Goal: Complete application form

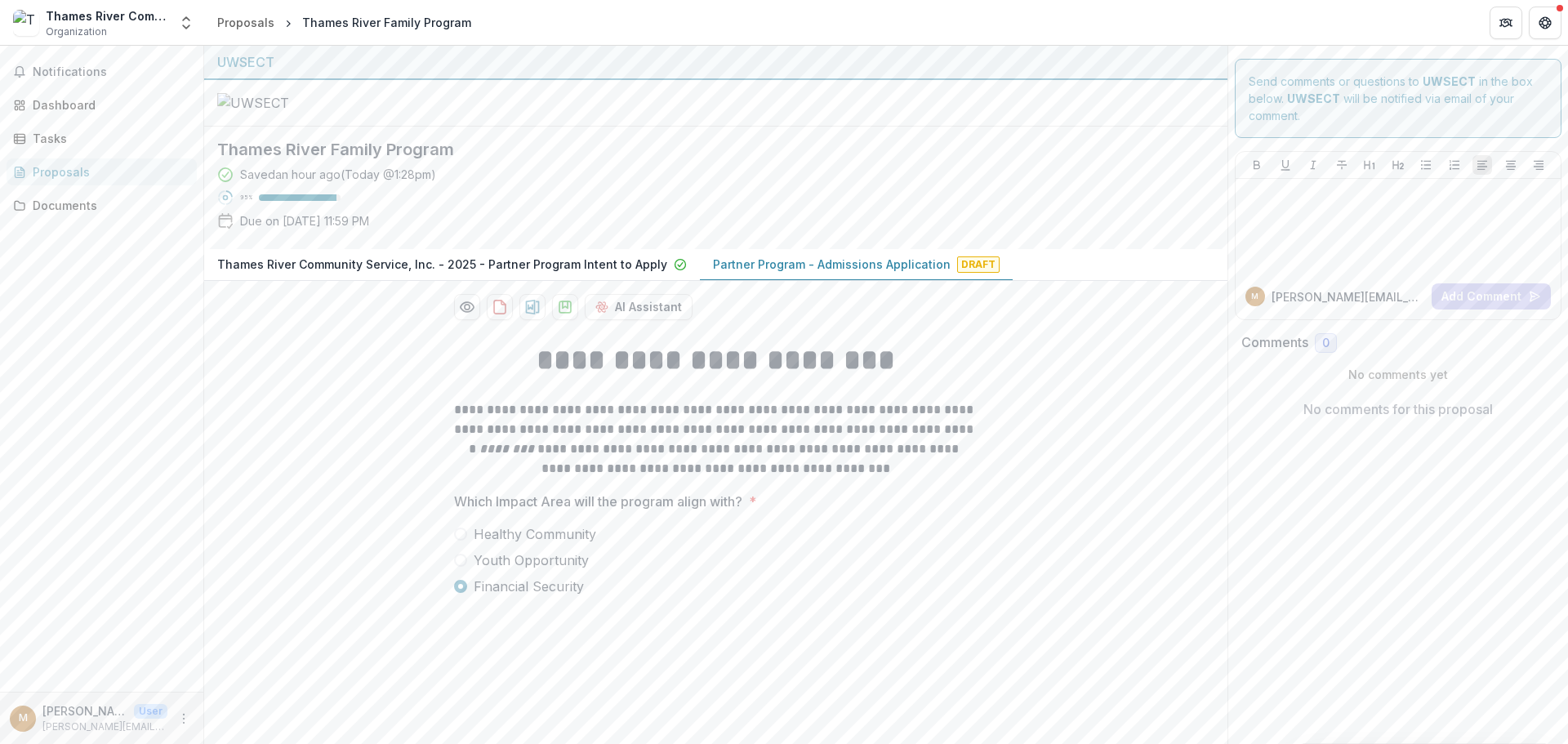
scroll to position [740, 0]
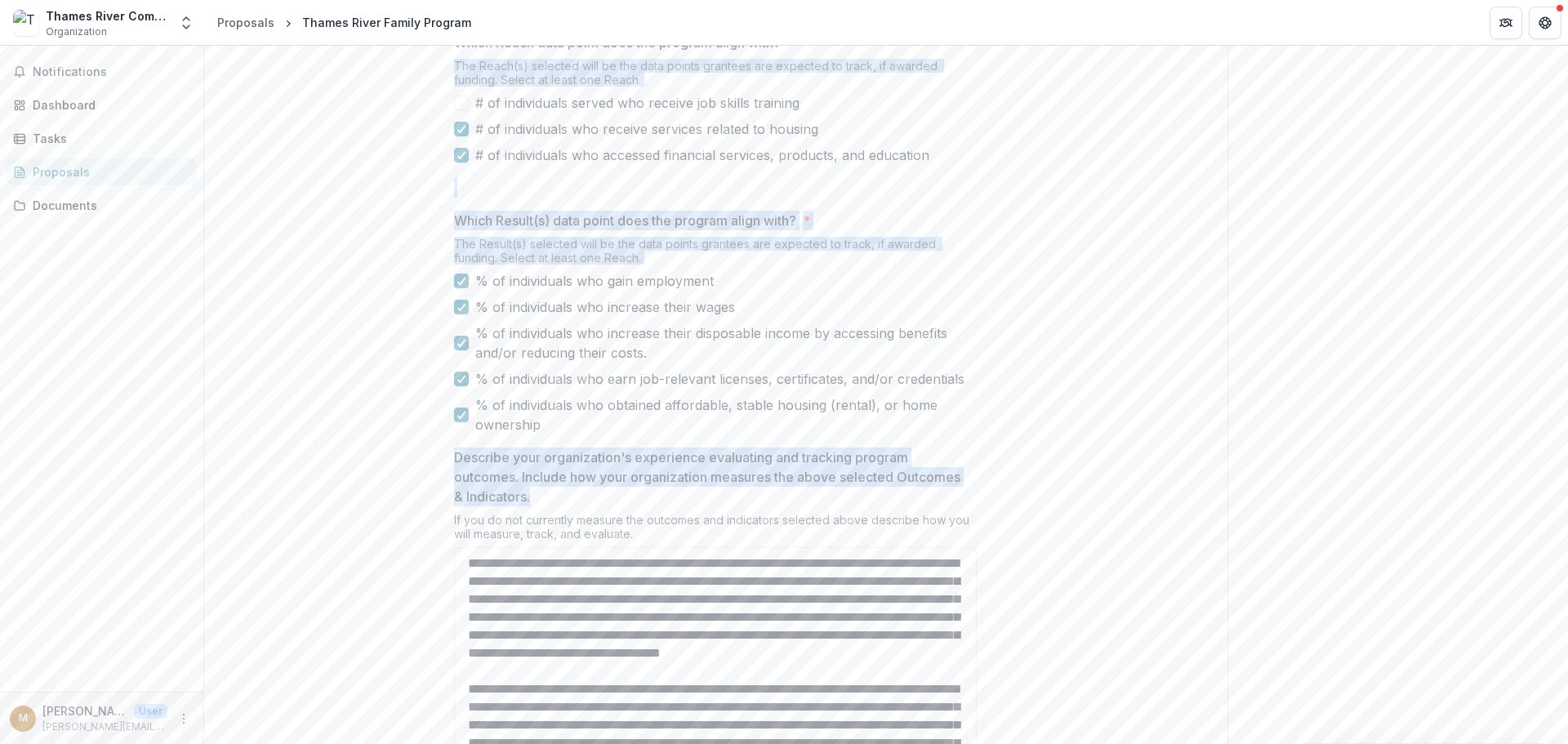
click at [1081, 268] on div "**********" at bounding box center [715, 266] width 1023 height 1358
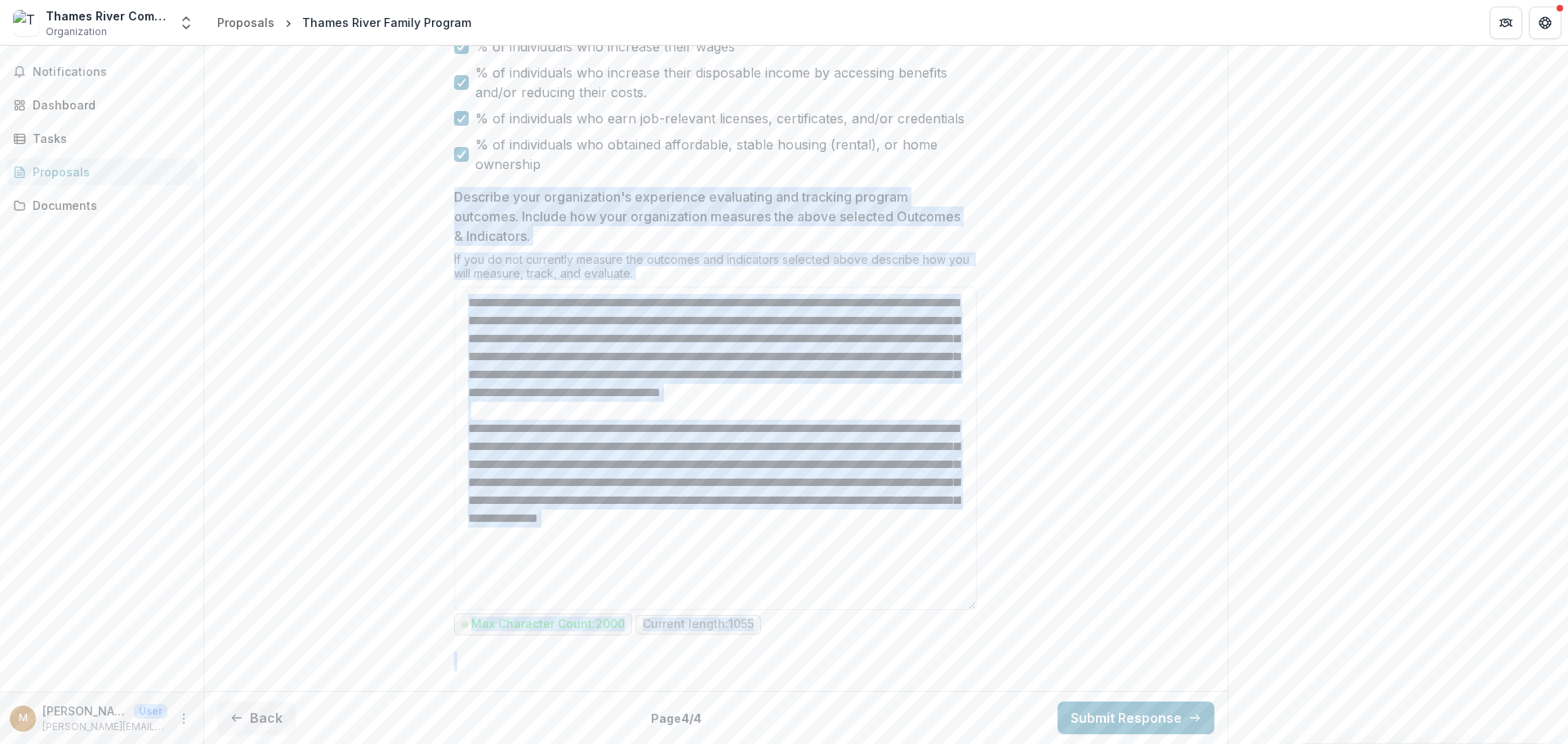
scroll to position [1151, 0]
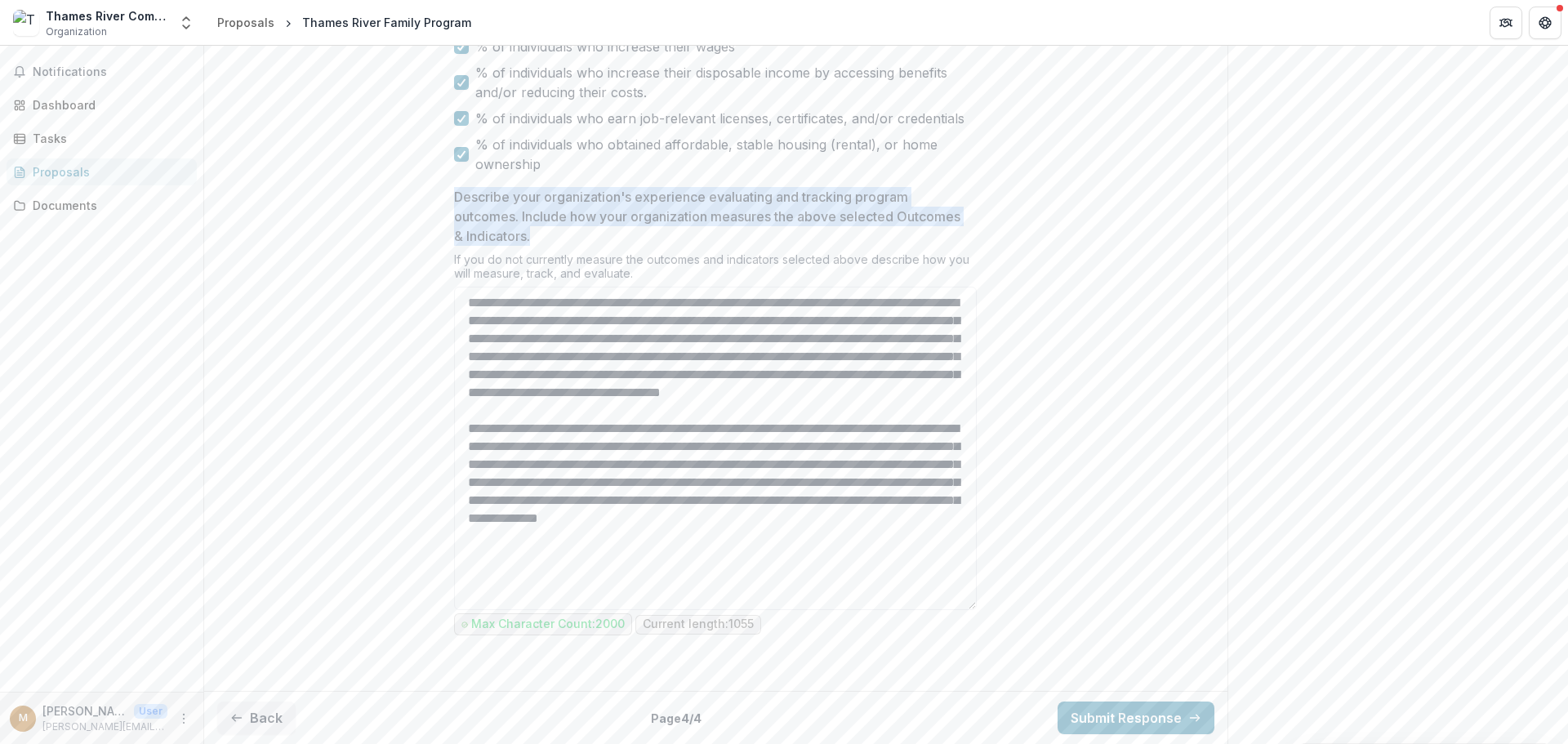
drag, startPoint x: 410, startPoint y: 78, endPoint x: 1061, endPoint y: 244, distance: 671.8
click at [1054, 240] on div "**********" at bounding box center [715, 5] width 1023 height 1358
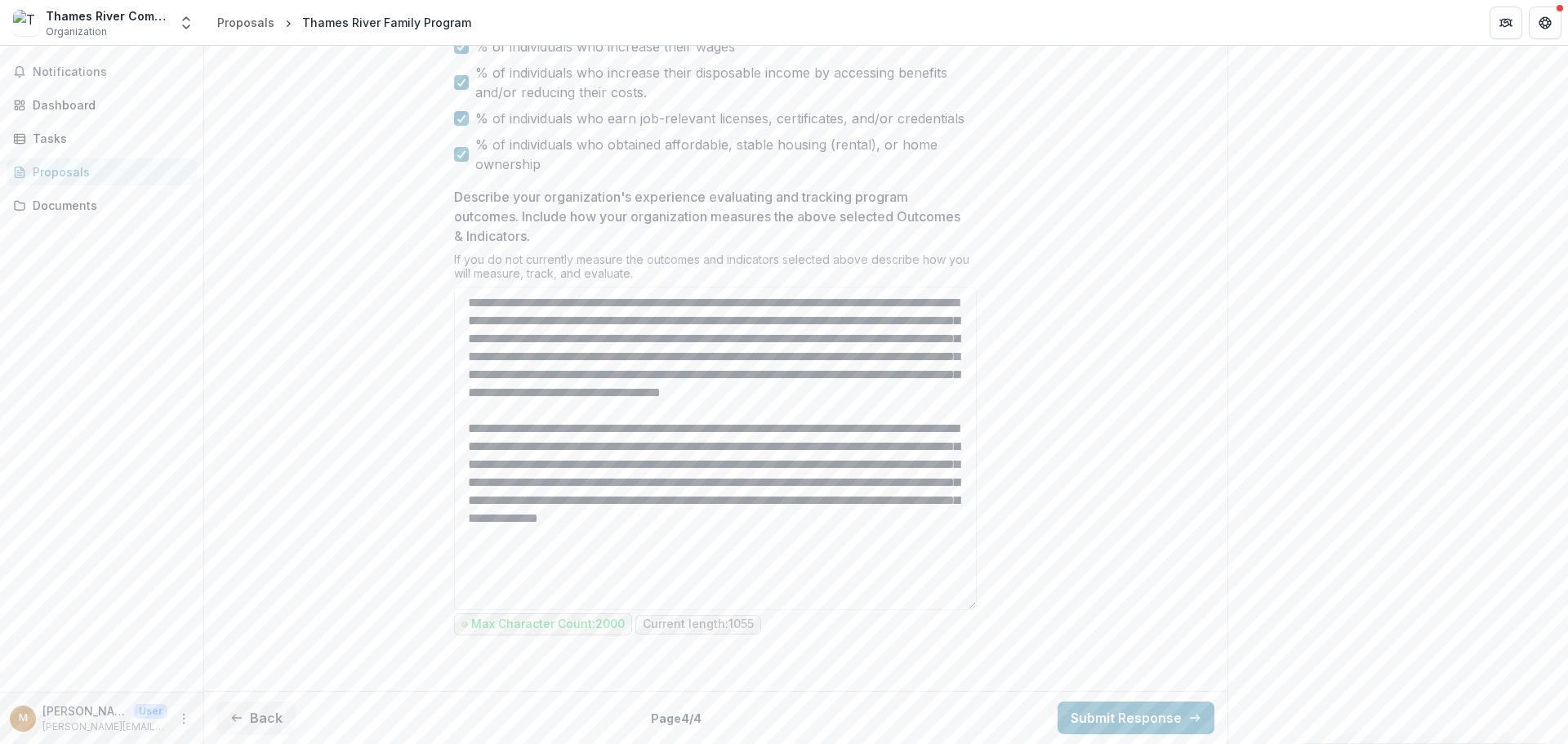
click at [1127, 400] on div "**********" at bounding box center [715, 5] width 1023 height 1358
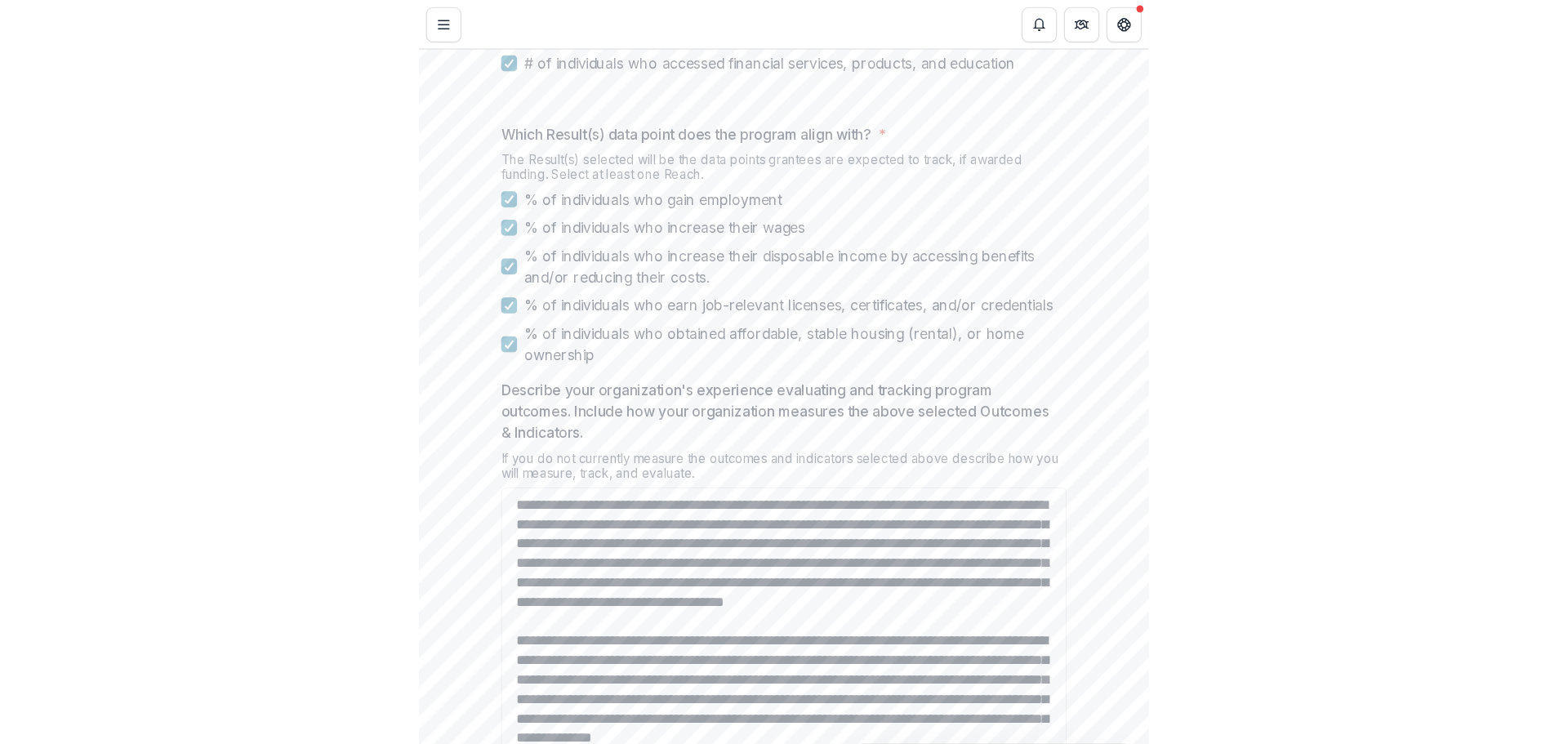
scroll to position [971, 0]
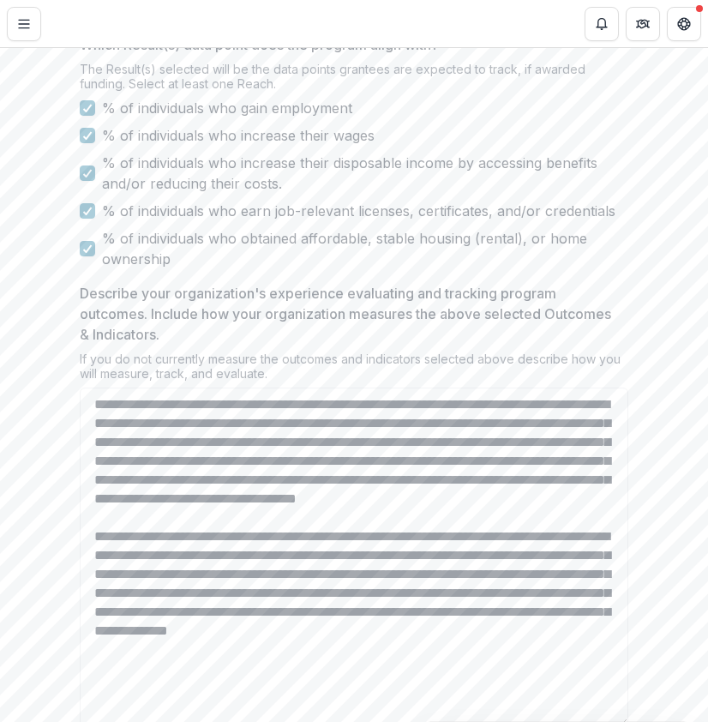
drag, startPoint x: 295, startPoint y: 545, endPoint x: 73, endPoint y: 462, distance: 237.2
click at [73, 462] on div "**********" at bounding box center [354, 92] width 576 height 1426
copy div "Describe your organization's experience evaluating and tracking program outcome…"
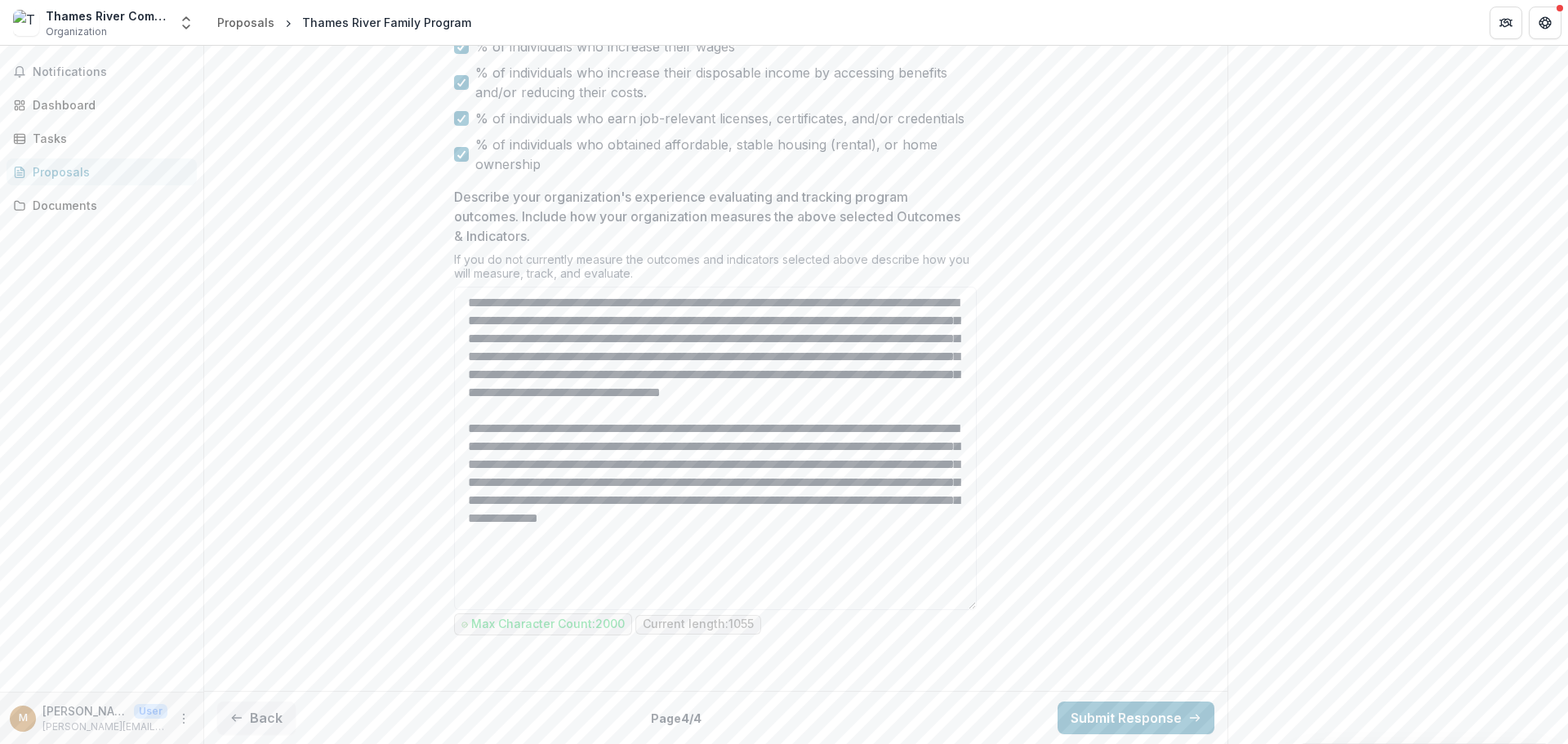
scroll to position [1151, 0]
drag, startPoint x: 546, startPoint y: 595, endPoint x: 447, endPoint y: 296, distance: 315.0
click at [447, 296] on div "**********" at bounding box center [715, 5] width 548 height 1358
paste textarea "**********"
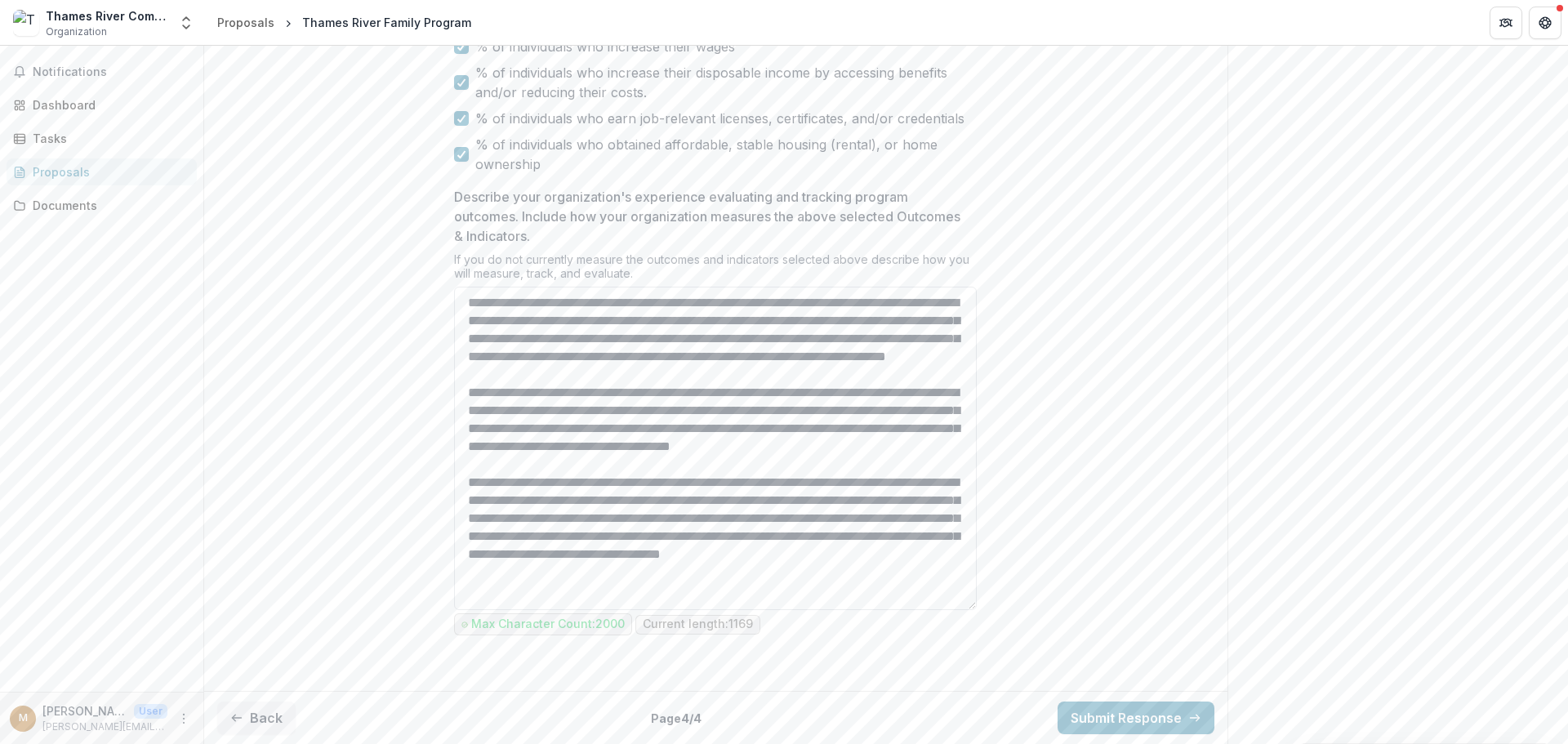
scroll to position [0, 0]
click at [842, 380] on textarea "Describe your organization's experience evaluating and tracking program outcome…" at bounding box center [715, 449] width 523 height 324
click at [728, 302] on textarea "Describe your organization's experience evaluating and tracking program outcome…" at bounding box center [715, 449] width 523 height 324
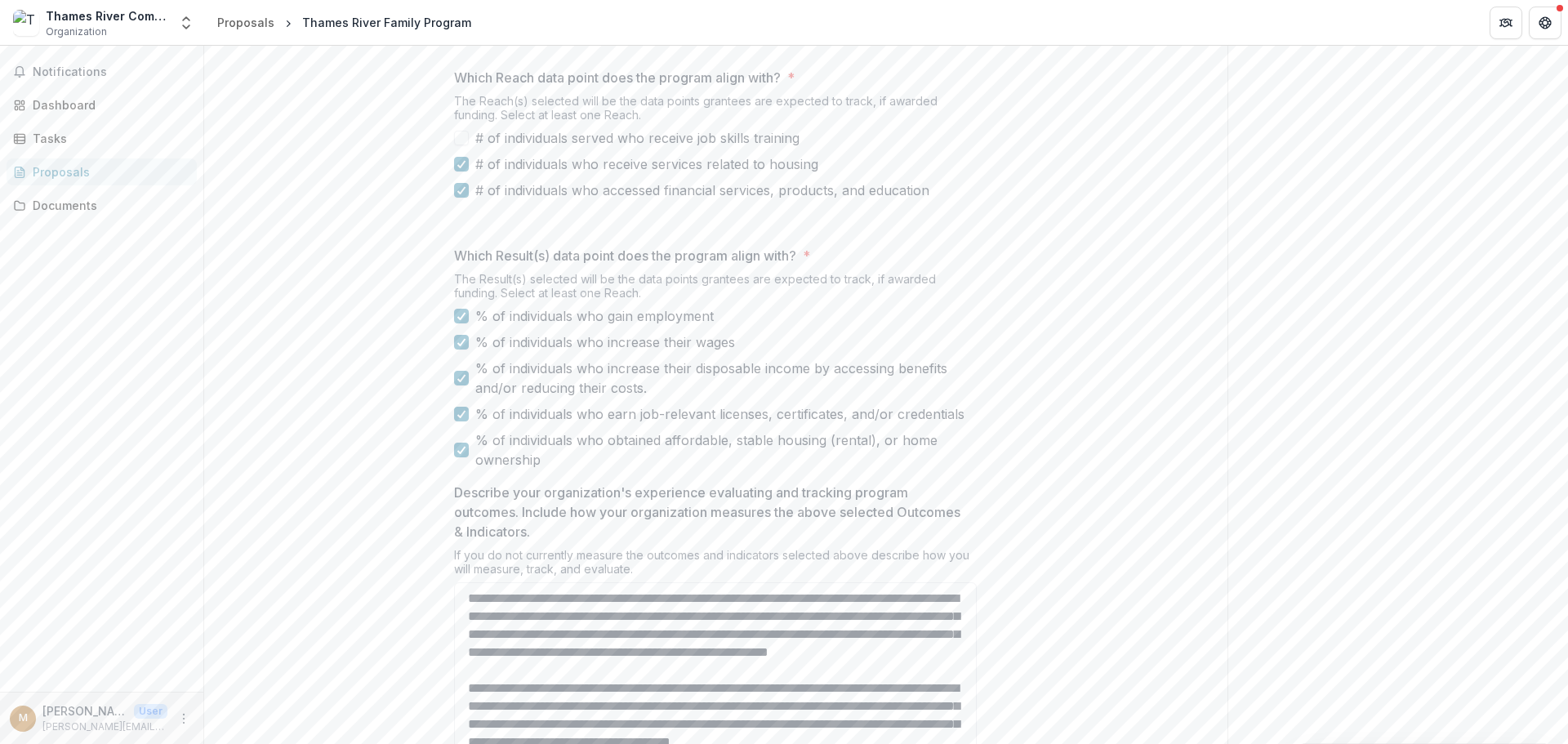
scroll to position [661, 0]
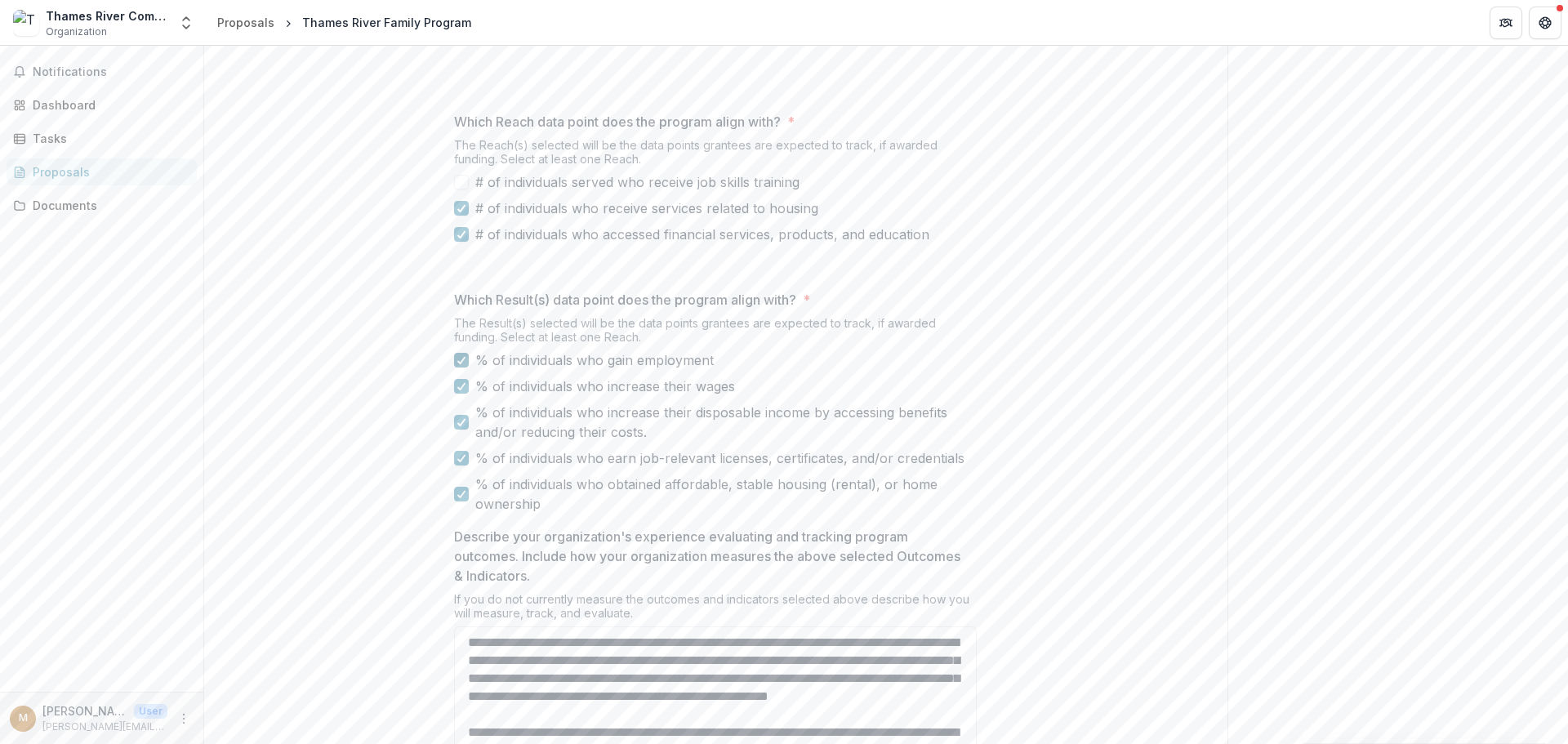
click at [464, 367] on div at bounding box center [461, 360] width 10 height 13
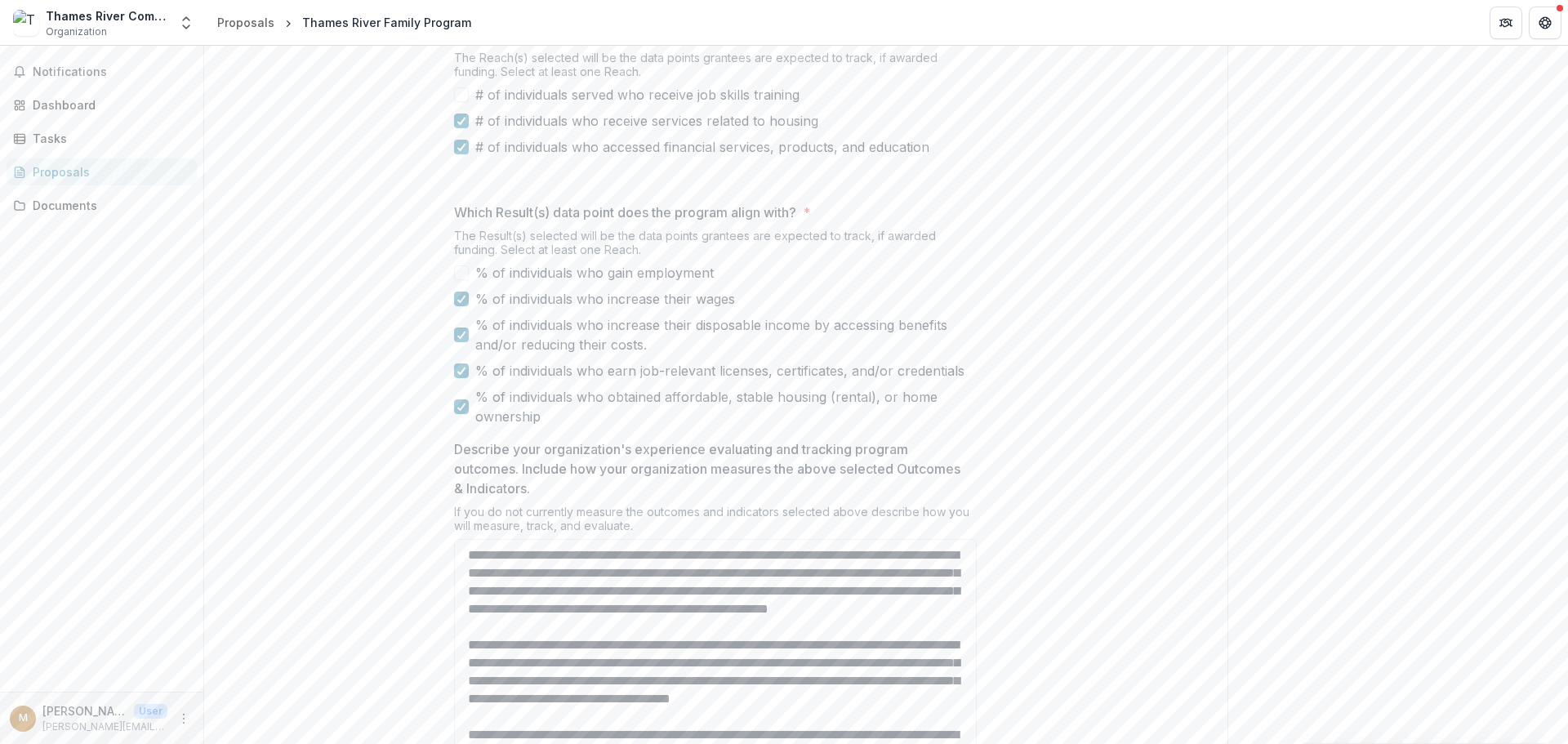
scroll to position [906, 0]
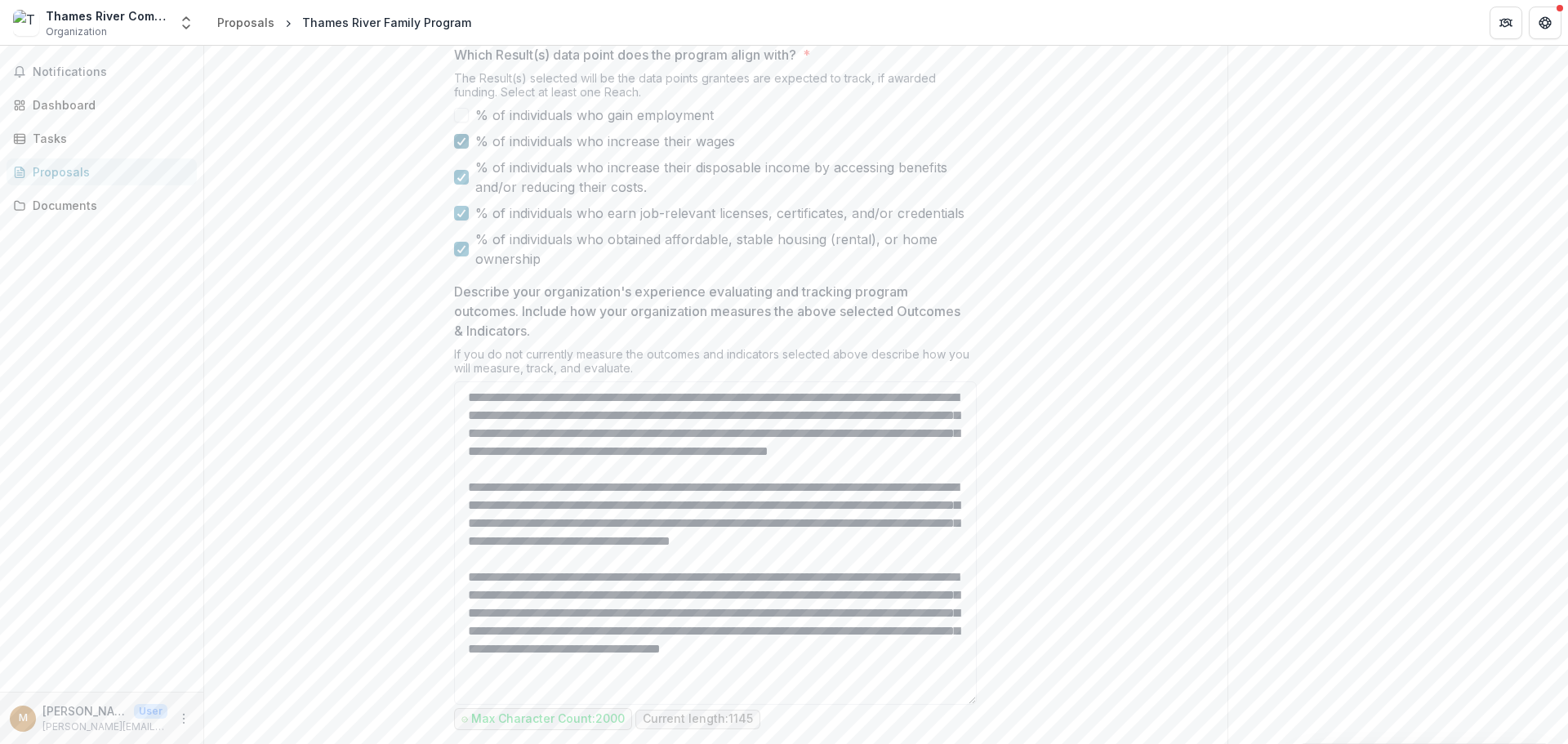
click at [459, 146] on icon at bounding box center [461, 141] width 10 height 9
click at [459, 181] on icon at bounding box center [461, 177] width 10 height 9
click at [456, 217] on icon at bounding box center [461, 213] width 10 height 9
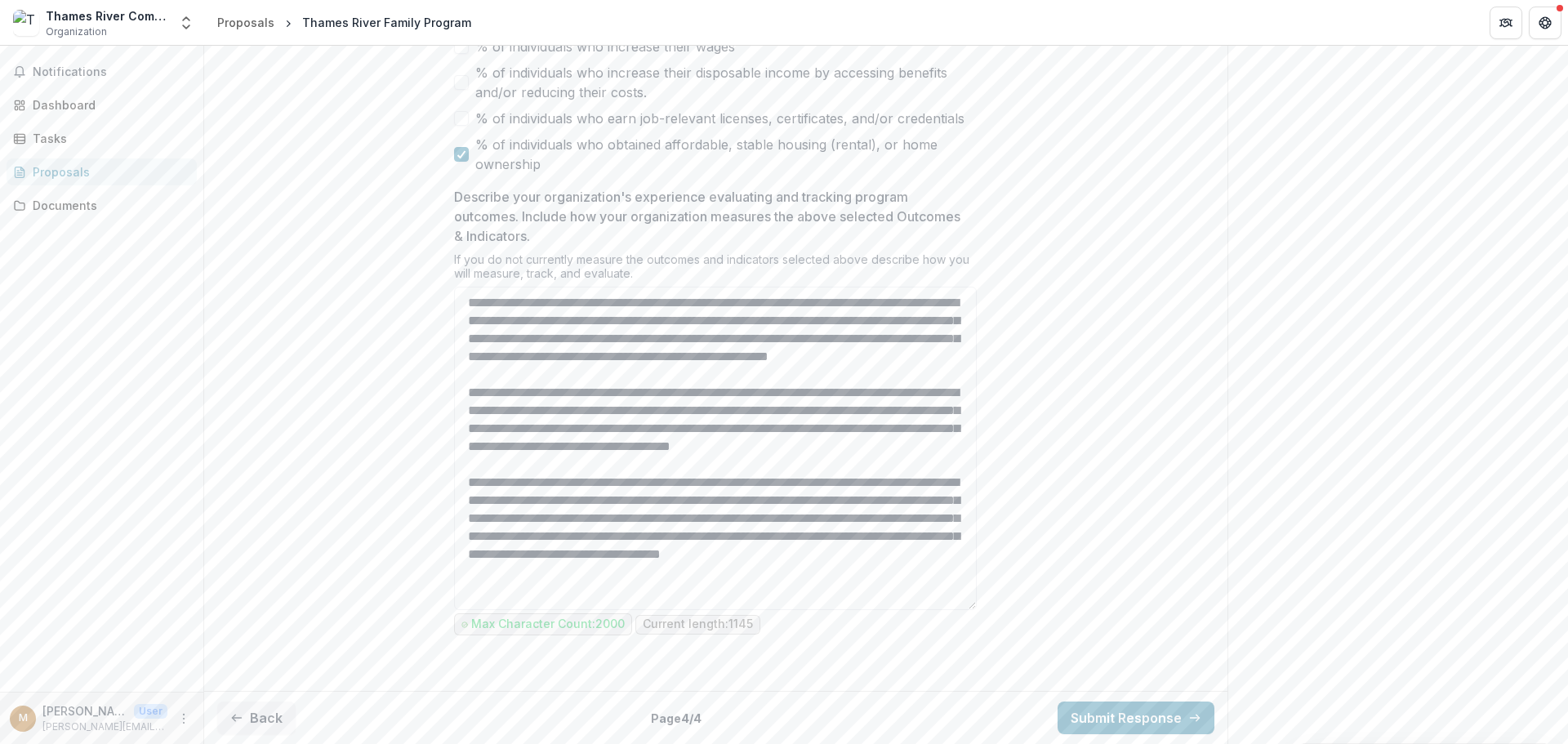
scroll to position [0, 0]
drag, startPoint x: 945, startPoint y: 594, endPoint x: 440, endPoint y: 251, distance: 610.5
click at [441, 251] on div "**********" at bounding box center [715, 5] width 548 height 1358
paste textarea "**********"
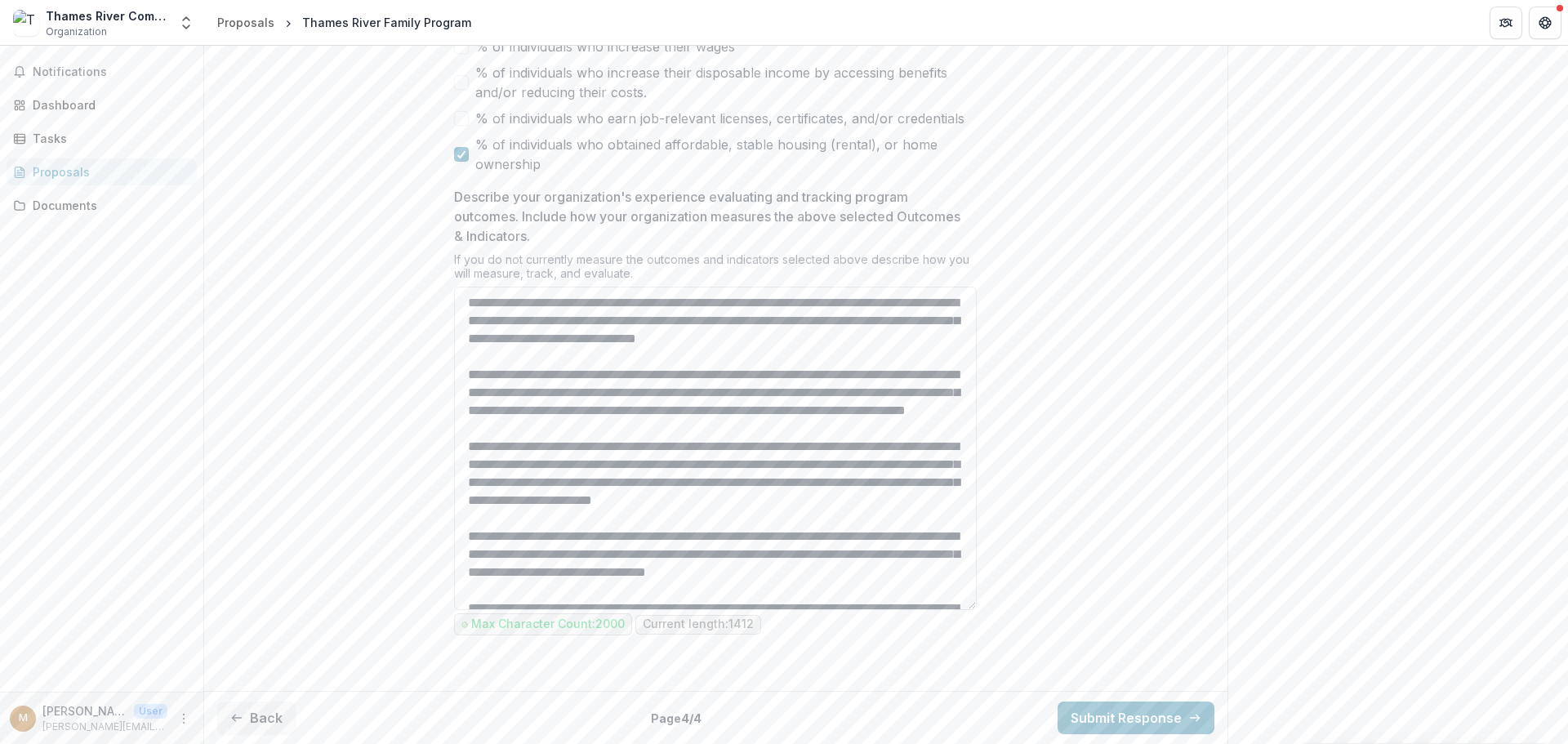
click at [727, 307] on textarea "Describe your organization's experience evaluating and tracking program outcome…" at bounding box center [715, 449] width 523 height 324
click at [578, 375] on textarea "Describe your organization's experience evaluating and tracking program outcome…" at bounding box center [715, 449] width 523 height 324
click at [580, 466] on textarea "Describe your organization's experience evaluating and tracking program outcome…" at bounding box center [715, 449] width 523 height 324
click at [588, 570] on textarea "Describe your organization's experience evaluating and tracking program outcome…" at bounding box center [715, 449] width 523 height 324
click at [680, 300] on textarea "Describe your organization's experience evaluating and tracking program outcome…" at bounding box center [715, 449] width 523 height 324
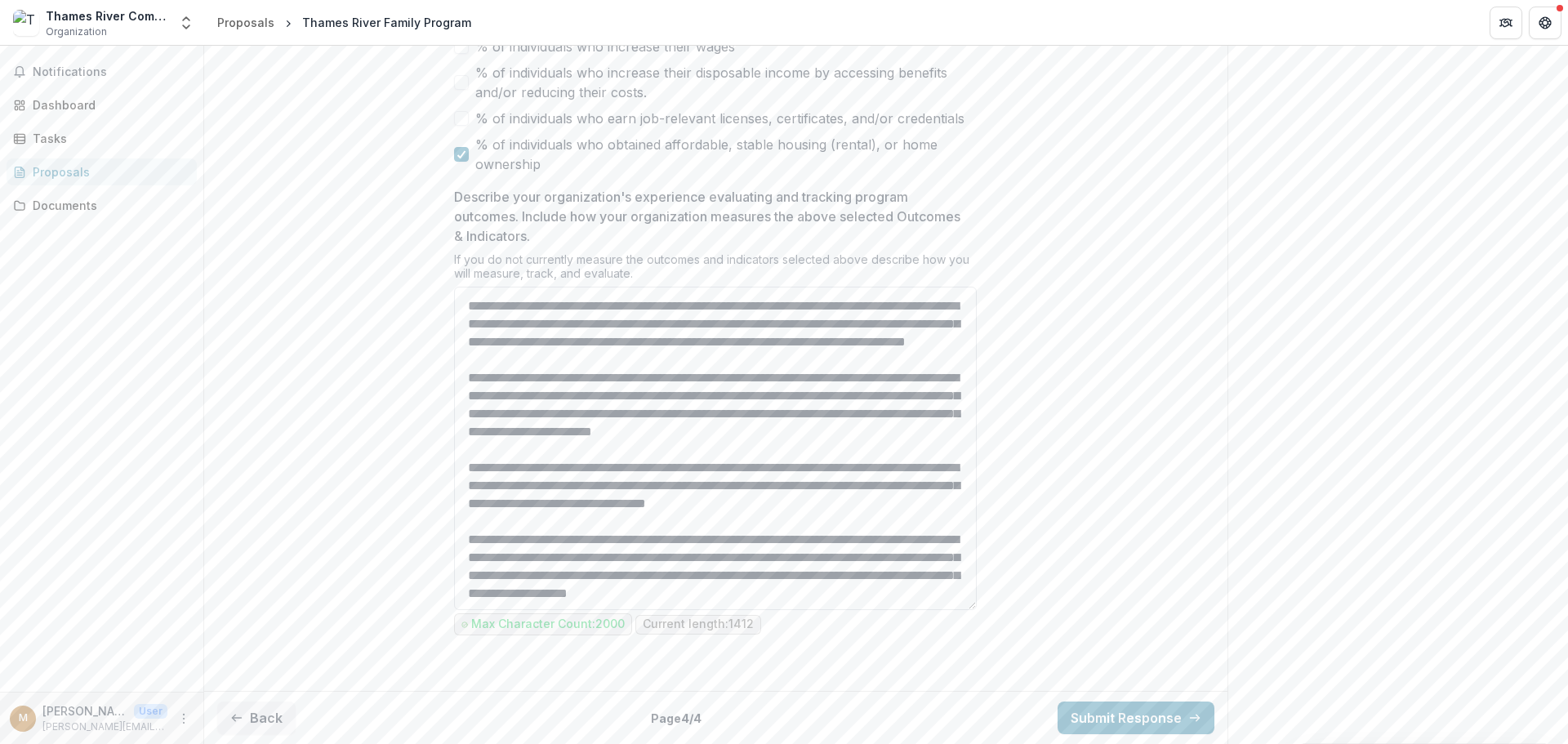
scroll to position [158, 0]
drag, startPoint x: 519, startPoint y: 526, endPoint x: 499, endPoint y: 526, distance: 20.0
click at [499, 526] on textarea "Describe your organization's experience evaluating and tracking program outcome…" at bounding box center [715, 449] width 523 height 324
click at [591, 561] on textarea "Describe your organization's experience evaluating and tracking program outcome…" at bounding box center [715, 449] width 523 height 324
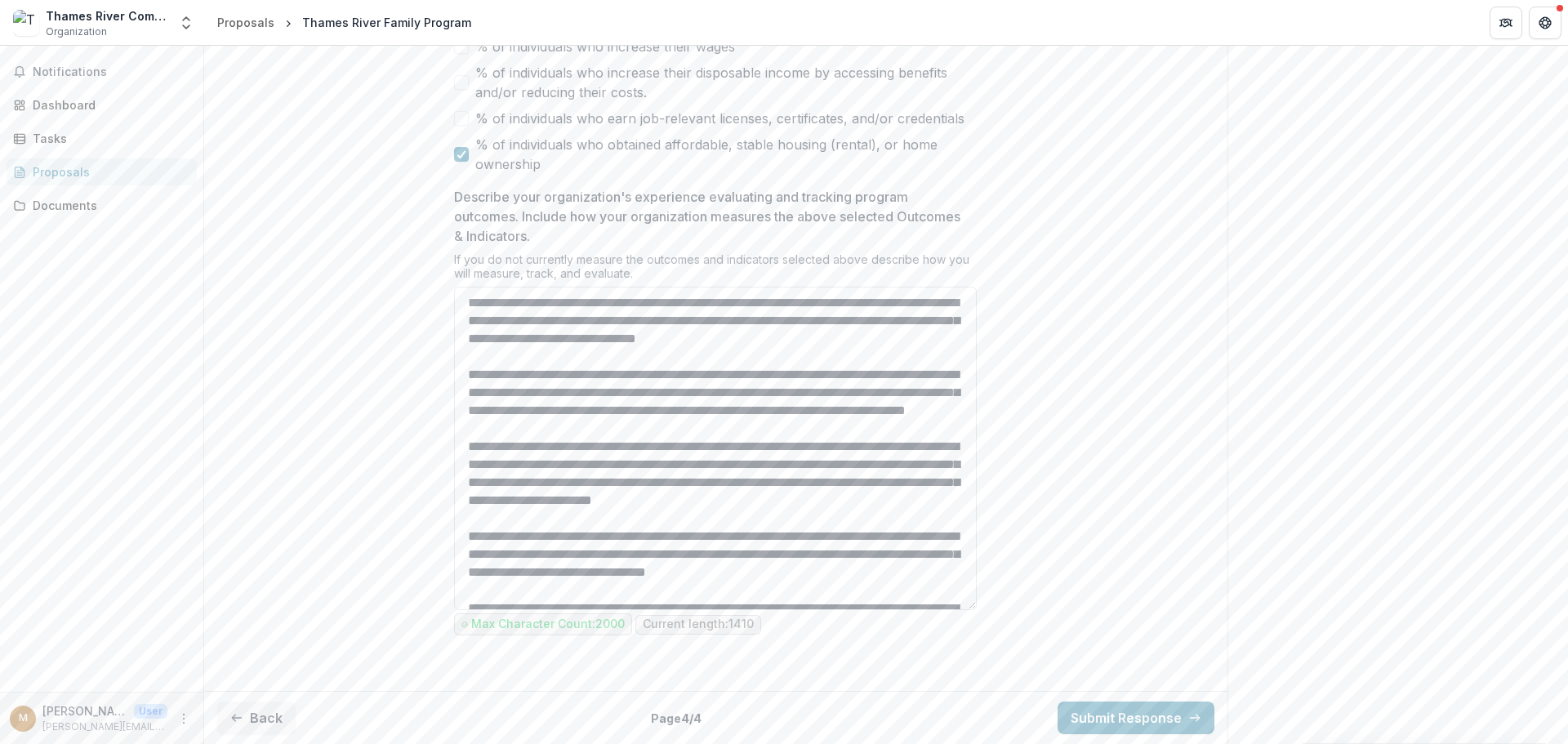
scroll to position [1151, 0]
type textarea "**********"
click at [275, 714] on button "Back" at bounding box center [256, 718] width 78 height 32
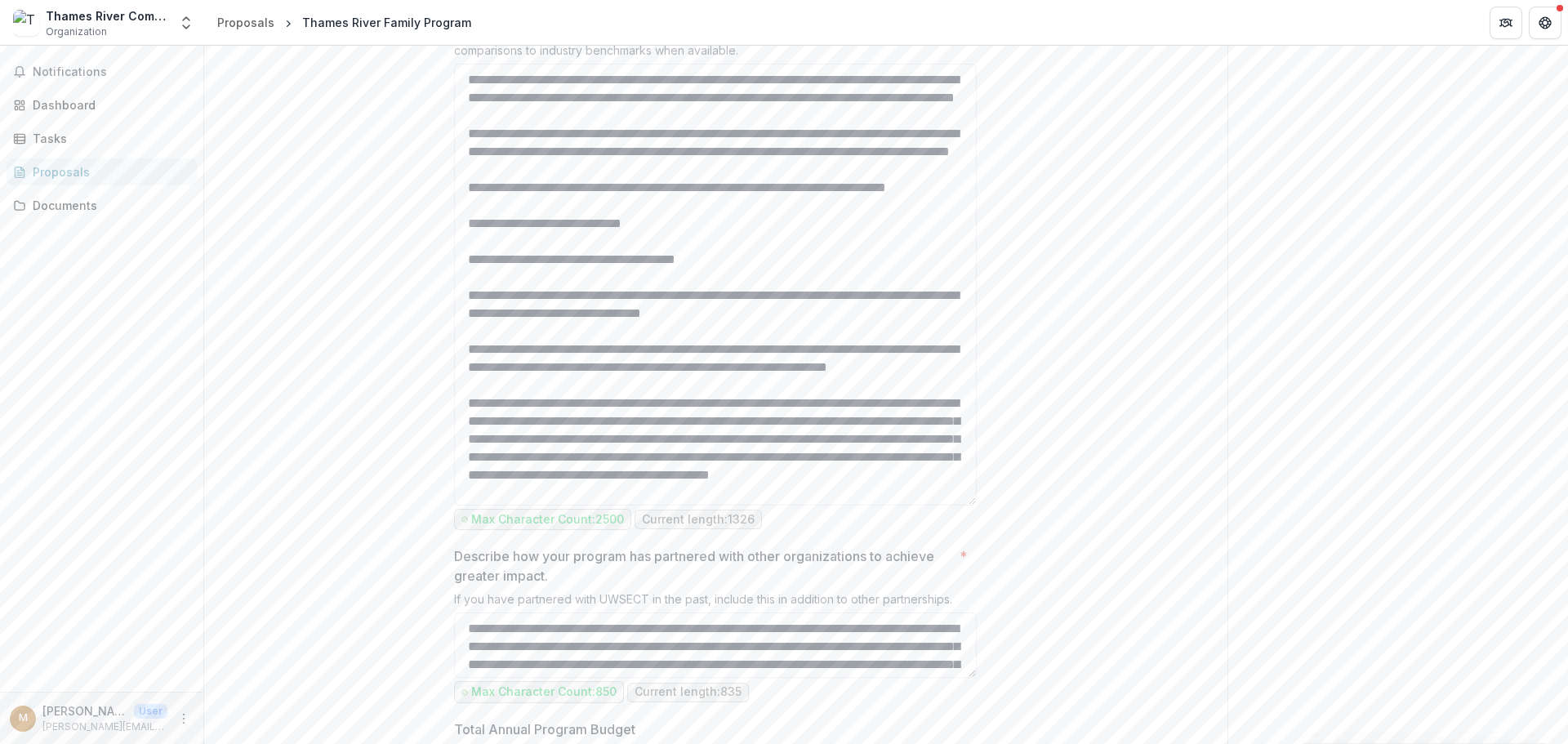
scroll to position [94, 0]
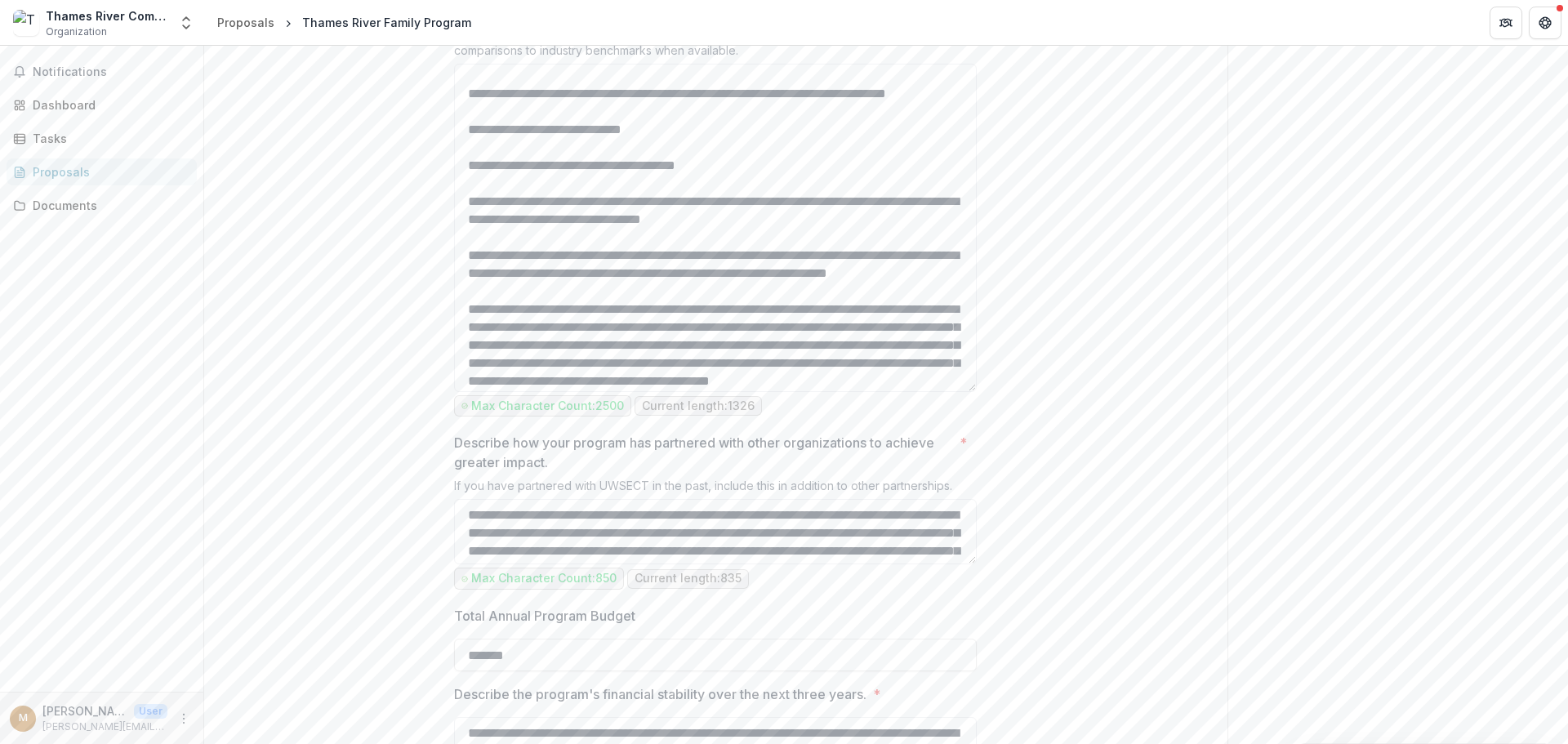
drag, startPoint x: 972, startPoint y: 294, endPoint x: 986, endPoint y: 557, distance: 263.4
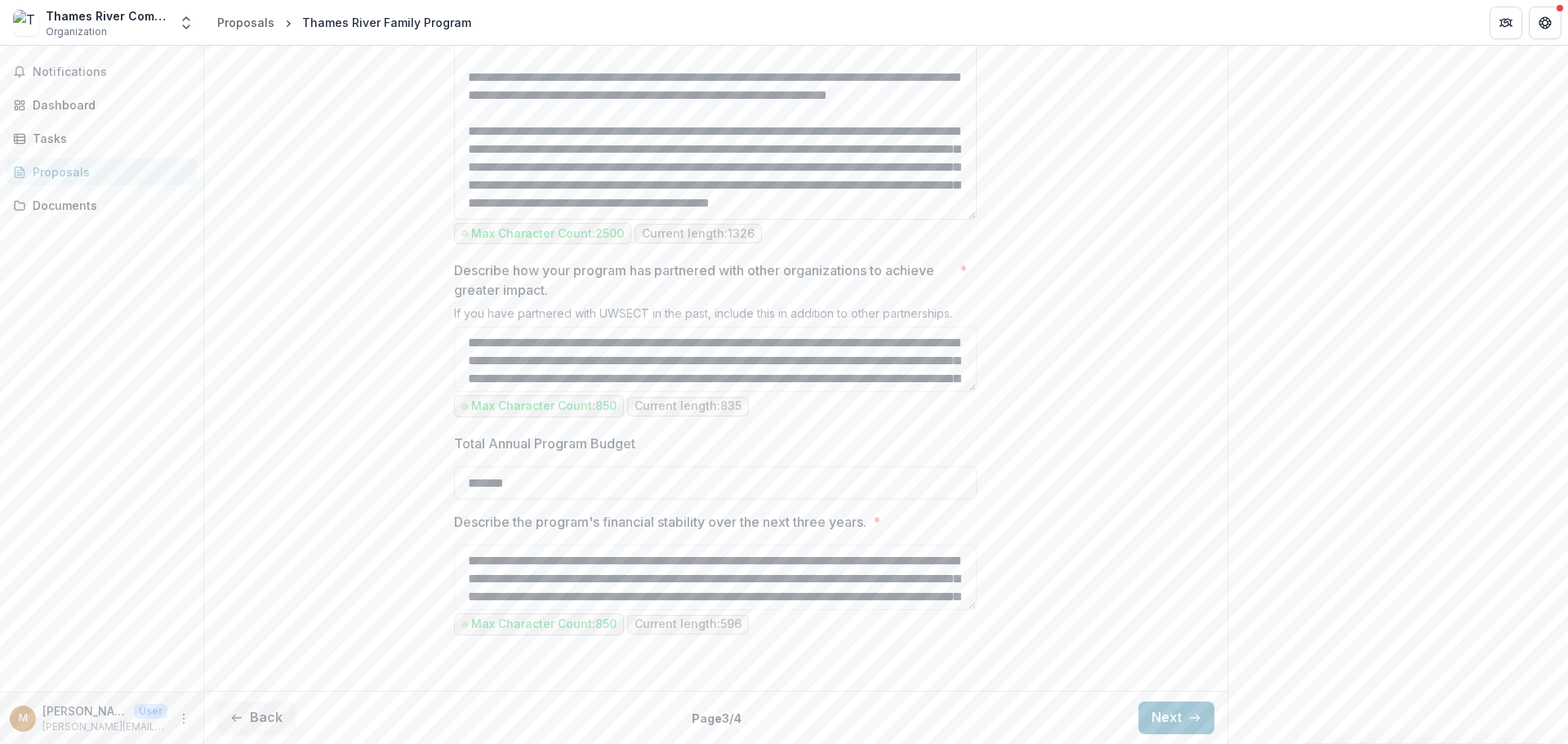
scroll to position [1723, 0]
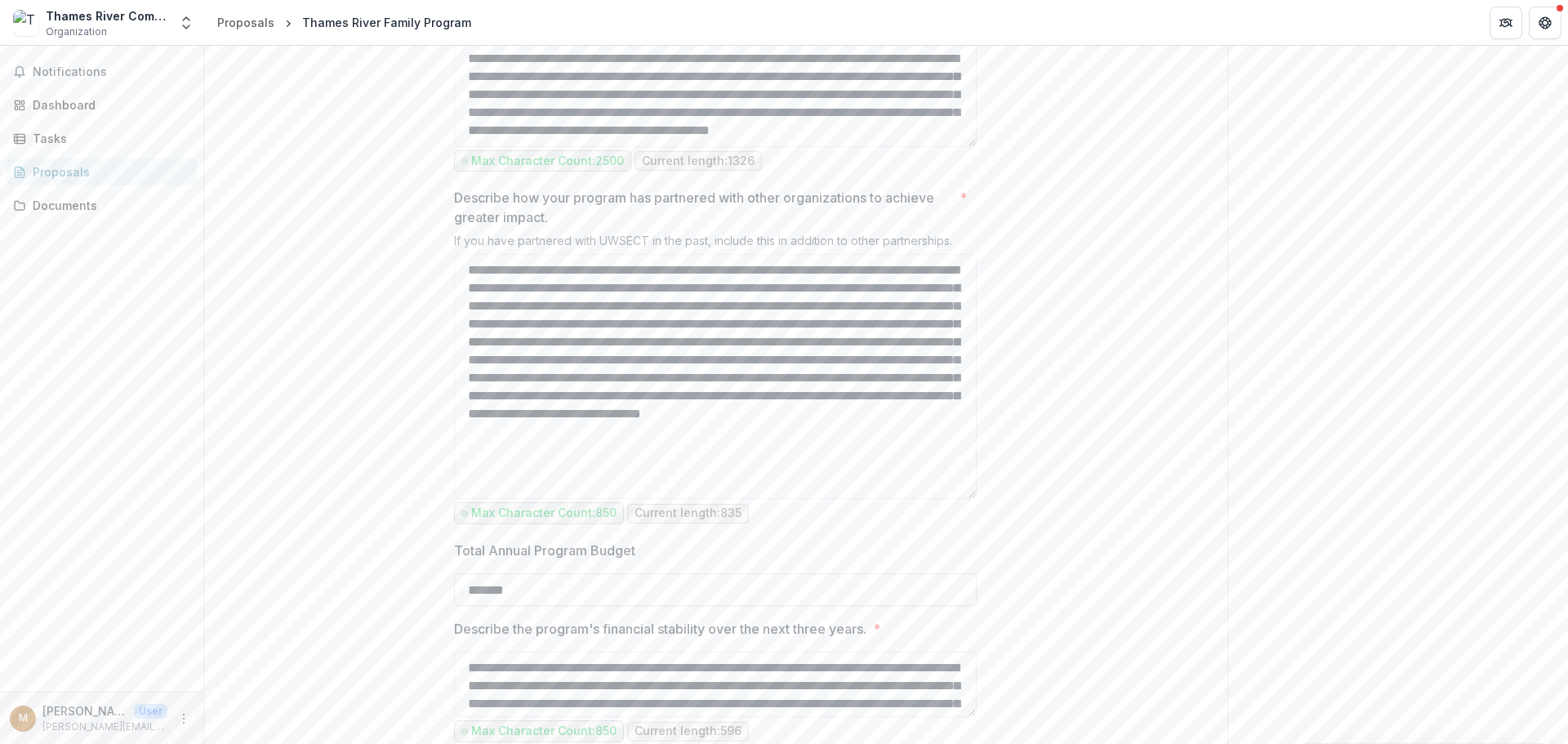
drag, startPoint x: 971, startPoint y: 485, endPoint x: 984, endPoint y: 665, distance: 180.5
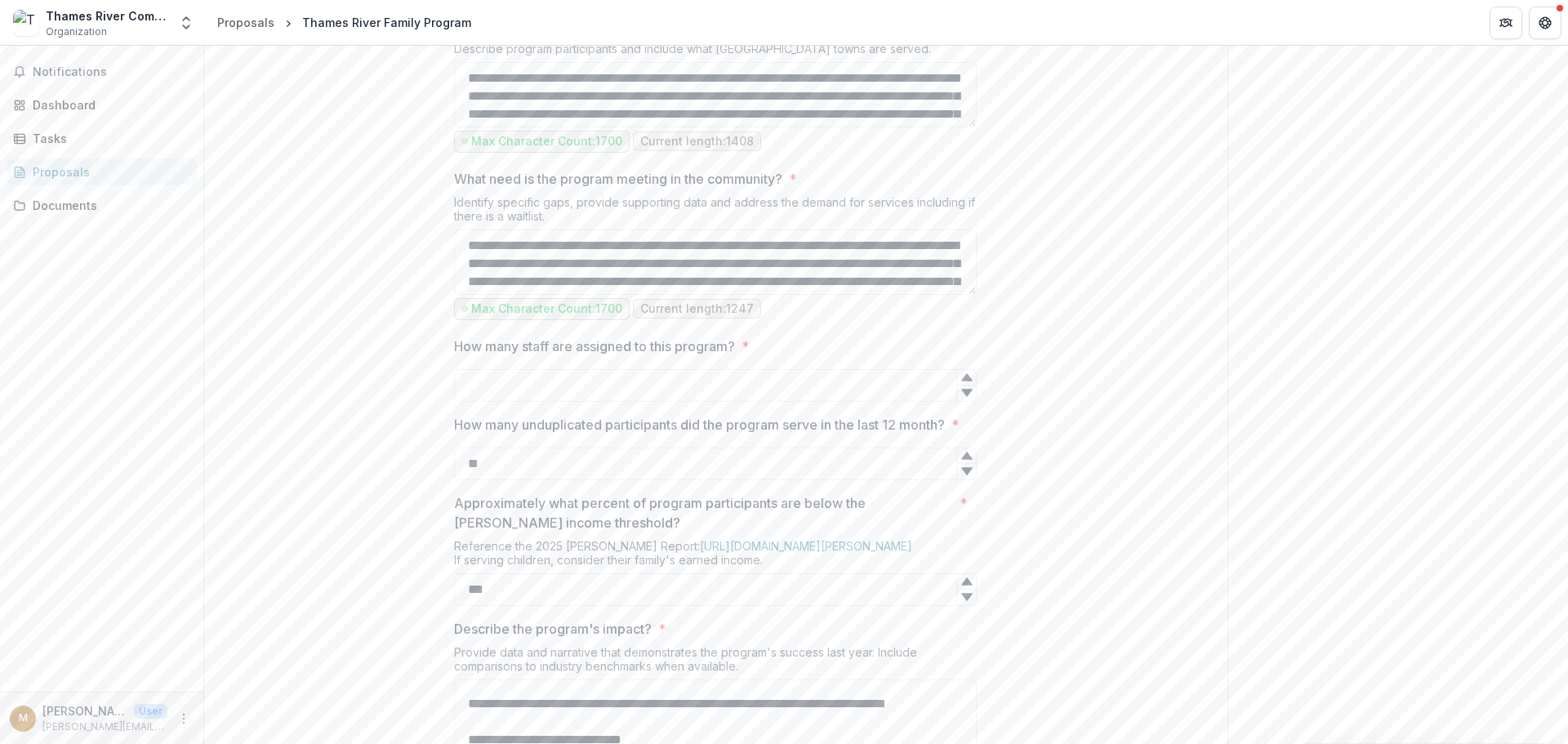
scroll to position [856, 0]
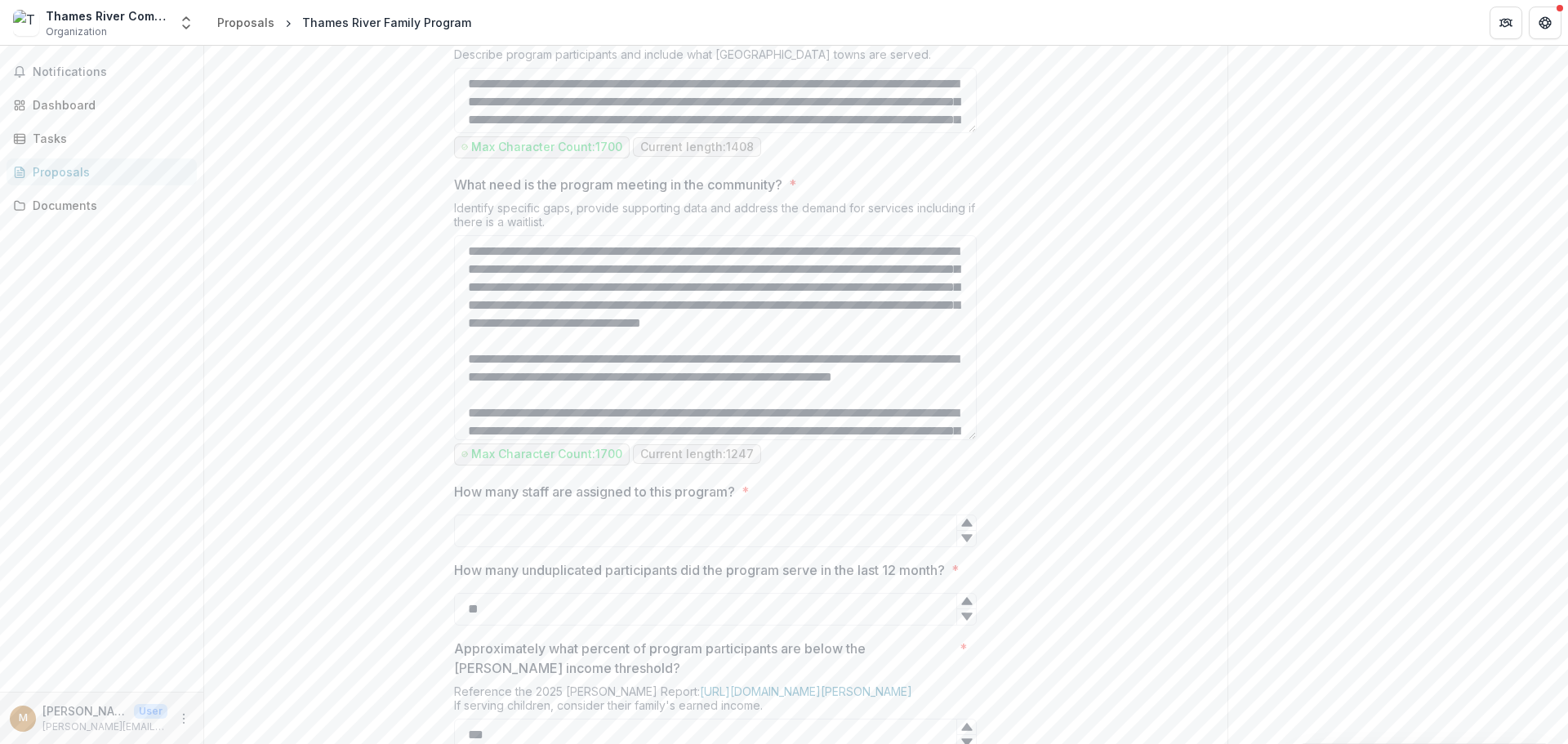
drag, startPoint x: 969, startPoint y: 450, endPoint x: 993, endPoint y: 589, distance: 141.1
click at [993, 589] on div "**********" at bounding box center [715, 633] width 1023 height 2327
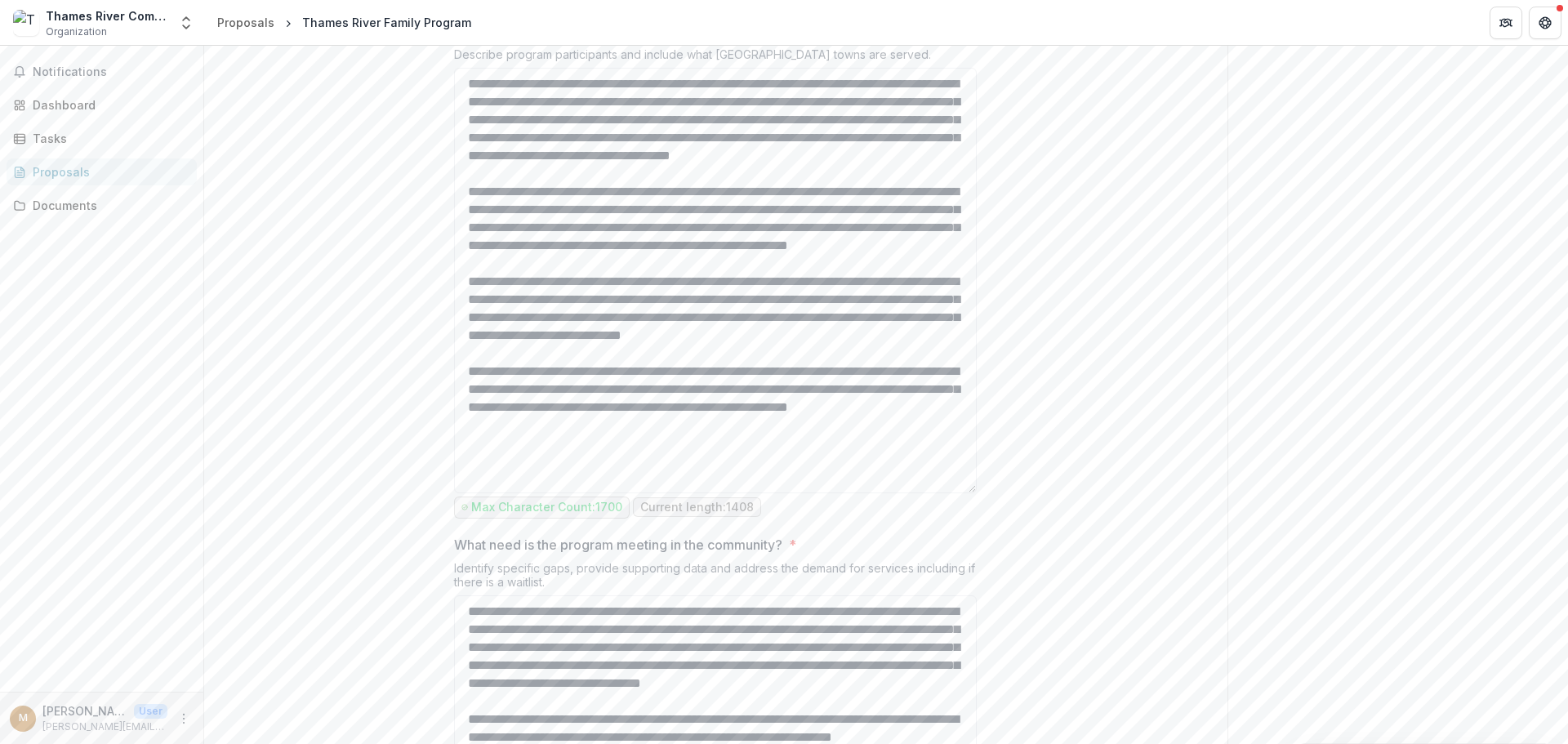
drag, startPoint x: 971, startPoint y: 280, endPoint x: 996, endPoint y: 640, distance: 360.9
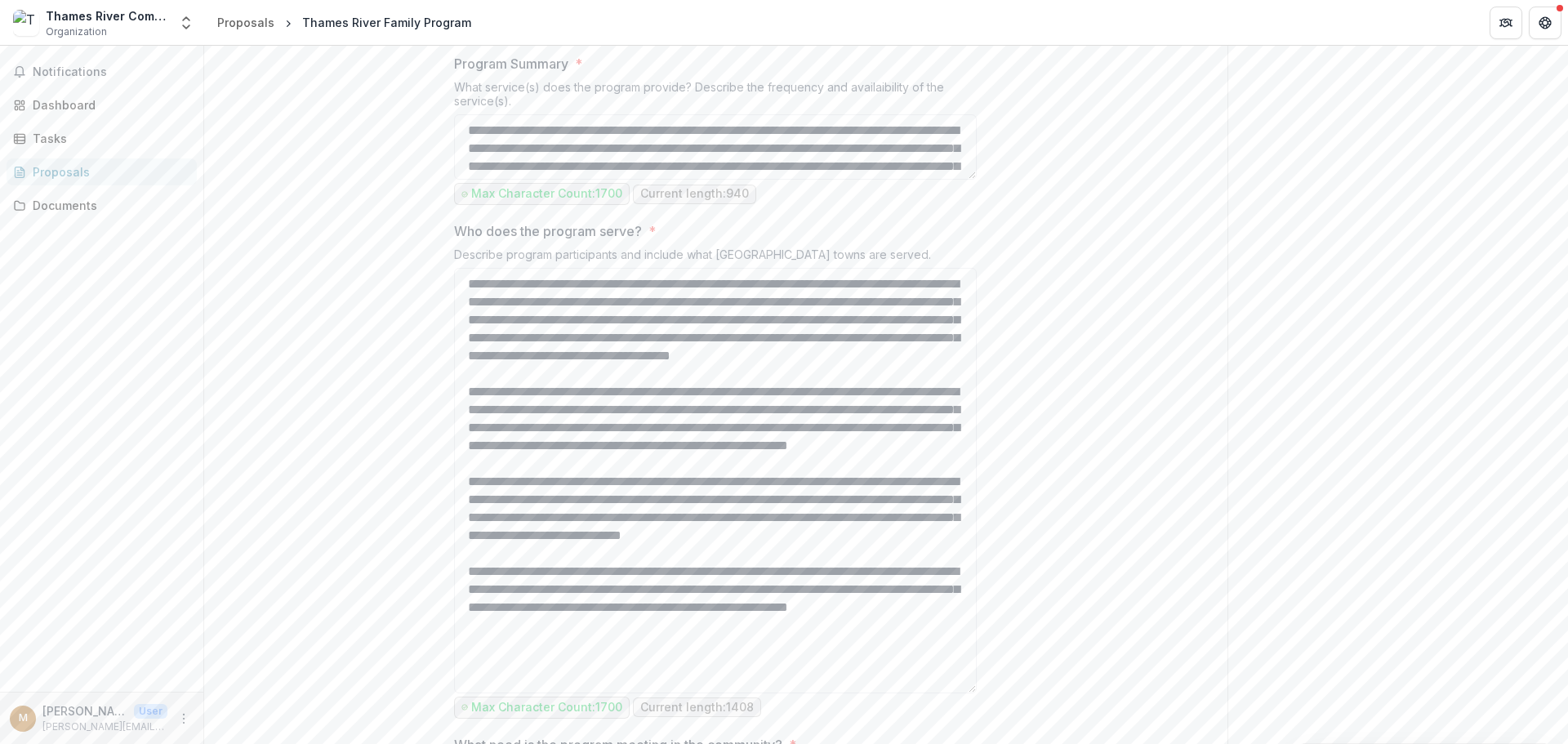
scroll to position [612, 0]
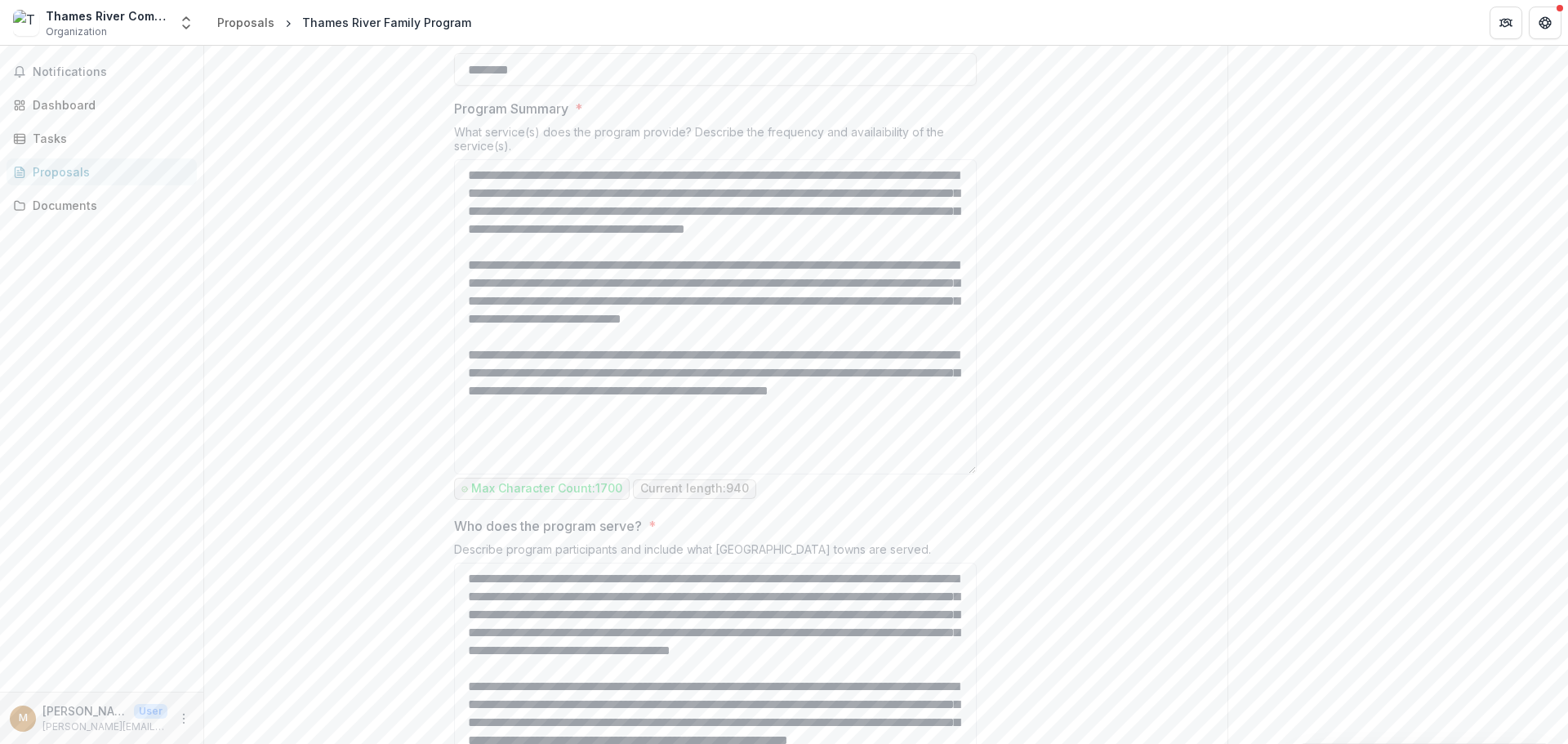
drag, startPoint x: 971, startPoint y: 371, endPoint x: 1015, endPoint y: 620, distance: 252.9
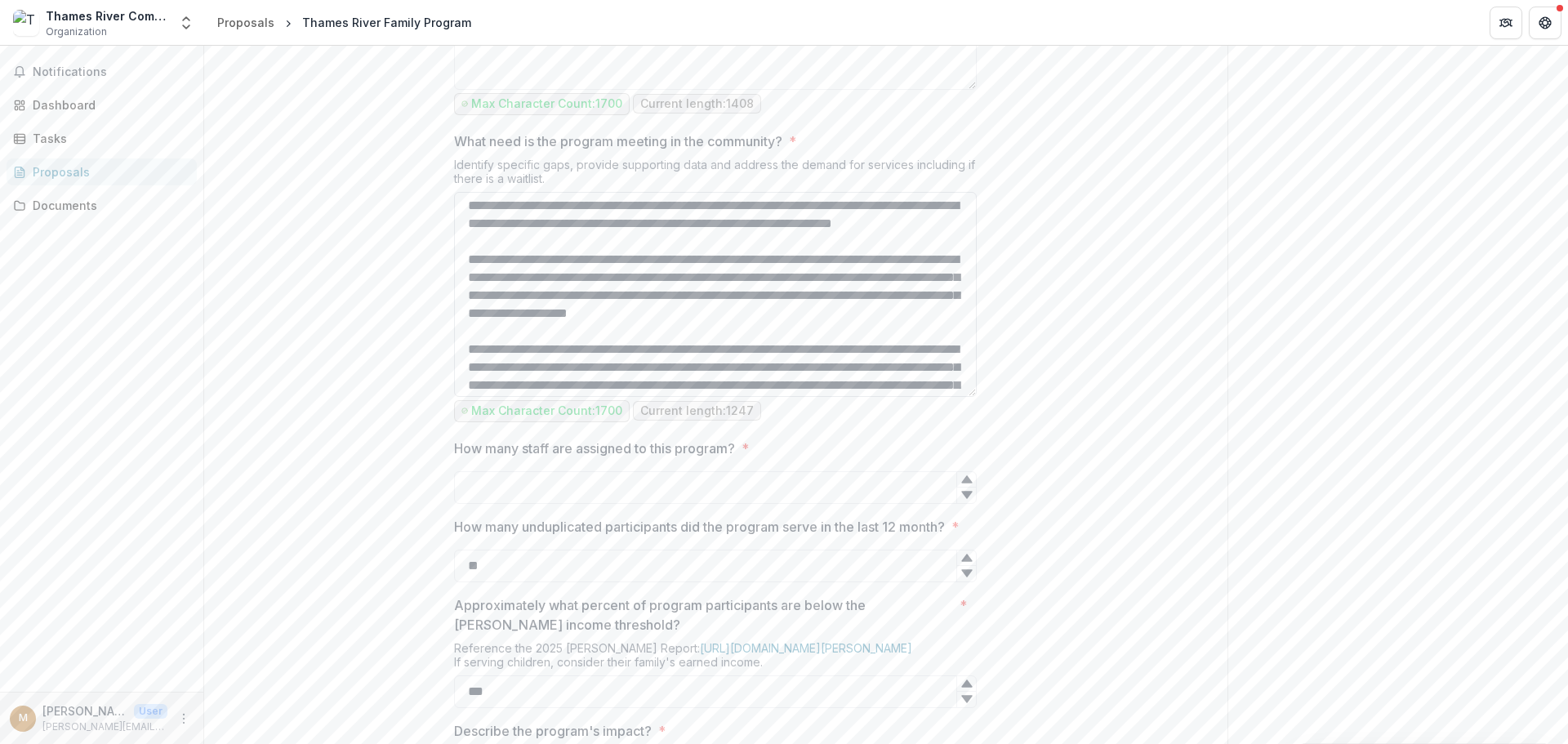
scroll to position [164, 0]
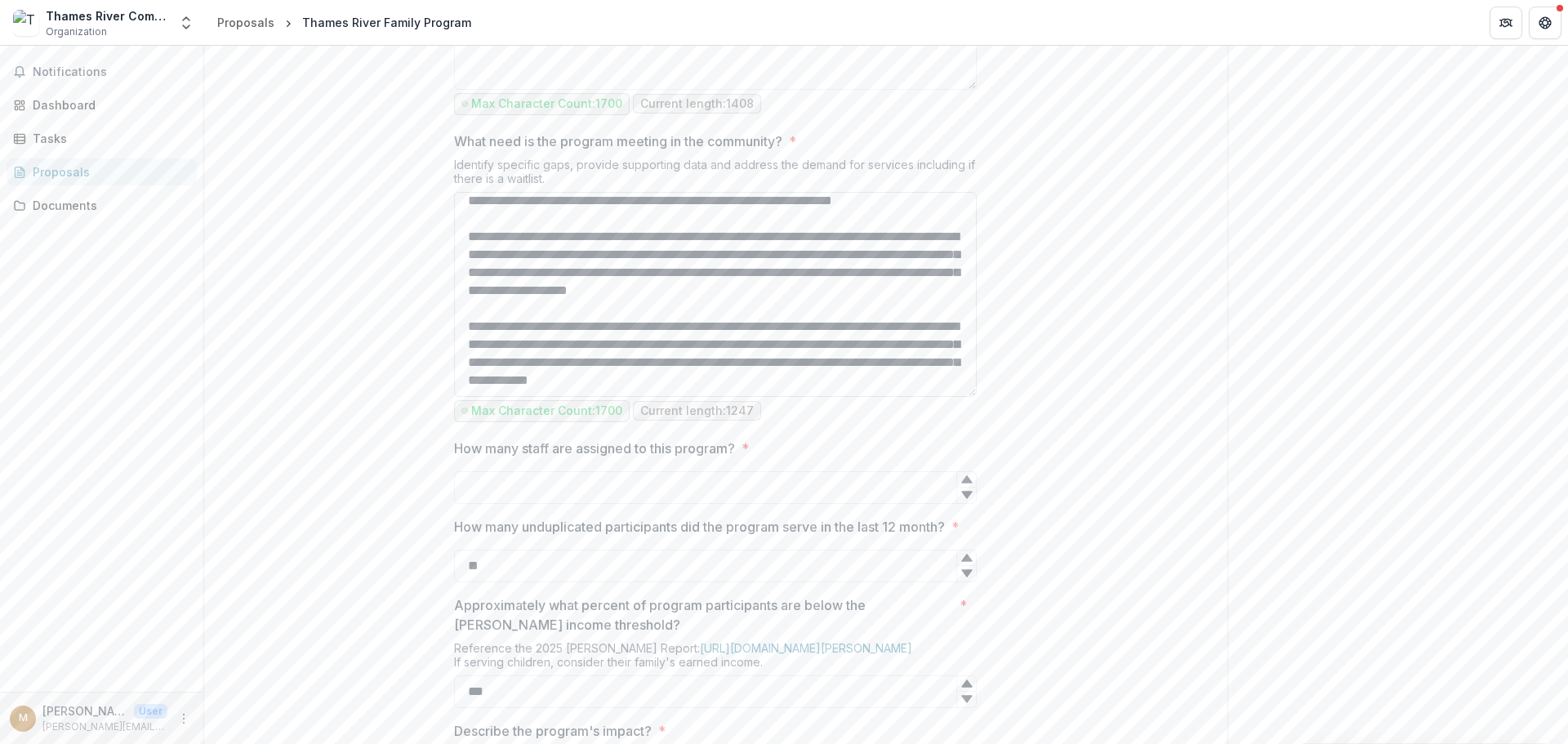
click at [943, 392] on textarea "What need is the program meeting in the community? *" at bounding box center [715, 294] width 523 height 205
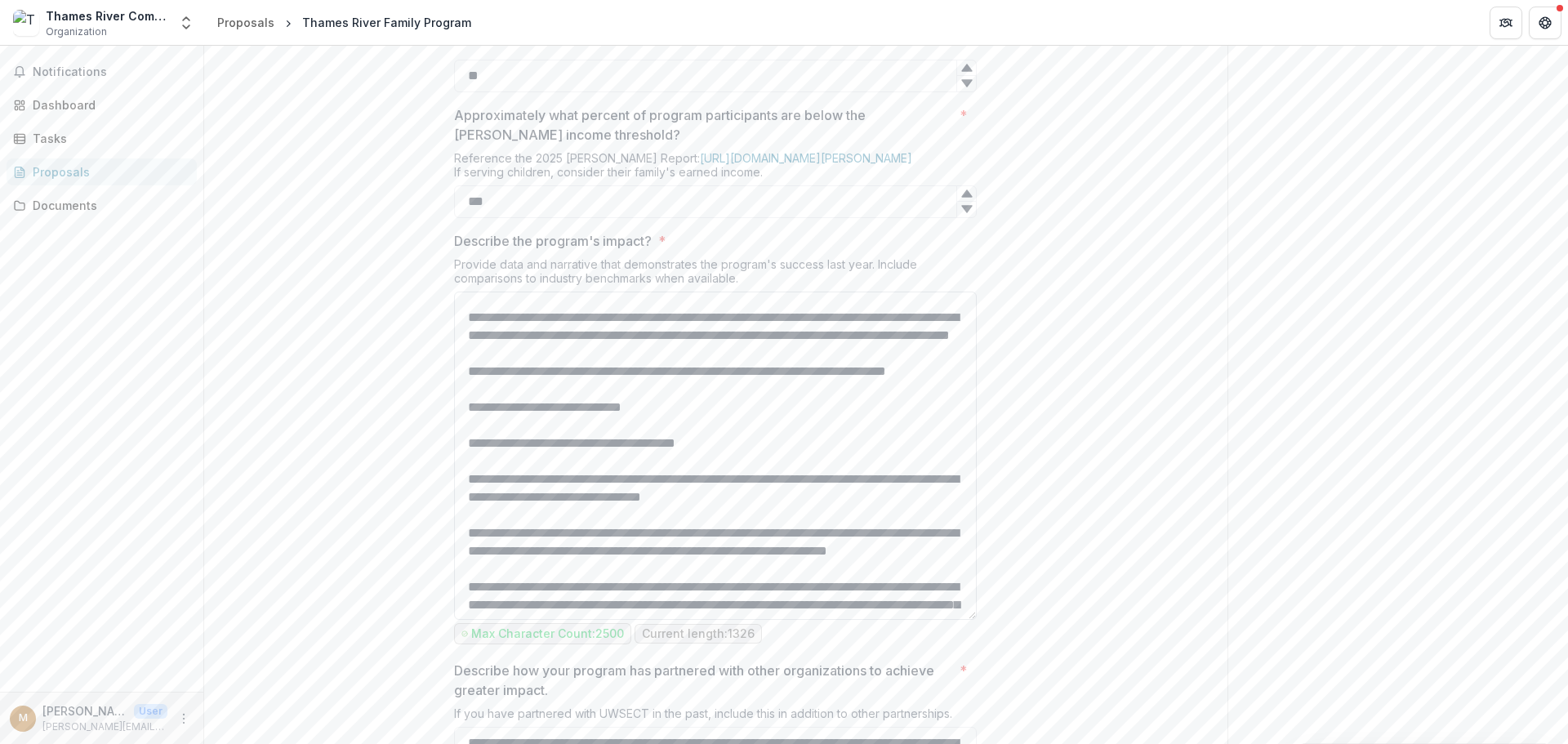
scroll to position [0, 0]
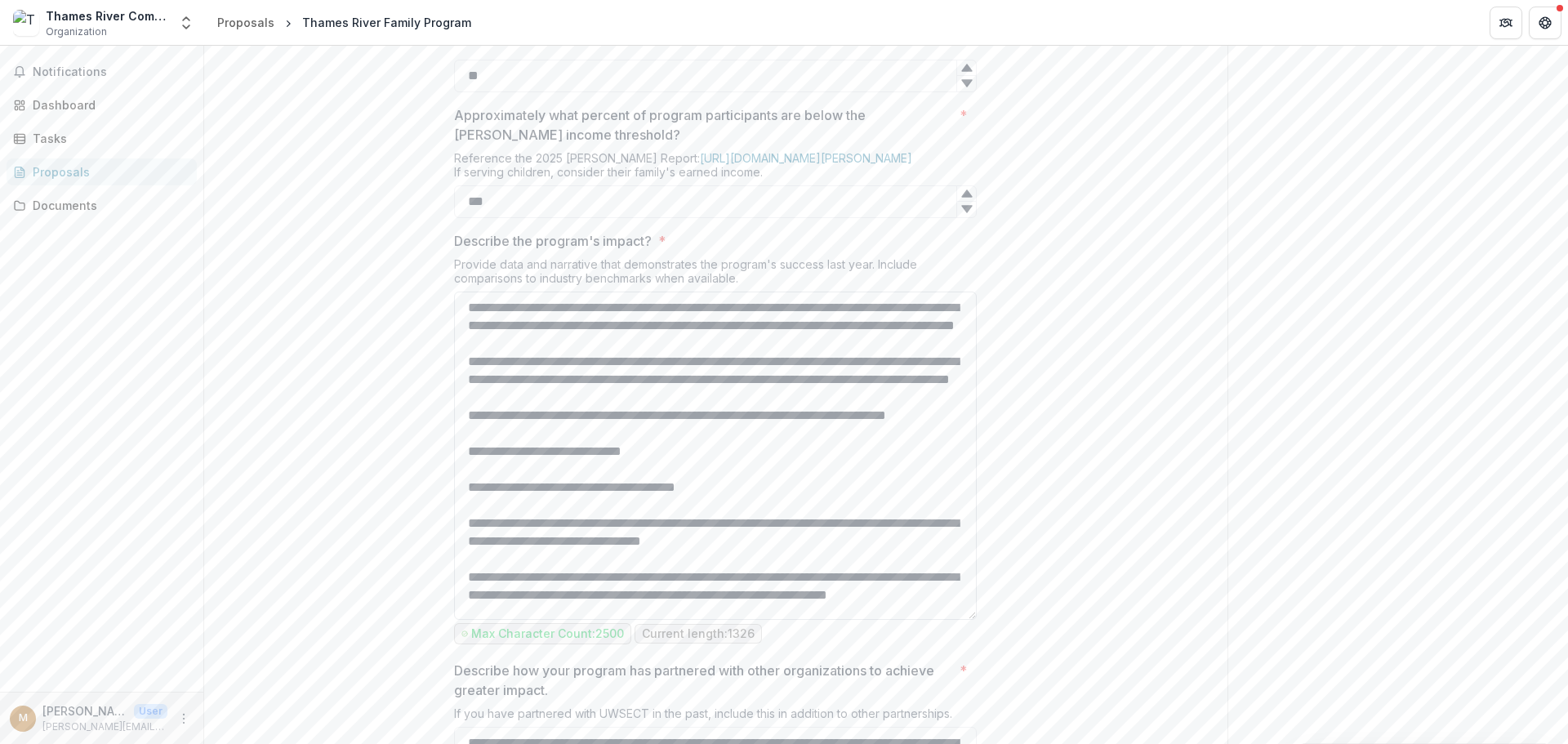
type textarea "**********"
drag, startPoint x: 928, startPoint y: 551, endPoint x: 943, endPoint y: 560, distance: 17.5
click at [930, 553] on textarea "Describe the program's impact? *" at bounding box center [715, 455] width 523 height 329
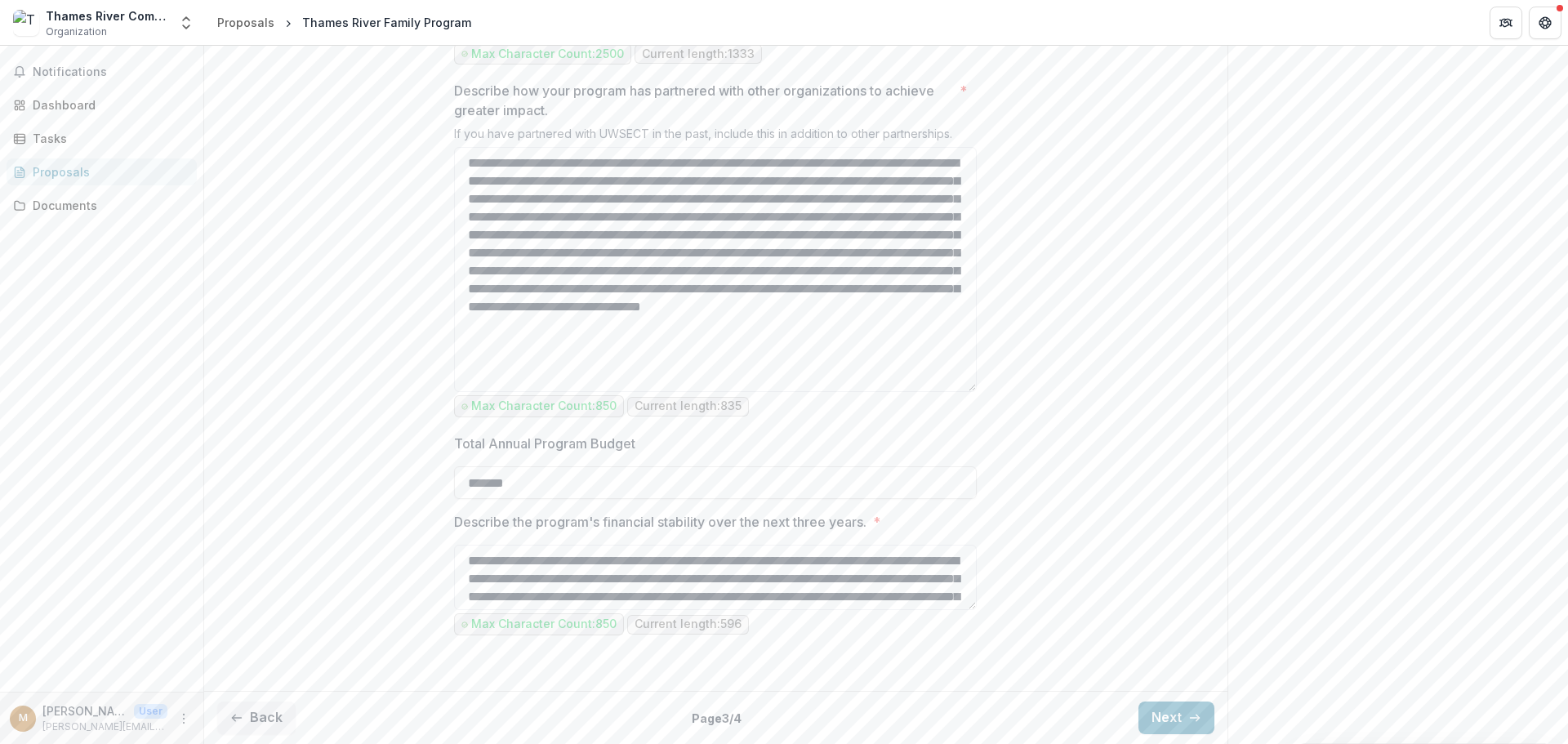
scroll to position [2735, 0]
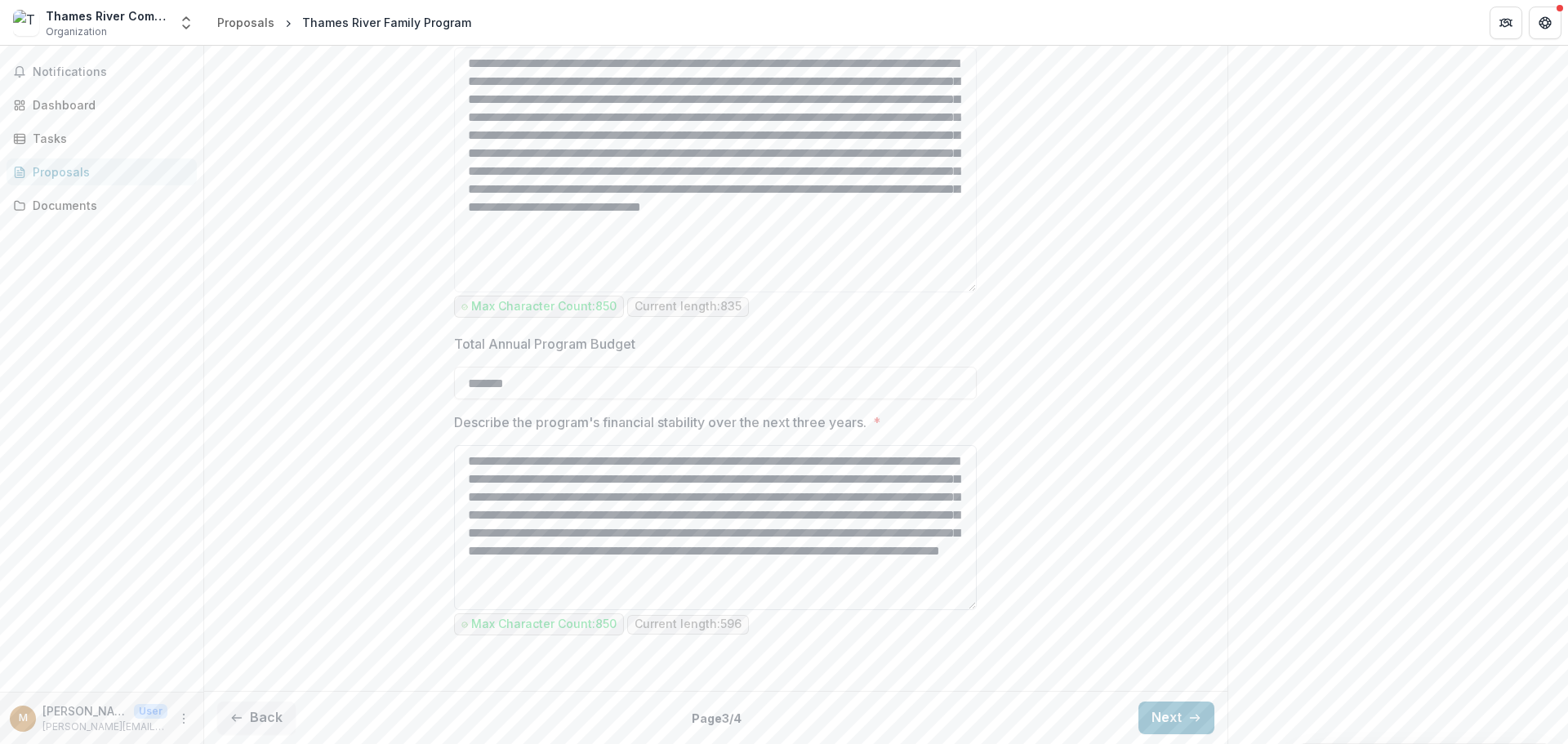
drag, startPoint x: 972, startPoint y: 620, endPoint x: 964, endPoint y: 720, distance: 100.3
click at [964, 611] on textarea "**********" at bounding box center [715, 527] width 523 height 165
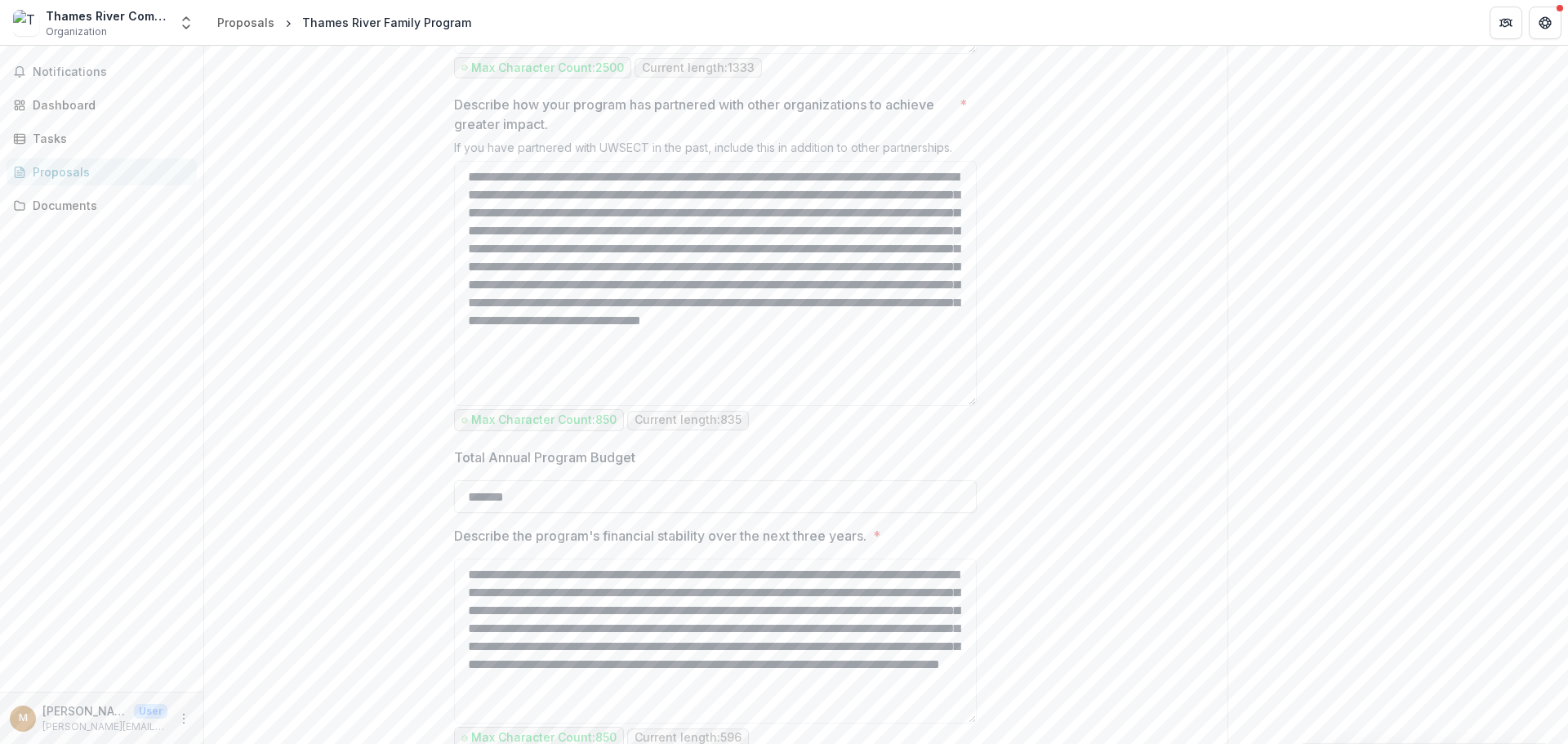
scroll to position [2604, 0]
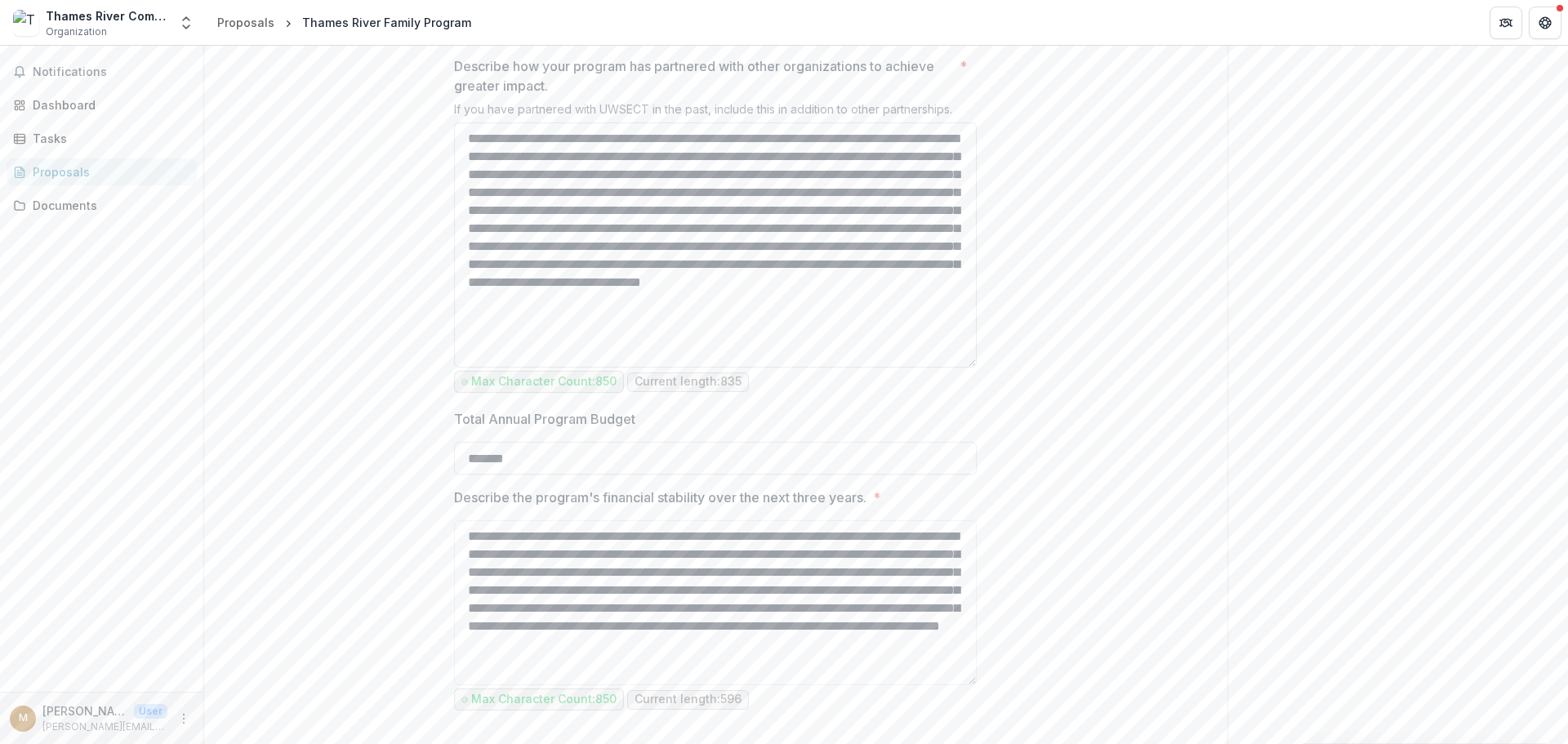
type textarea "**********"
click at [734, 368] on textarea "**********" at bounding box center [715, 245] width 523 height 245
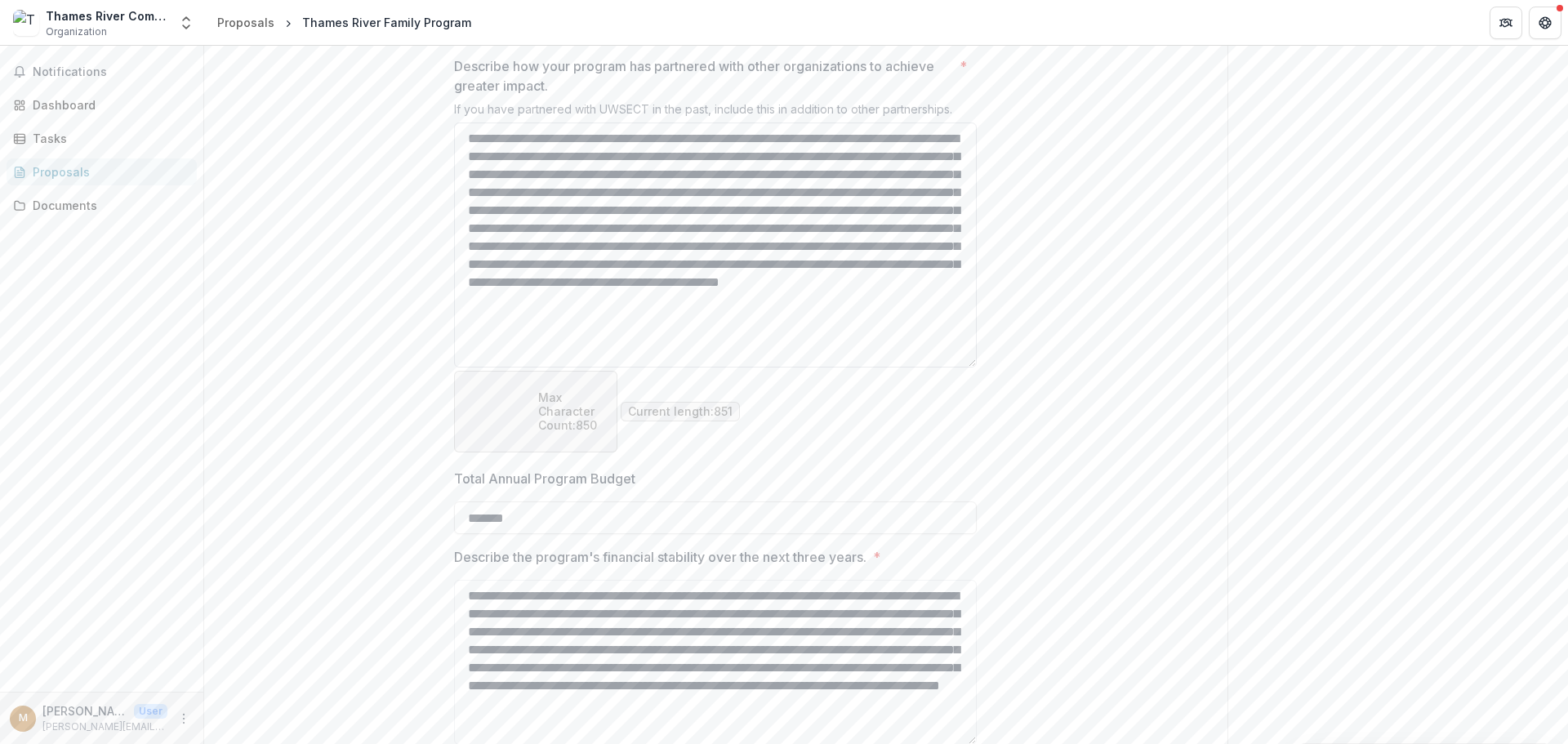
click at [802, 368] on textarea "**********" at bounding box center [715, 245] width 523 height 245
click at [824, 368] on textarea "**********" at bounding box center [715, 245] width 523 height 245
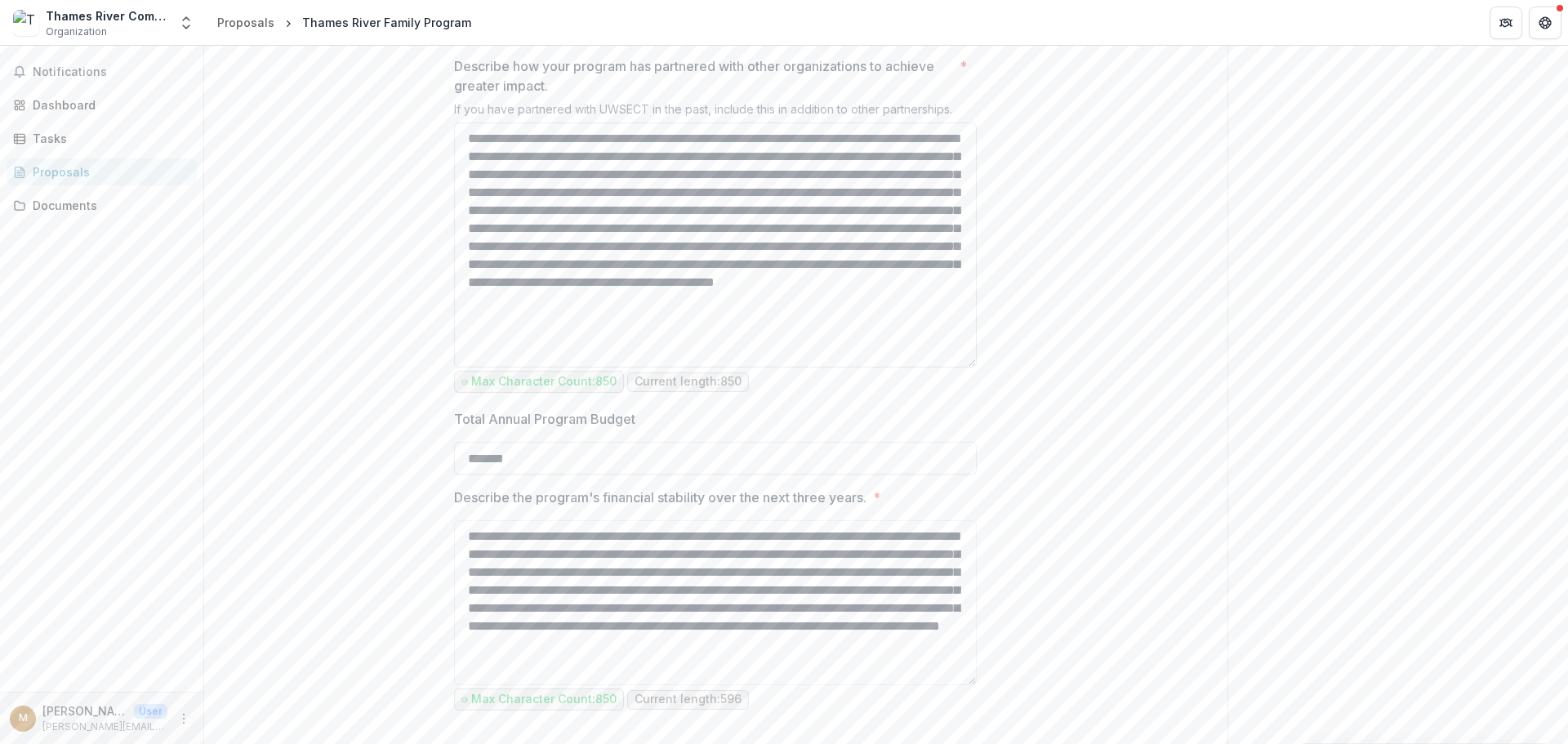
click at [846, 368] on textarea "**********" at bounding box center [715, 245] width 523 height 245
click at [723, 368] on textarea "**********" at bounding box center [715, 245] width 523 height 245
type textarea "**********"
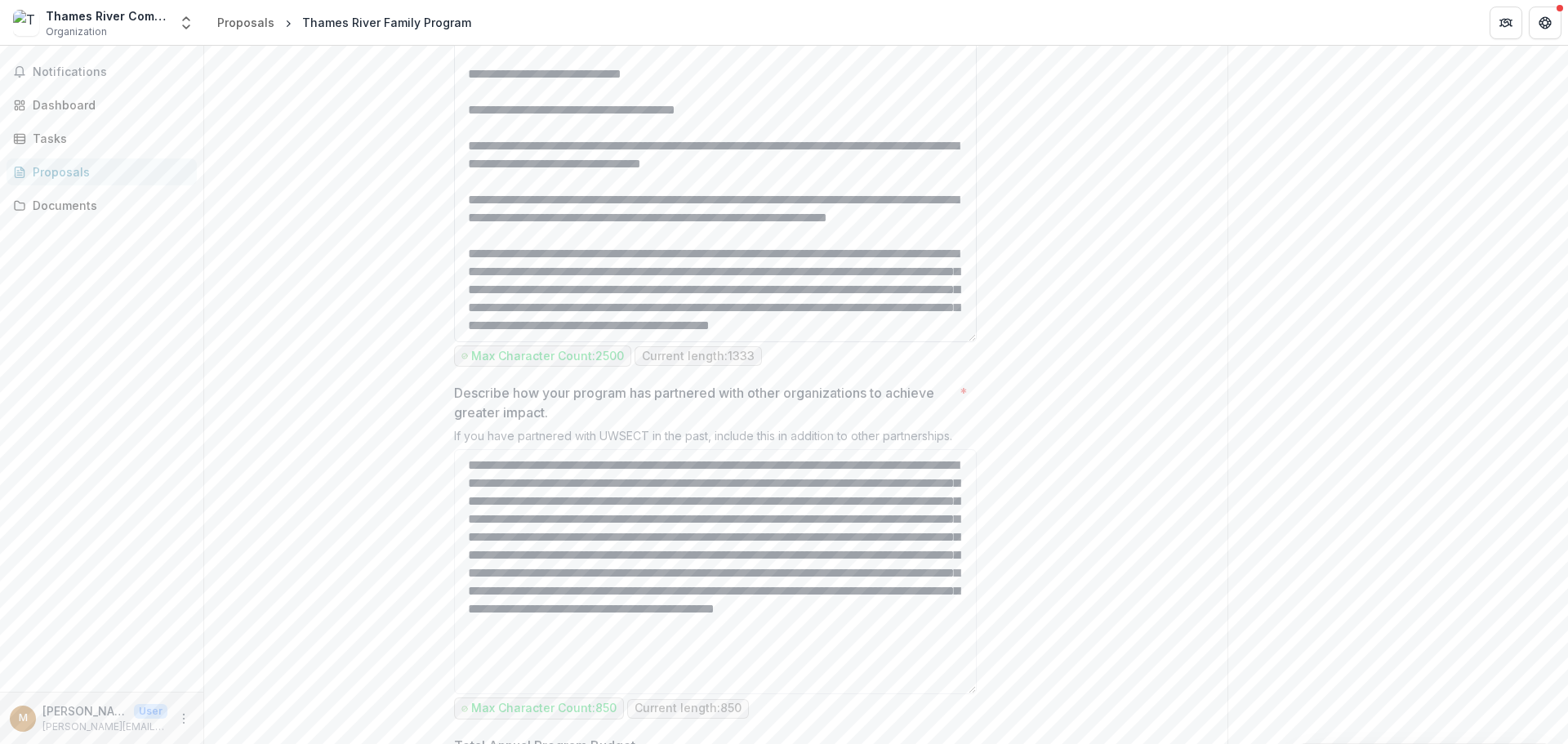
scroll to position [164, 0]
click at [586, 342] on textarea "Describe the program's impact? *" at bounding box center [715, 178] width 523 height 329
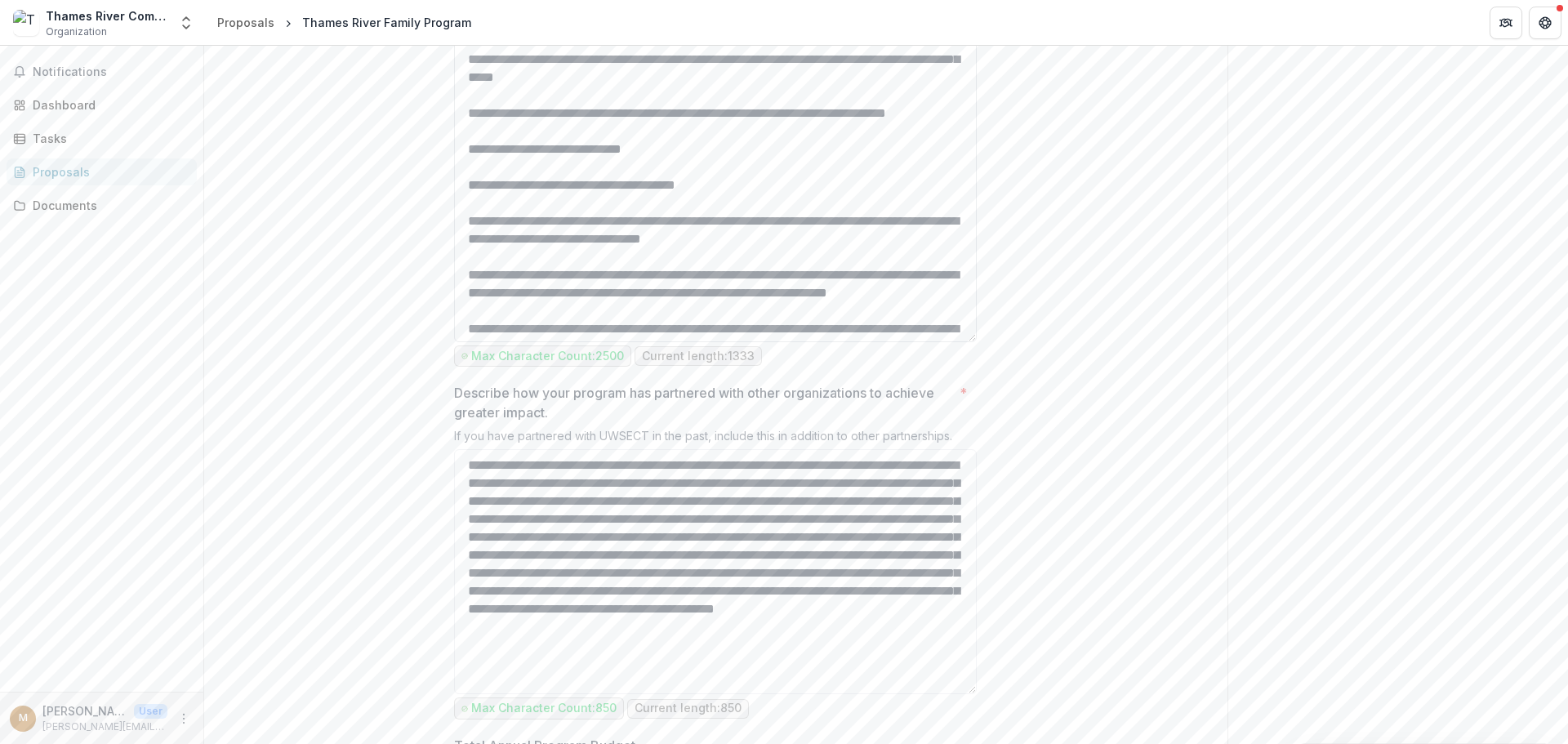
scroll to position [0, 0]
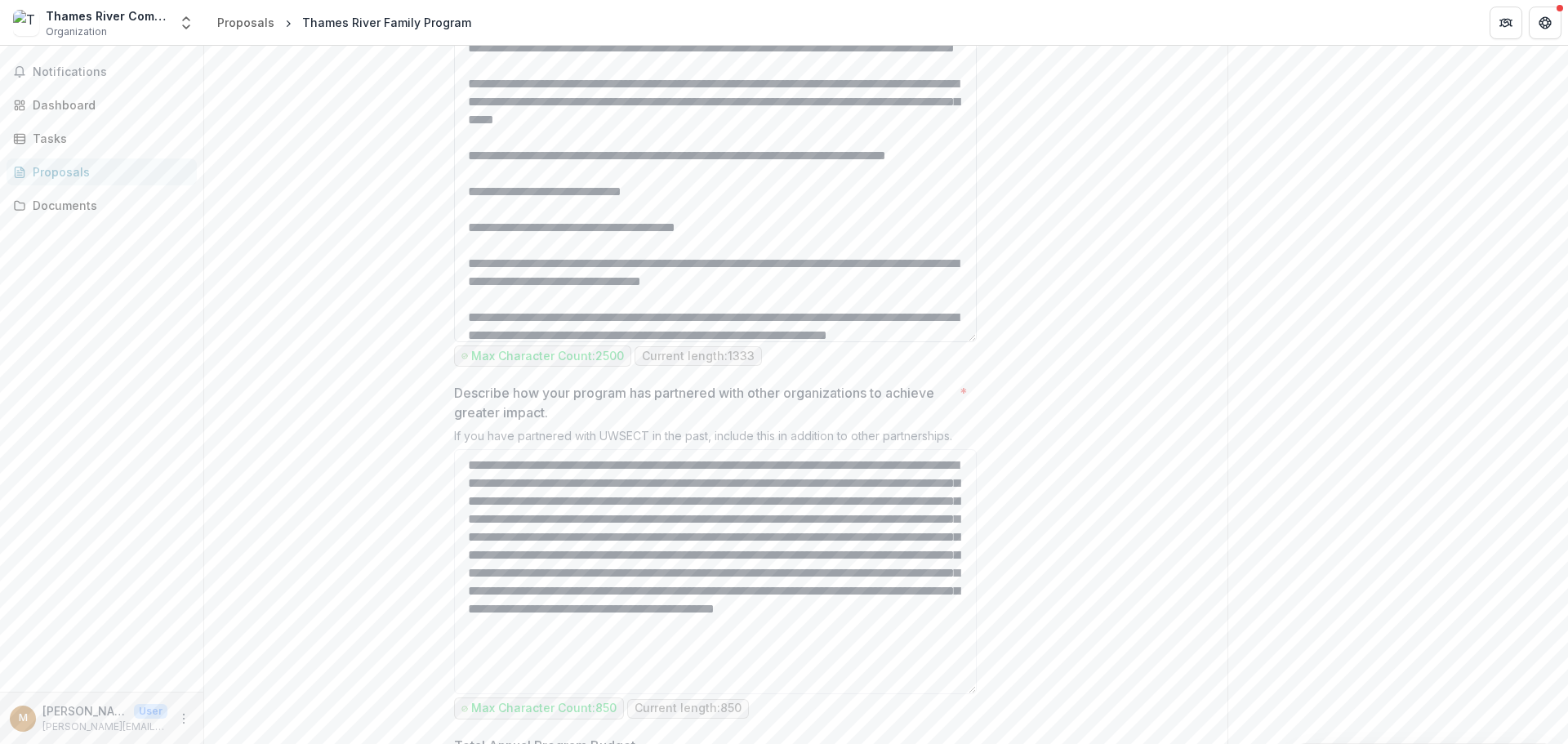
click at [585, 273] on textarea "Describe the program's impact? *" at bounding box center [715, 178] width 523 height 329
drag, startPoint x: 674, startPoint y: 273, endPoint x: 591, endPoint y: 264, distance: 83.5
click at [591, 264] on textarea "Describe the program's impact? *" at bounding box center [715, 178] width 523 height 329
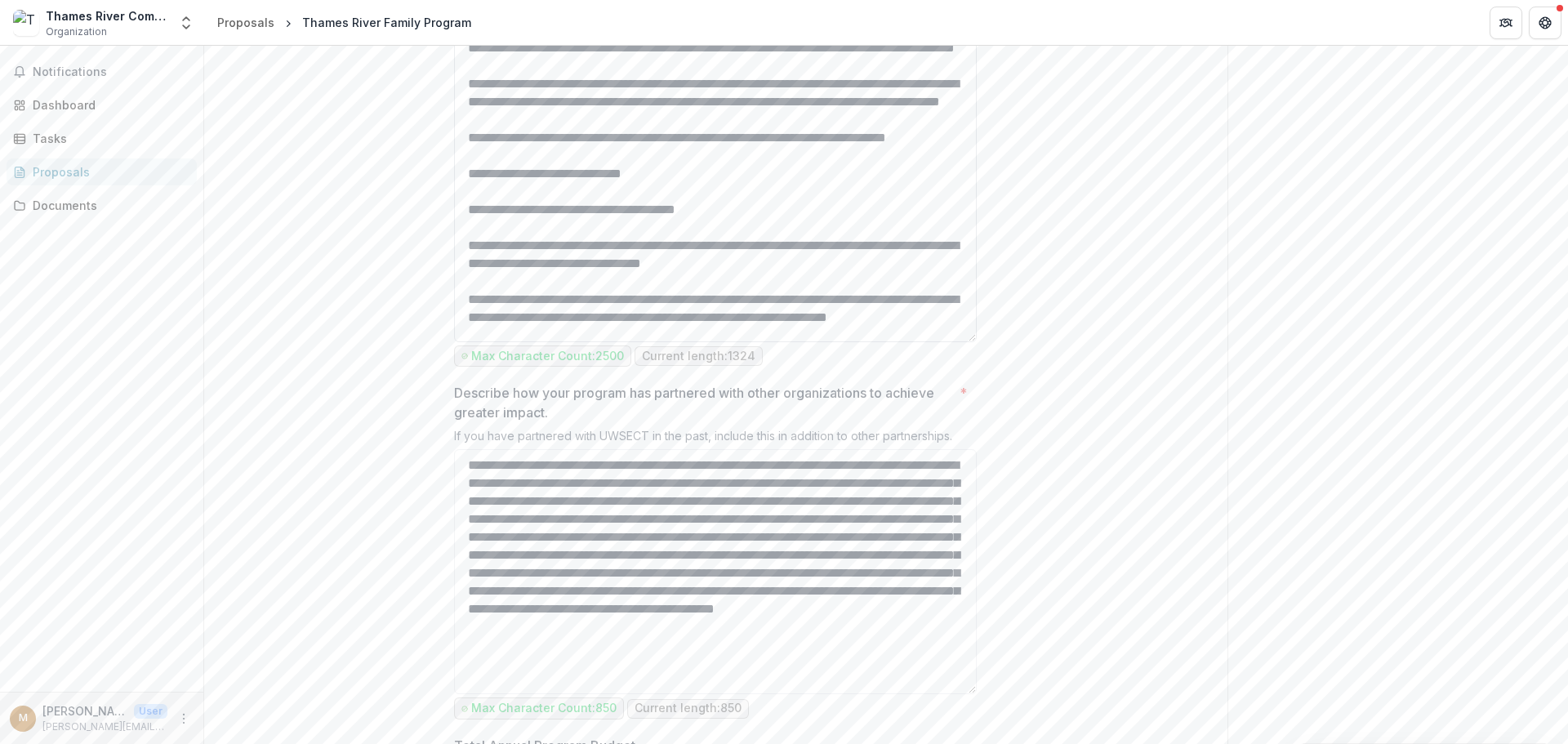
click at [639, 267] on textarea "Describe the program's impact? *" at bounding box center [715, 178] width 523 height 329
click at [615, 342] on textarea "Describe the program's impact? *" at bounding box center [715, 178] width 523 height 329
click at [653, 342] on textarea "Describe the program's impact? *" at bounding box center [715, 178] width 523 height 329
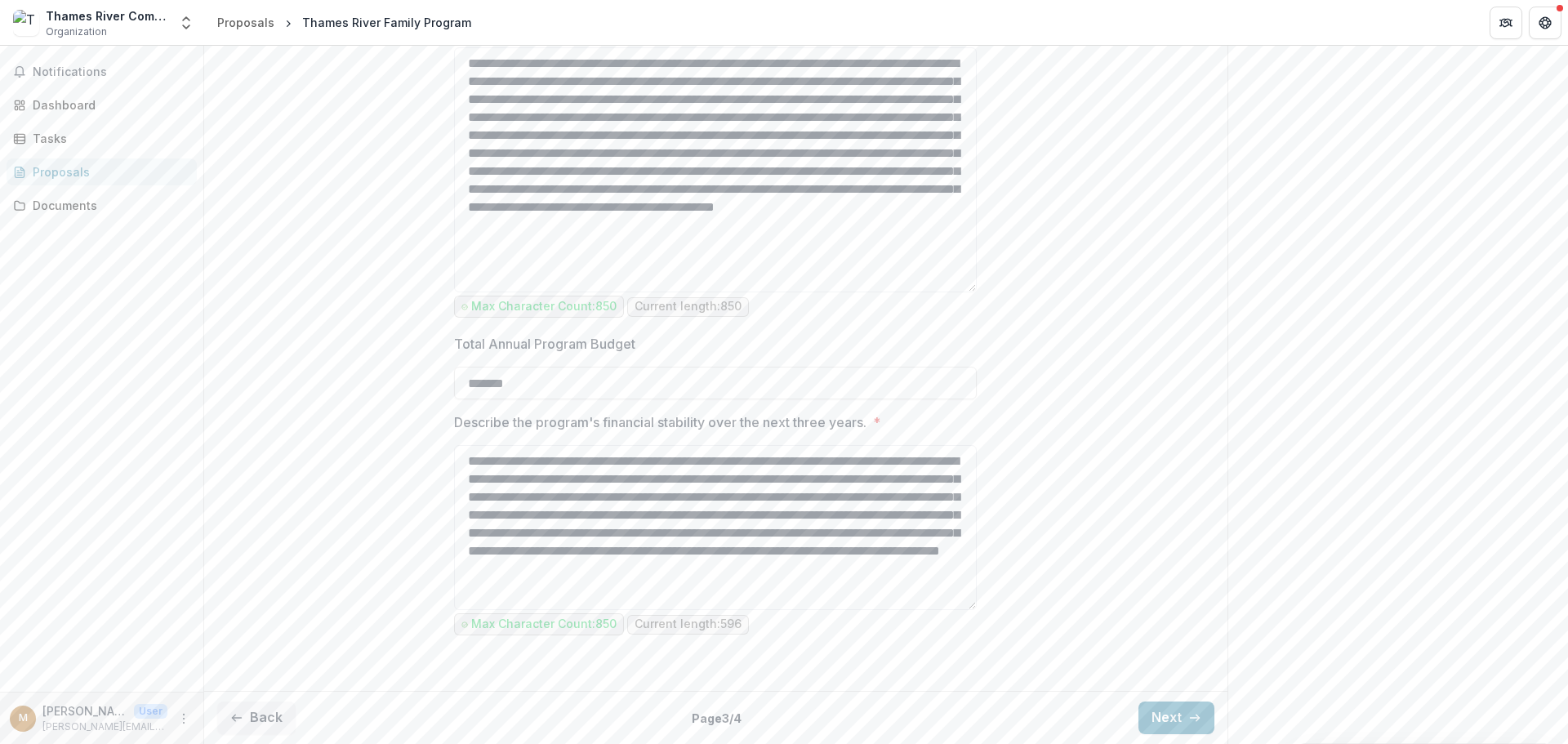
scroll to position [2849, 0]
type textarea "**********"
click at [1150, 716] on button "Next" at bounding box center [1177, 718] width 76 height 32
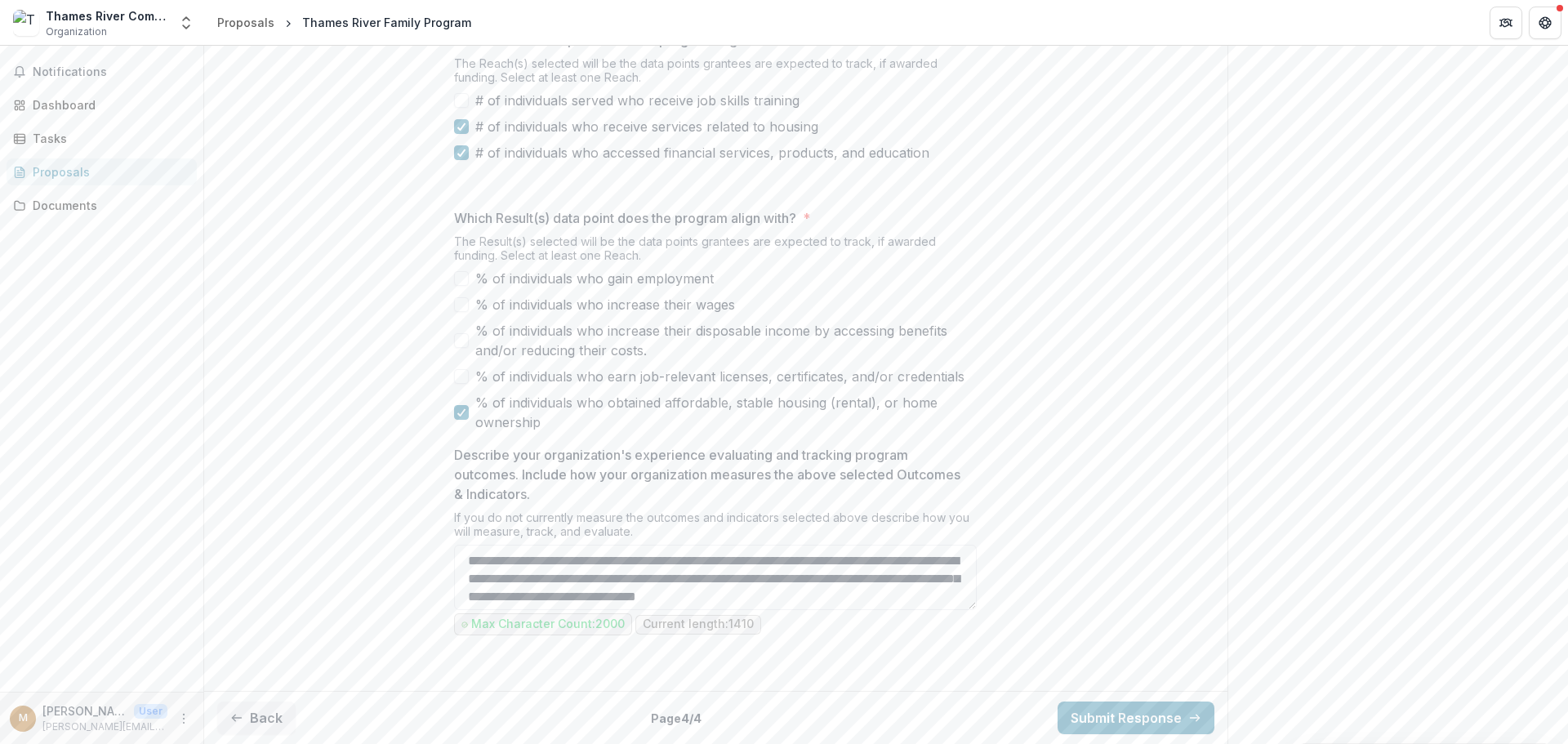
scroll to position [893, 0]
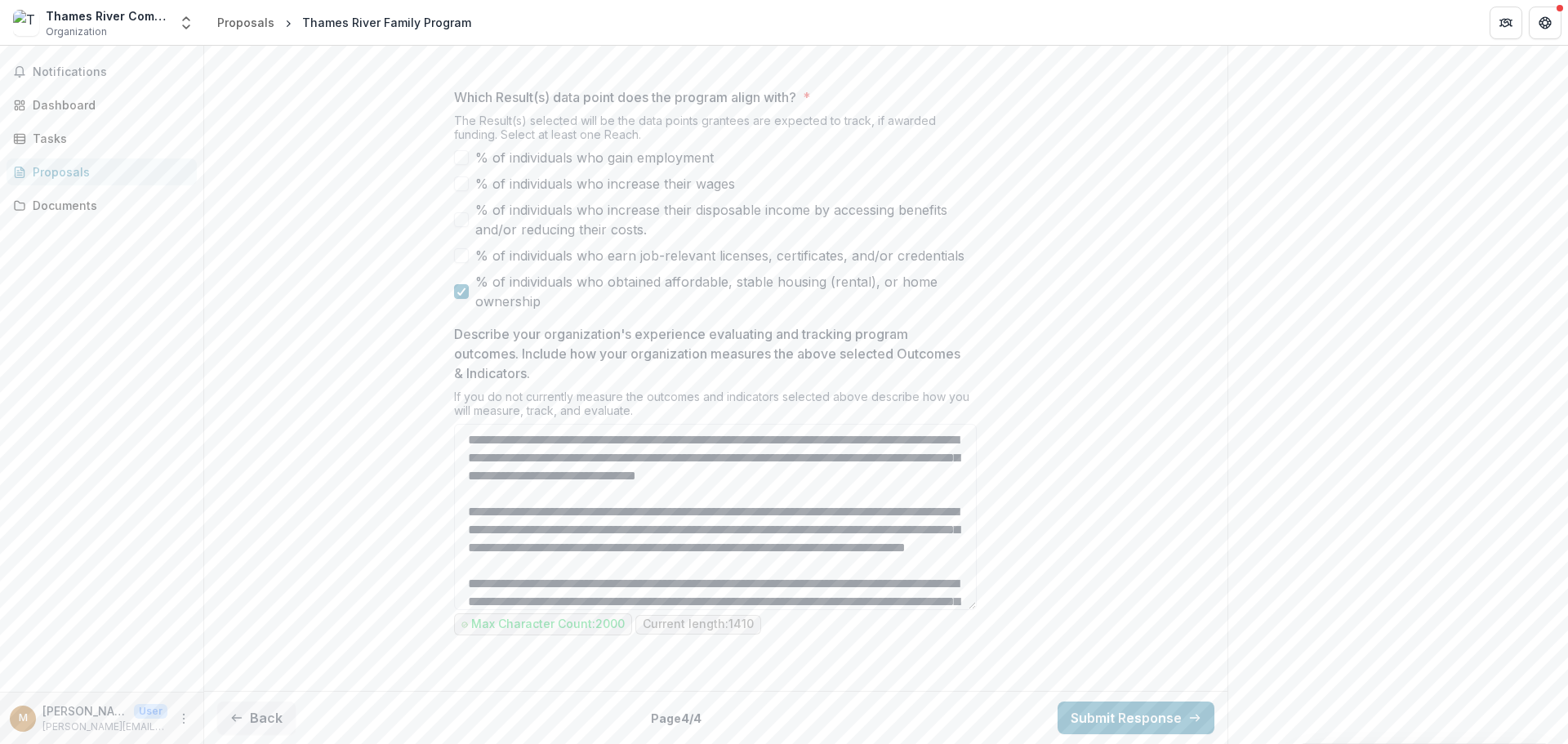
drag, startPoint x: 972, startPoint y: 607, endPoint x: 976, endPoint y: 728, distance: 121.1
click at [976, 685] on div "**********" at bounding box center [715, 74] width 548 height 1221
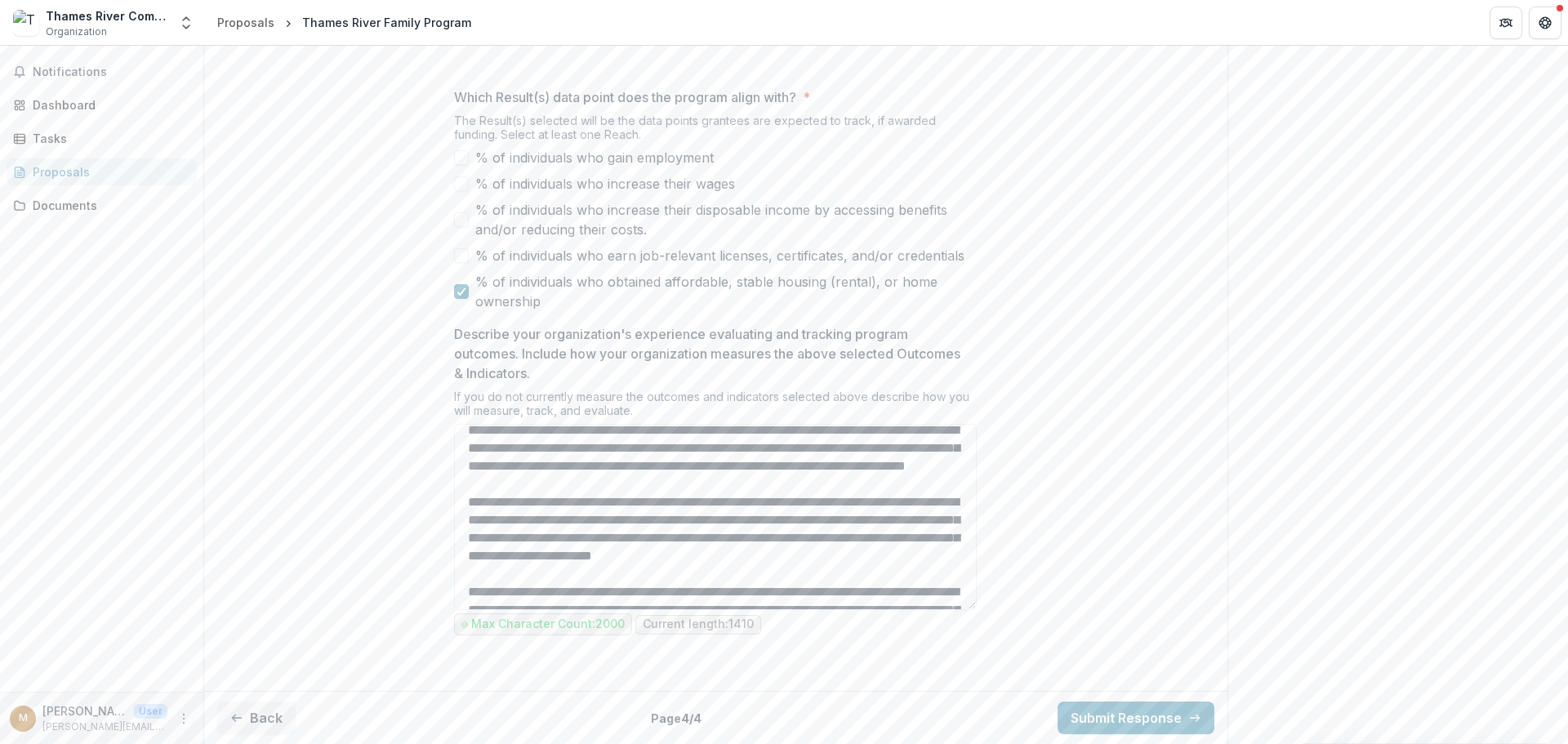
click at [269, 719] on button "Back" at bounding box center [256, 718] width 78 height 32
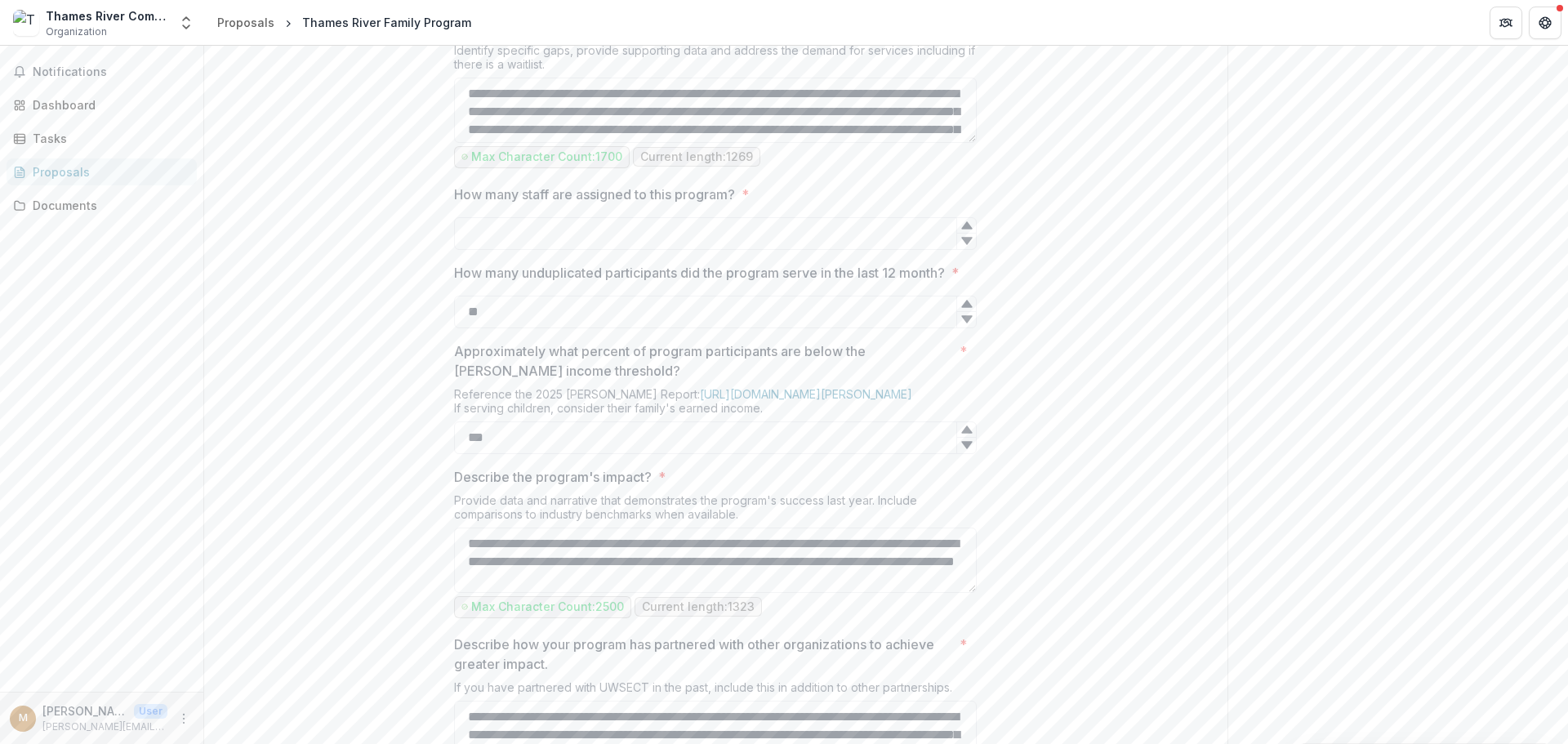
type input "*******"
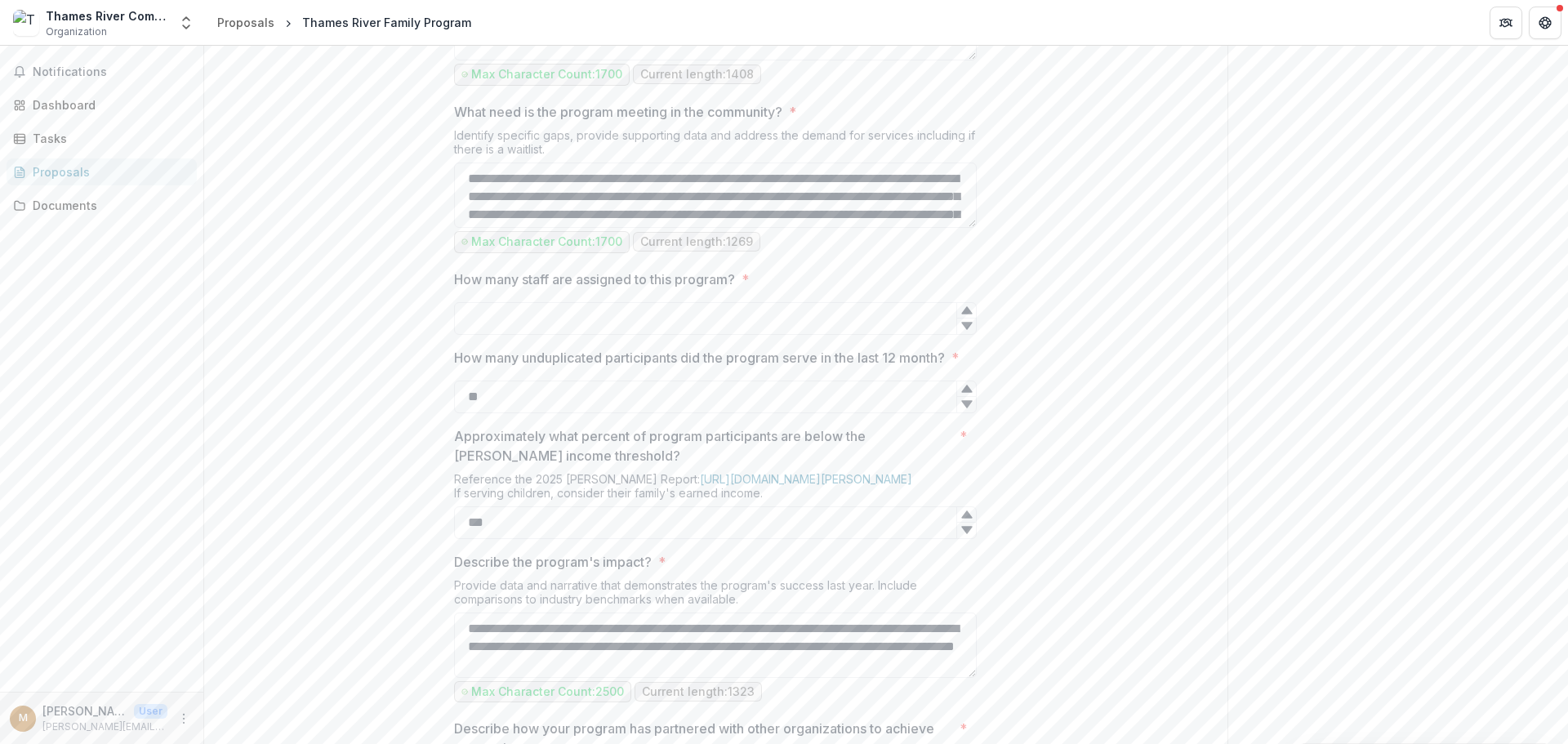
scroll to position [933, 0]
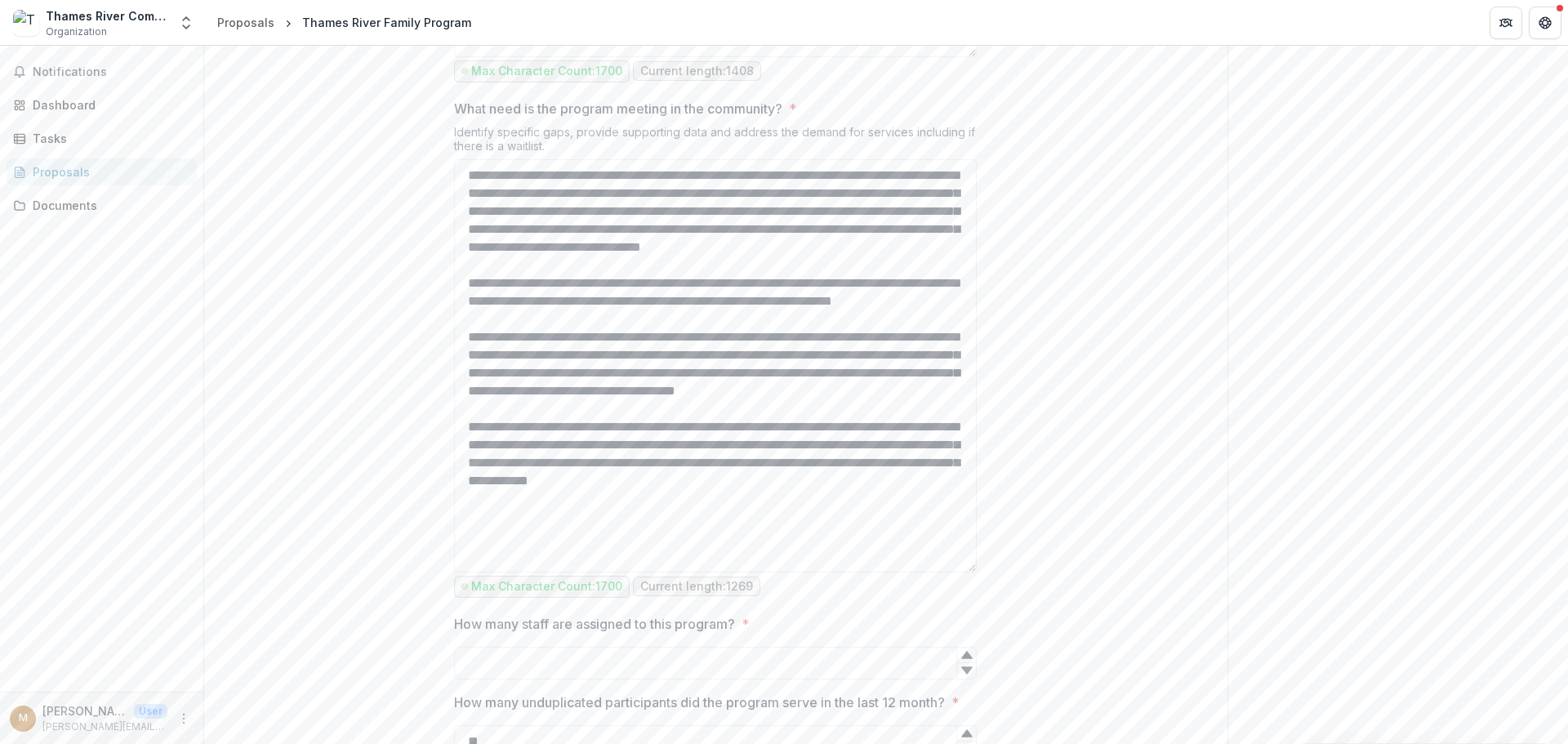
drag, startPoint x: 970, startPoint y: 371, endPoint x: 993, endPoint y: 718, distance: 347.8
click at [993, 718] on div "**********" at bounding box center [715, 440] width 1023 height 2093
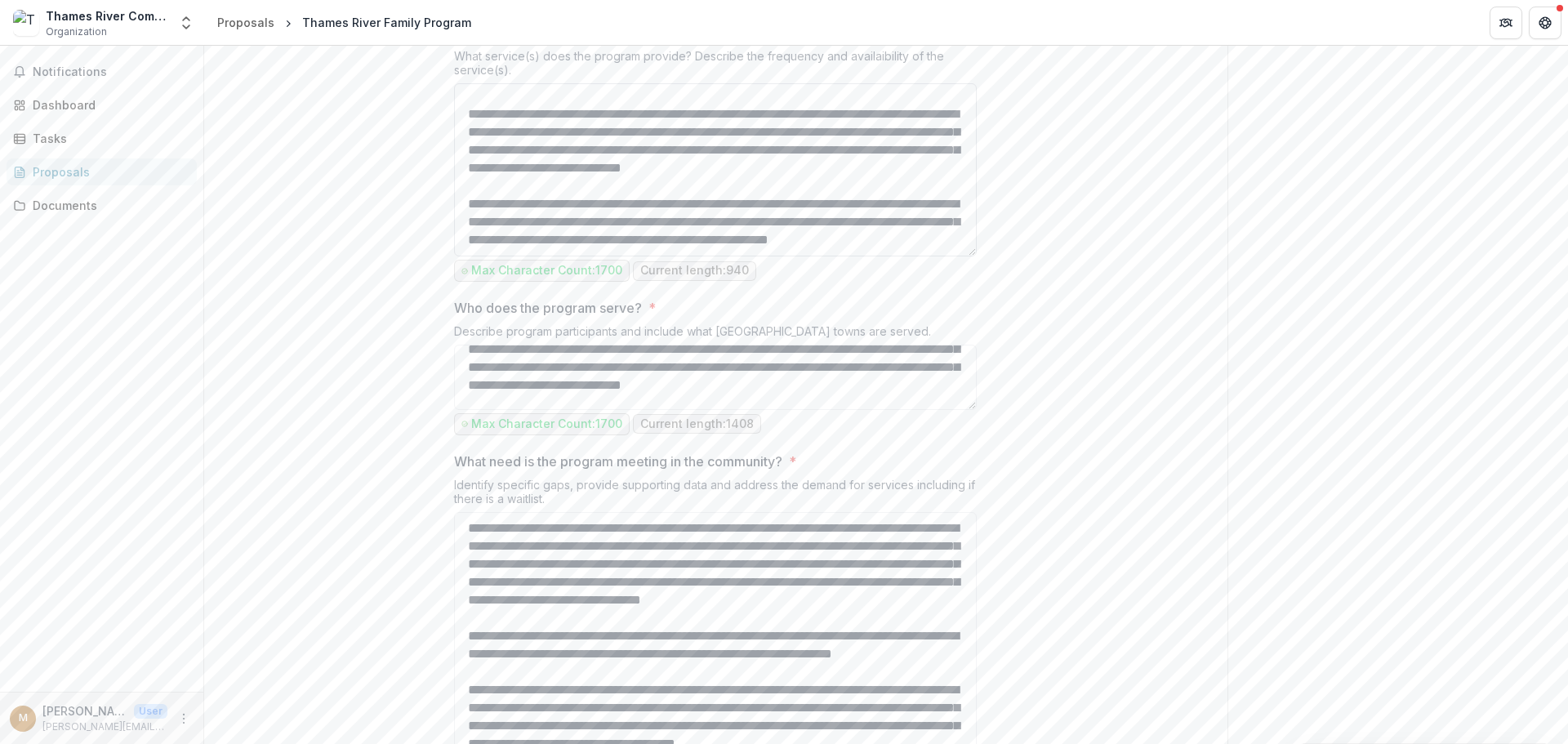
scroll to position [0, 0]
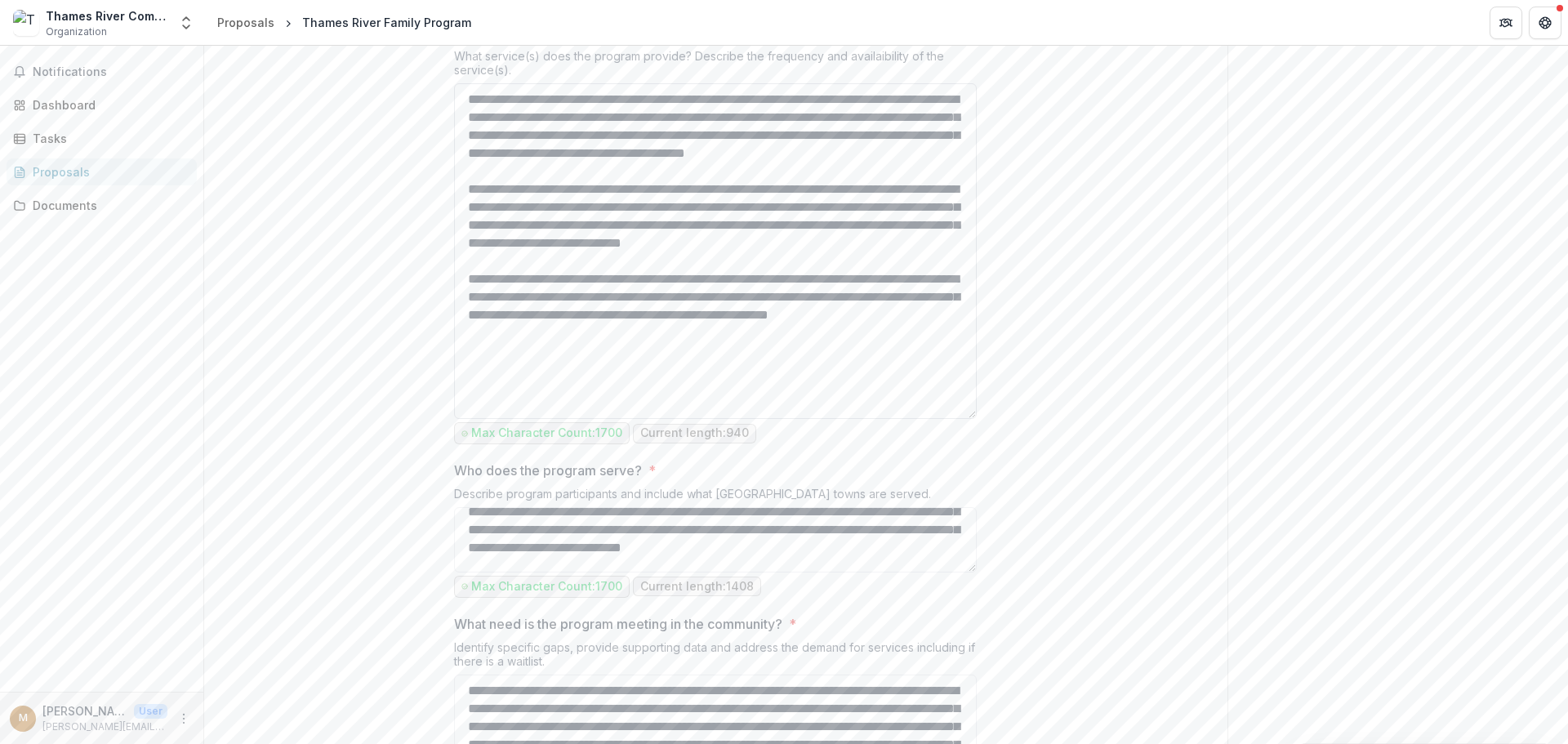
drag, startPoint x: 970, startPoint y: 295, endPoint x: 941, endPoint y: 566, distance: 272.5
click at [941, 419] on textarea "**********" at bounding box center [715, 251] width 523 height 335
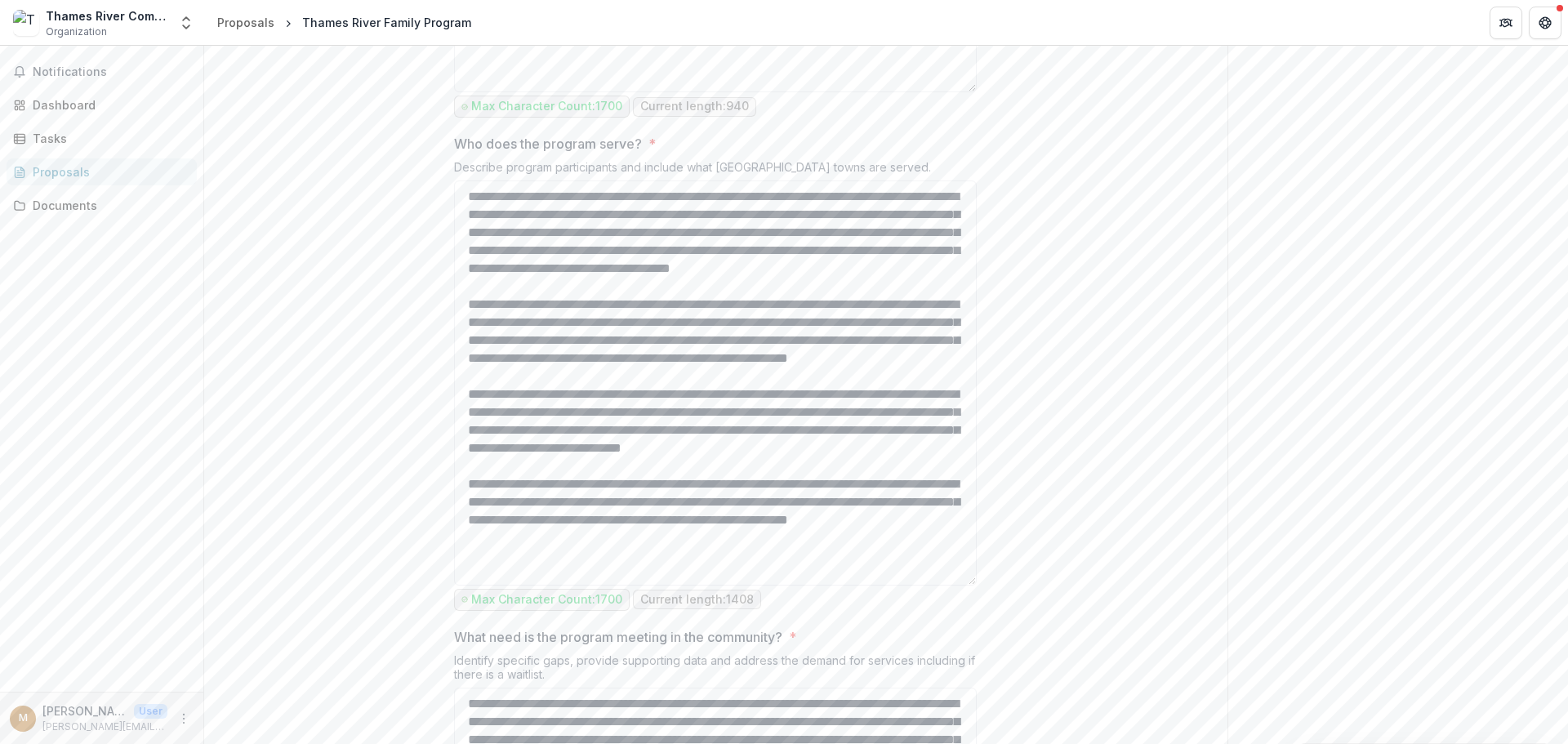
scroll to position [4, 0]
drag, startPoint x: 971, startPoint y: 393, endPoint x: 956, endPoint y: 729, distance: 336.3
click at [956, 591] on textarea "Who does the program serve? *" at bounding box center [715, 386] width 523 height 411
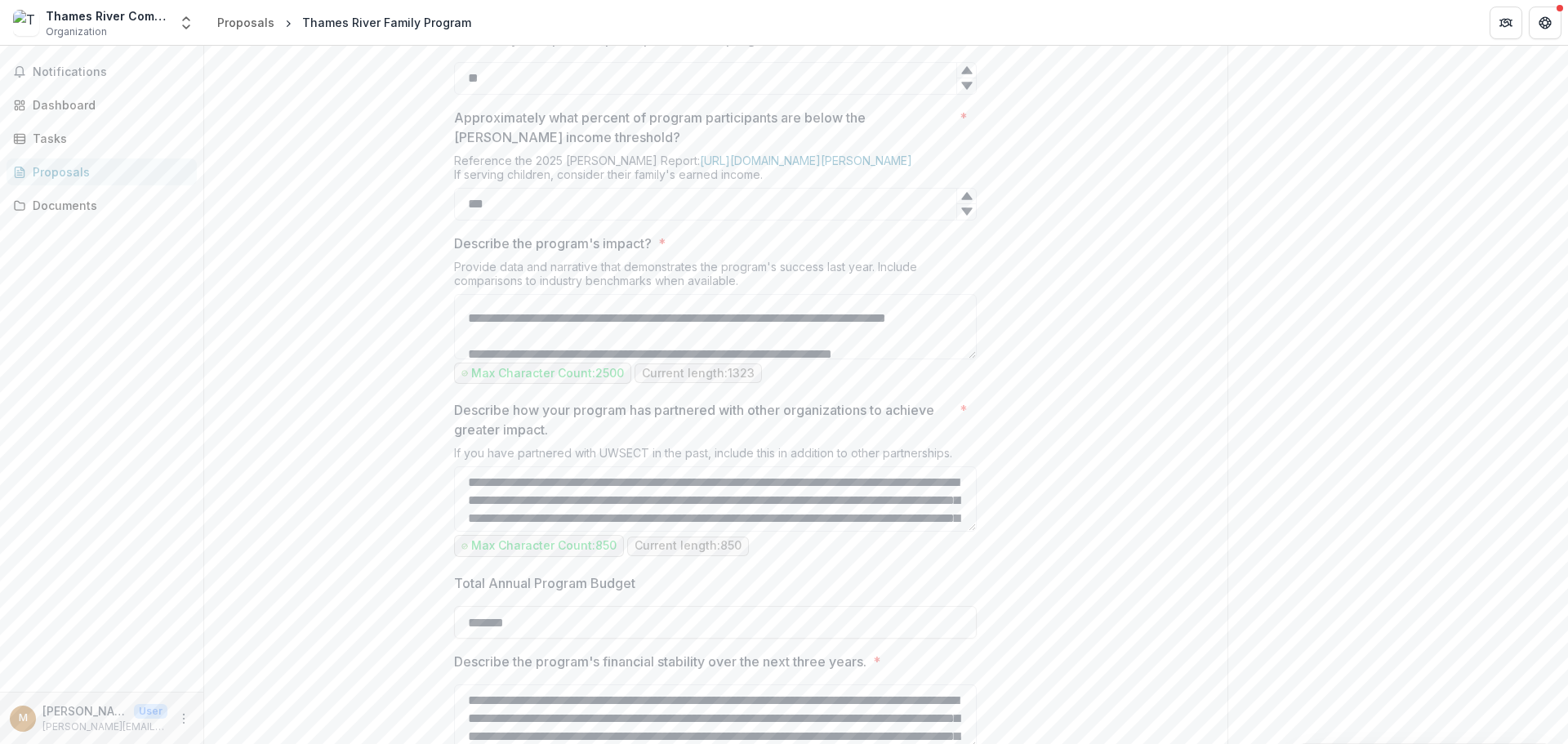
scroll to position [2240, 0]
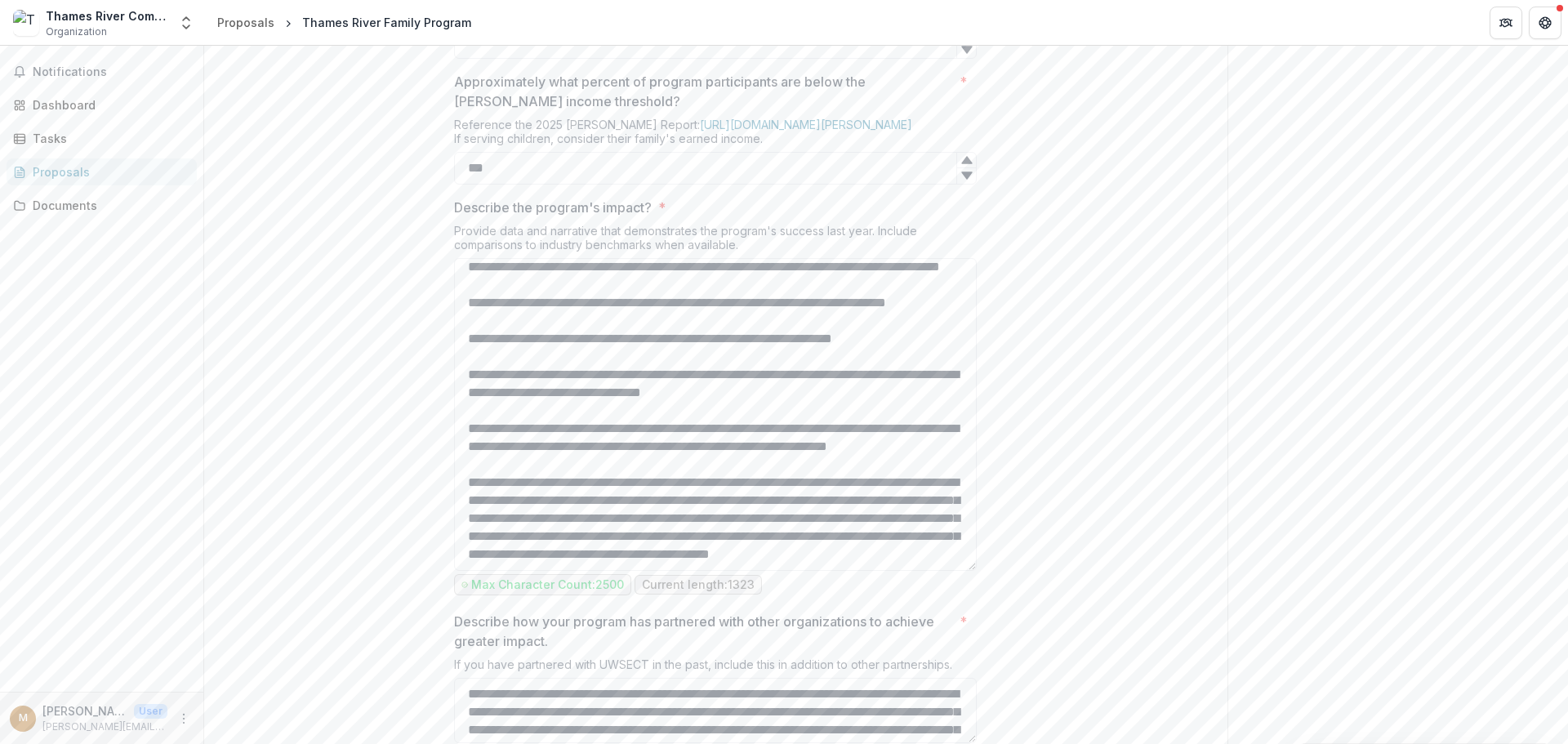
drag, startPoint x: 970, startPoint y: 492, endPoint x: 989, endPoint y: 736, distance: 244.7
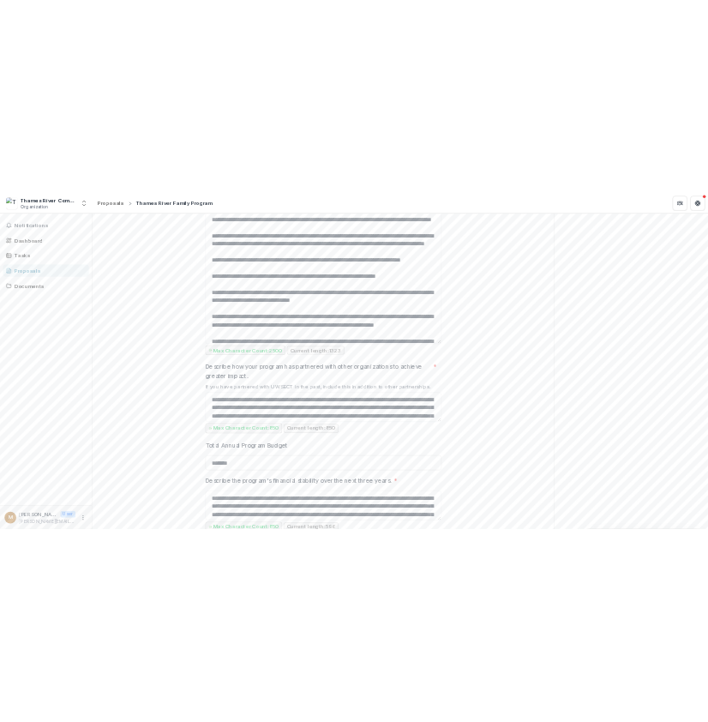
scroll to position [2608, 0]
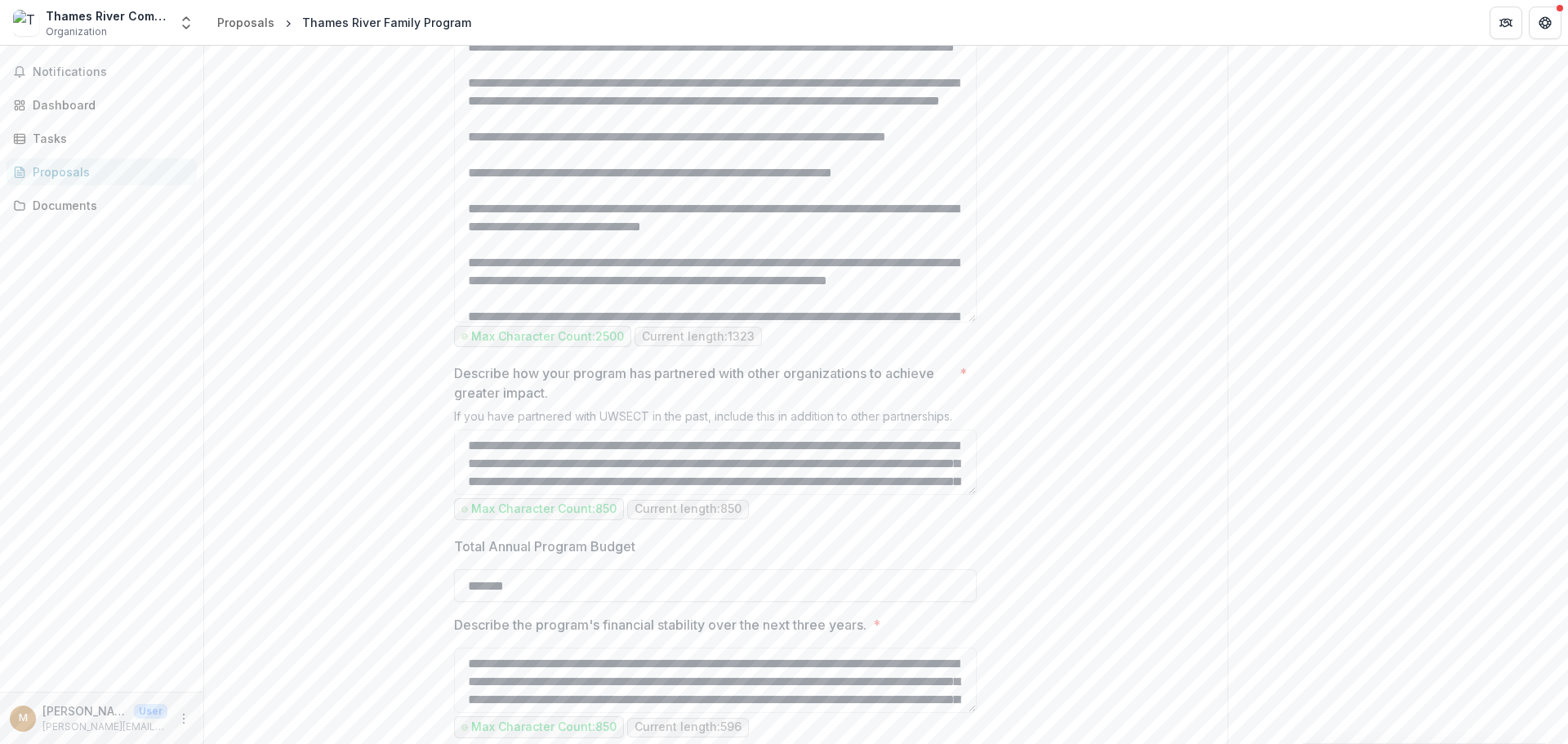
drag, startPoint x: 760, startPoint y: 169, endPoint x: 440, endPoint y: 137, distance: 321.6
copy div "Describe the program's impact? * Provide data and narrative that demonstrates t…"
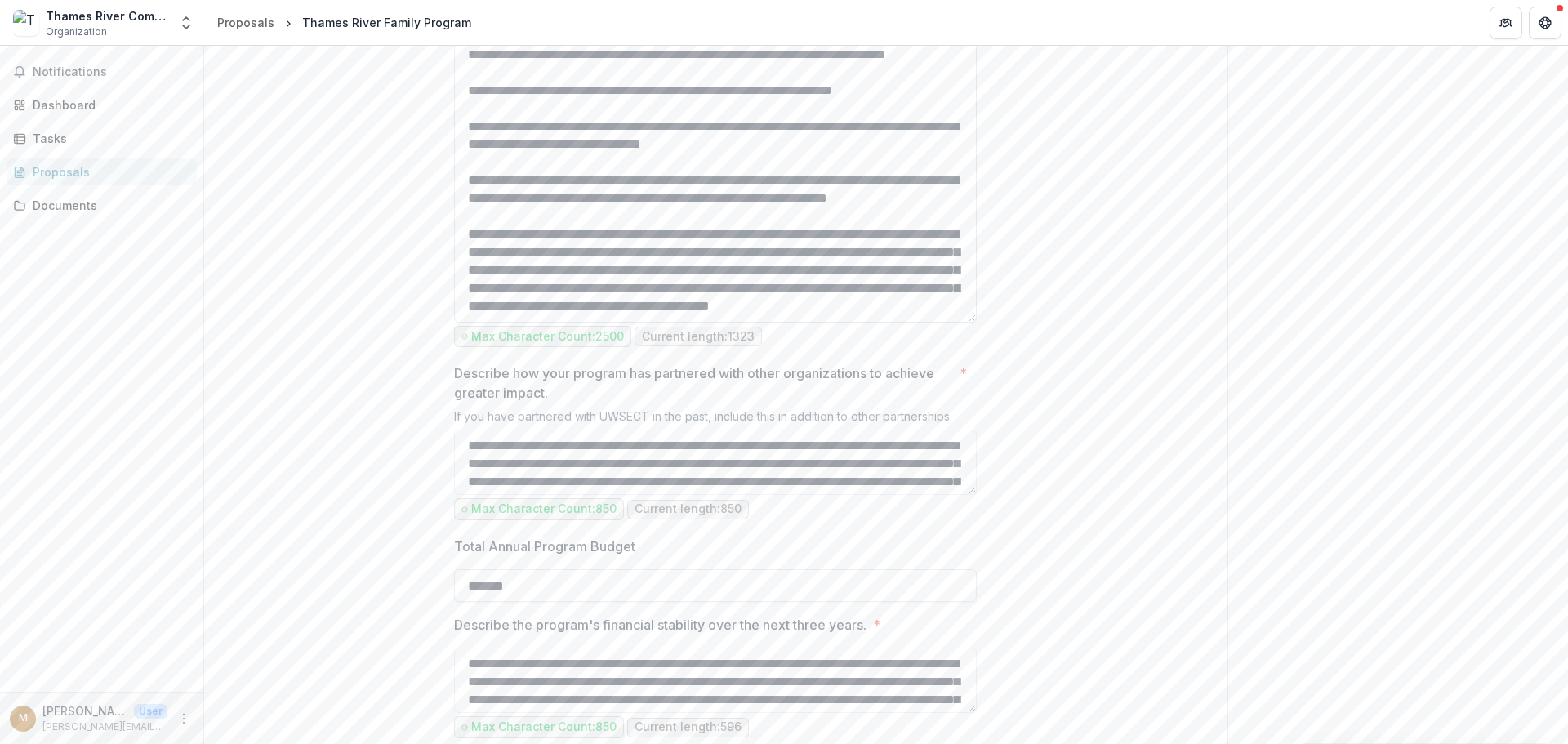
click at [590, 315] on textarea "Describe the program's impact? *" at bounding box center [715, 168] width 523 height 310
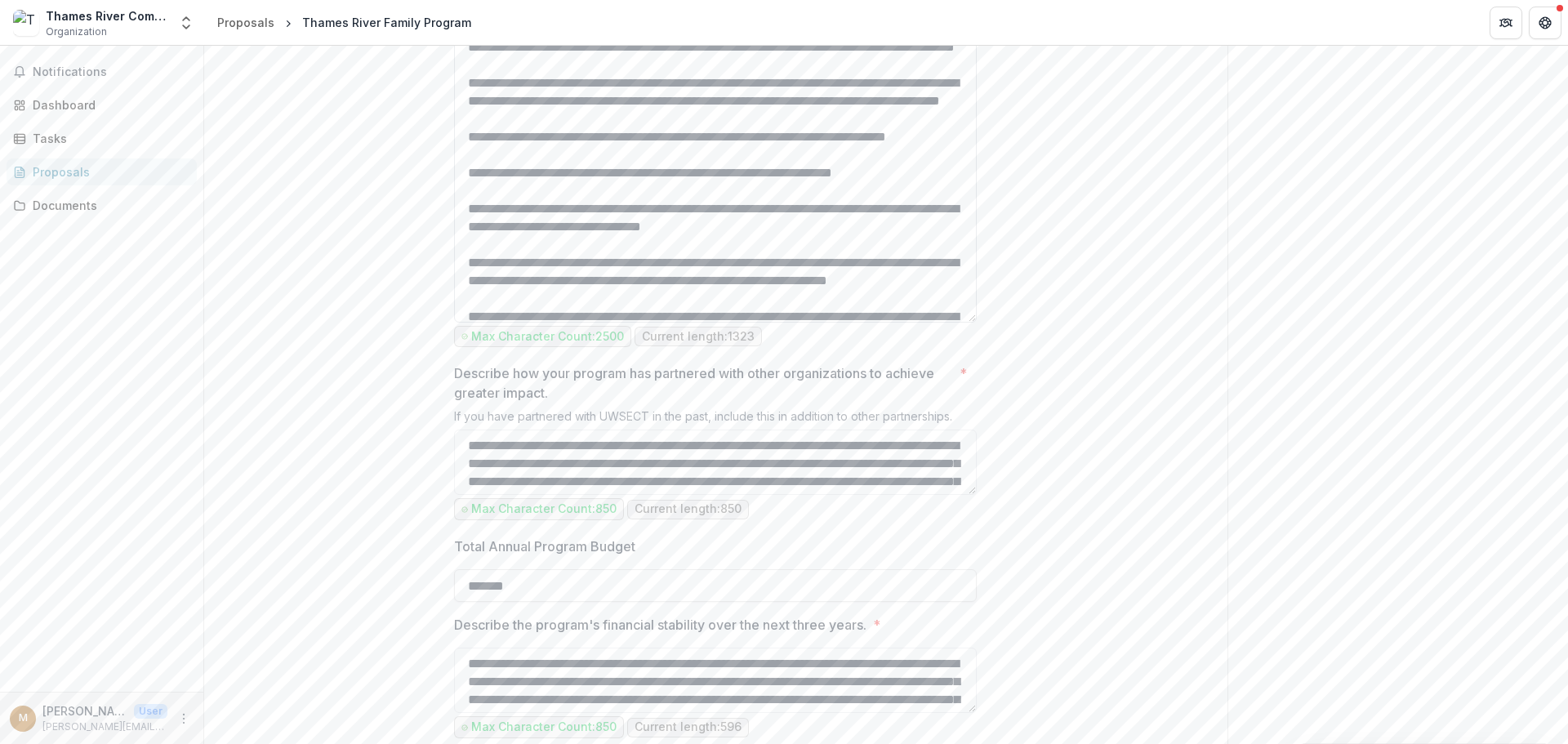
click at [748, 323] on textarea "Describe the program's impact? *" at bounding box center [715, 168] width 523 height 310
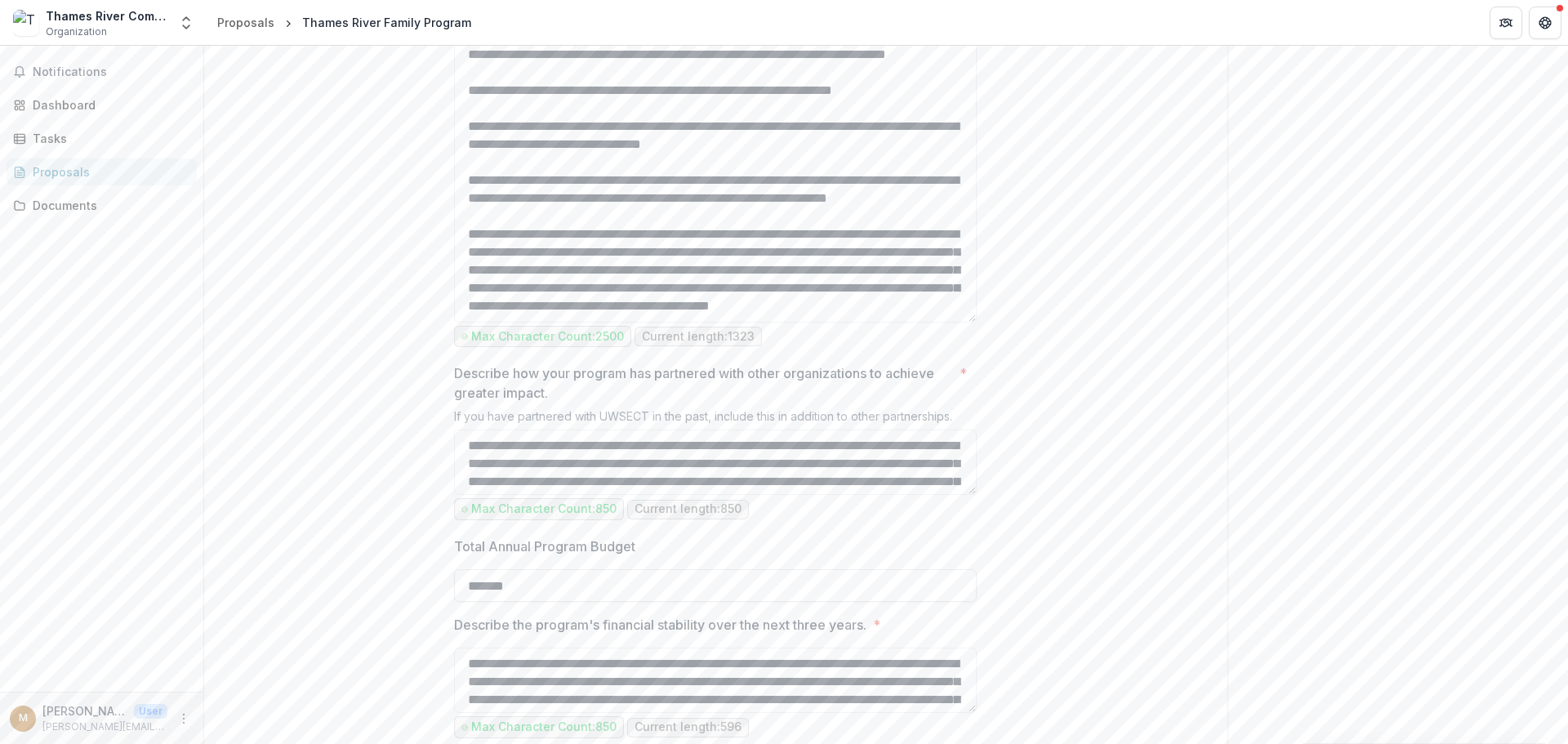
scroll to position [191, 0]
drag, startPoint x: 466, startPoint y: 198, endPoint x: 933, endPoint y: 472, distance: 541.4
click at [933, 323] on textarea "Describe the program's impact? *" at bounding box center [715, 168] width 523 height 310
click at [754, 323] on textarea "Describe the program's impact? *" at bounding box center [715, 168] width 523 height 310
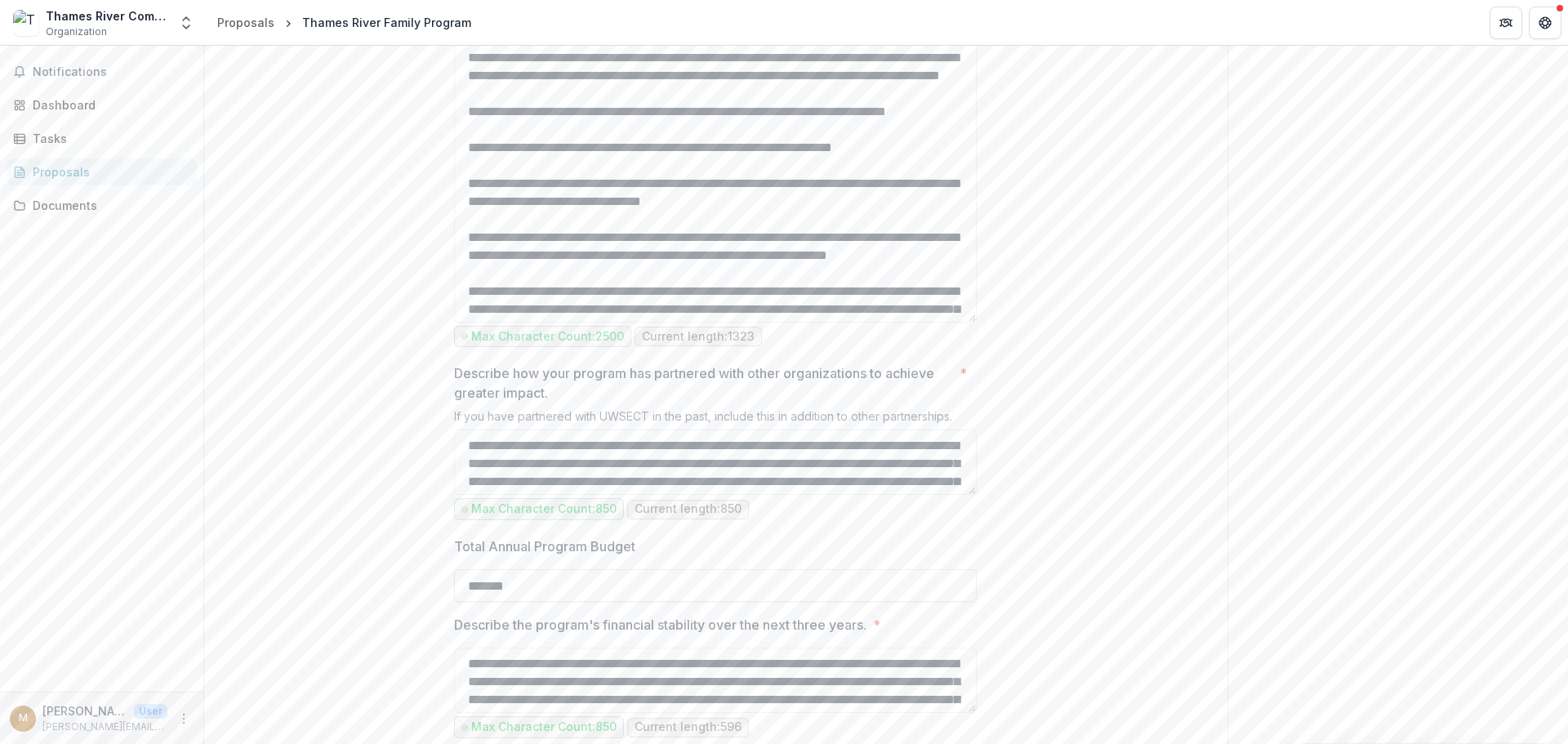
scroll to position [0, 0]
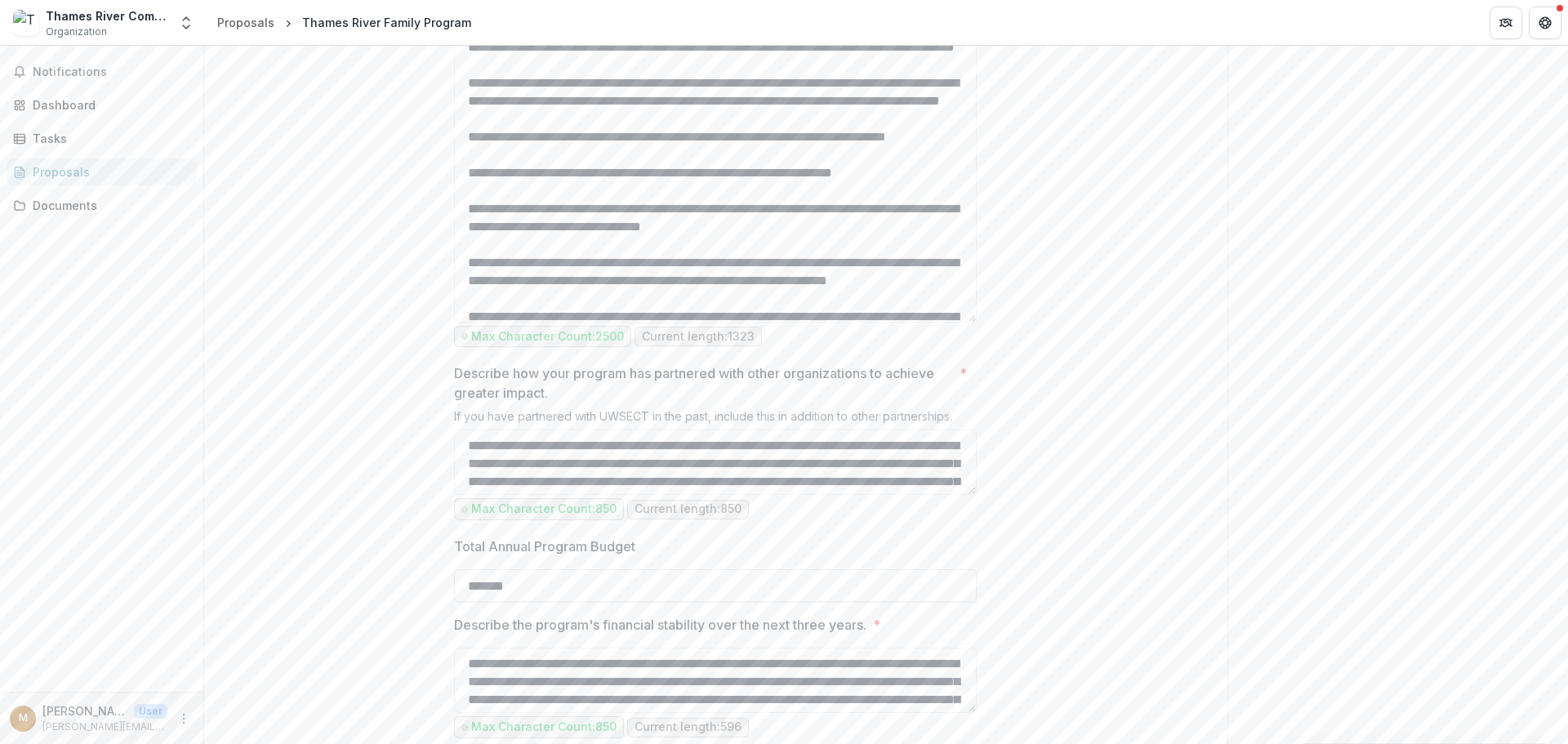
drag, startPoint x: 724, startPoint y: 320, endPoint x: 414, endPoint y: 130, distance: 363.6
paste textarea "**********"
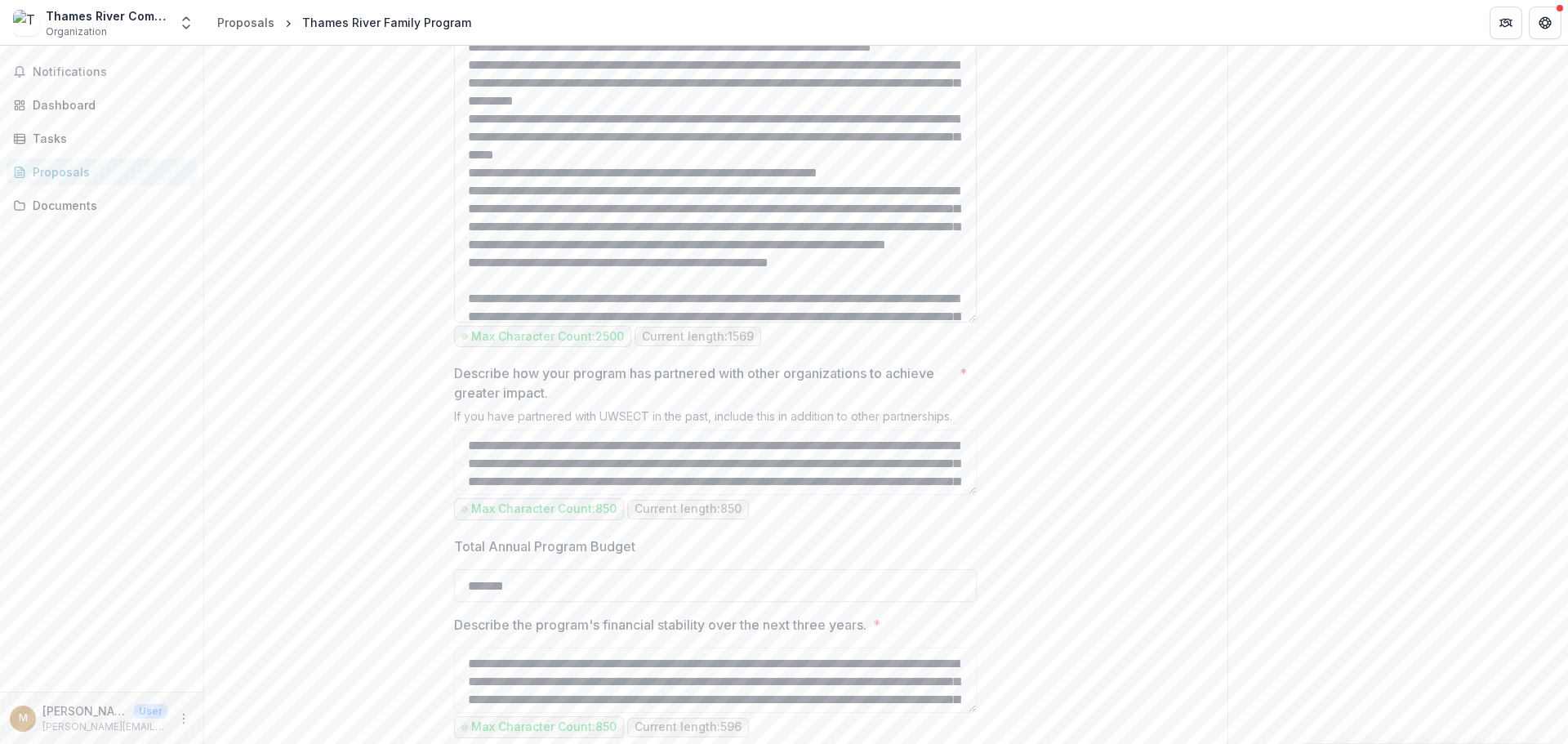
click at [947, 323] on textarea "Describe the program's impact? *" at bounding box center [715, 168] width 523 height 310
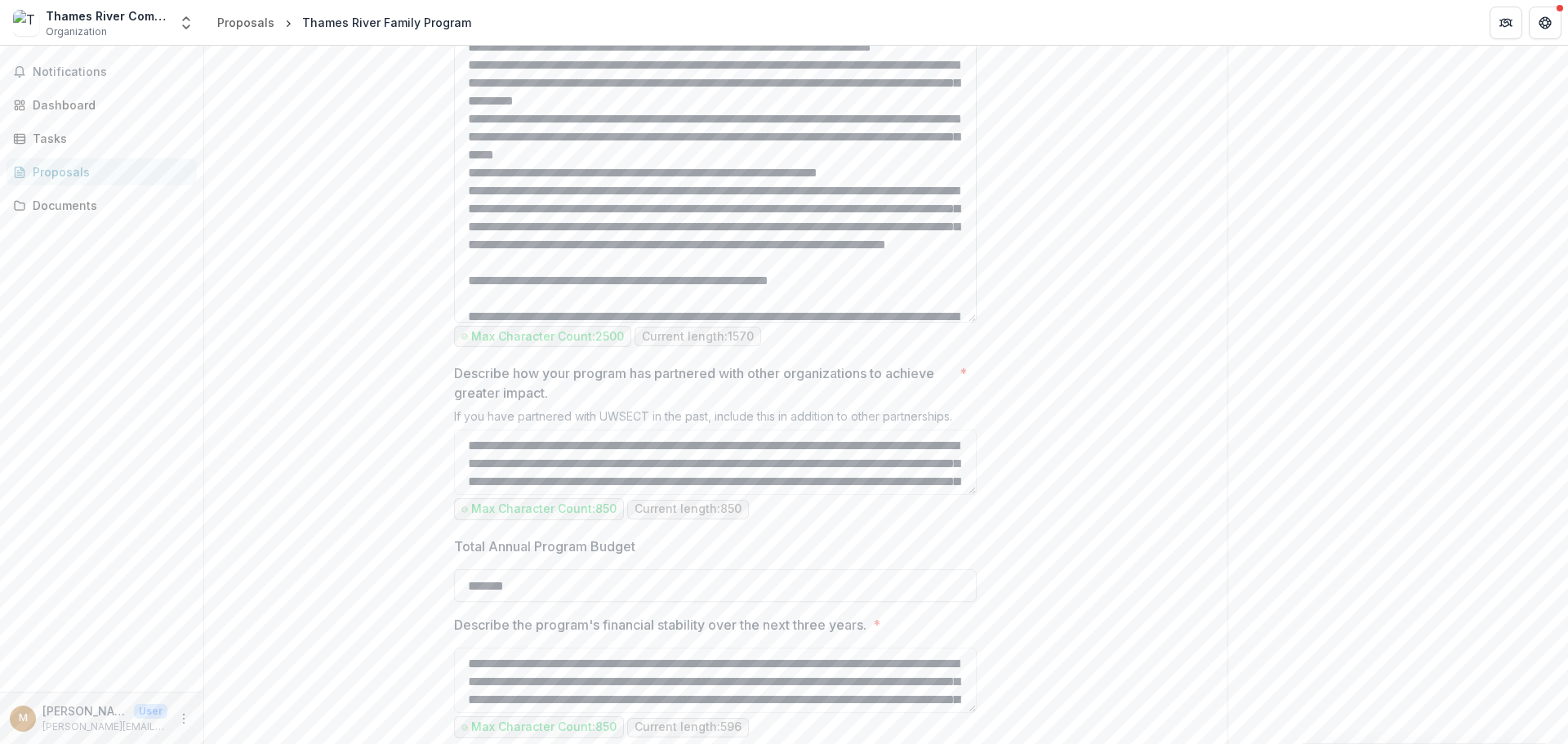
scroll to position [154, 0]
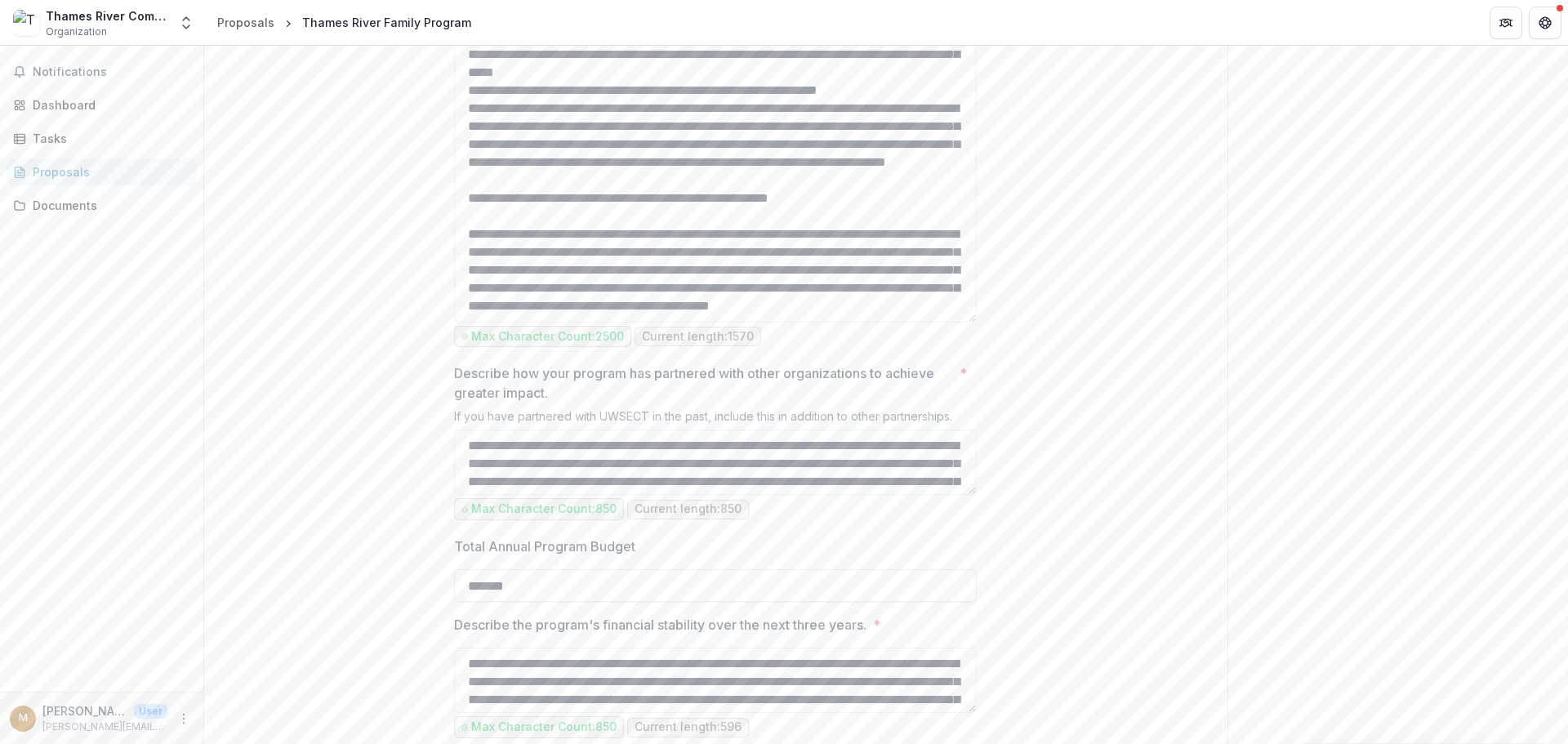
drag, startPoint x: 857, startPoint y: 332, endPoint x: 416, endPoint y: 326, distance: 441.0
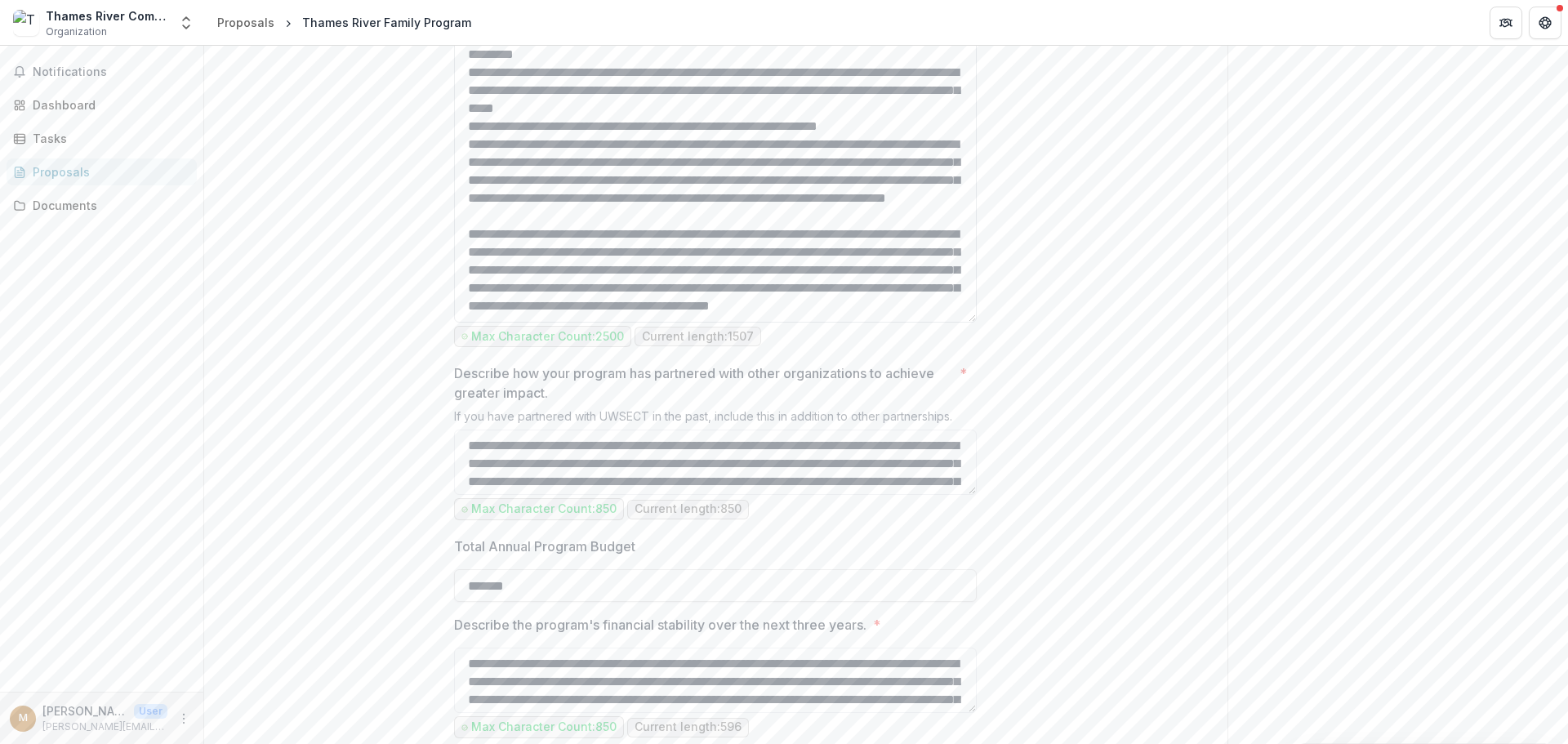
scroll to position [118, 0]
drag, startPoint x: 950, startPoint y: 331, endPoint x: 456, endPoint y: 267, distance: 498.1
click at [456, 267] on textarea "Describe the program's impact? *" at bounding box center [715, 168] width 523 height 310
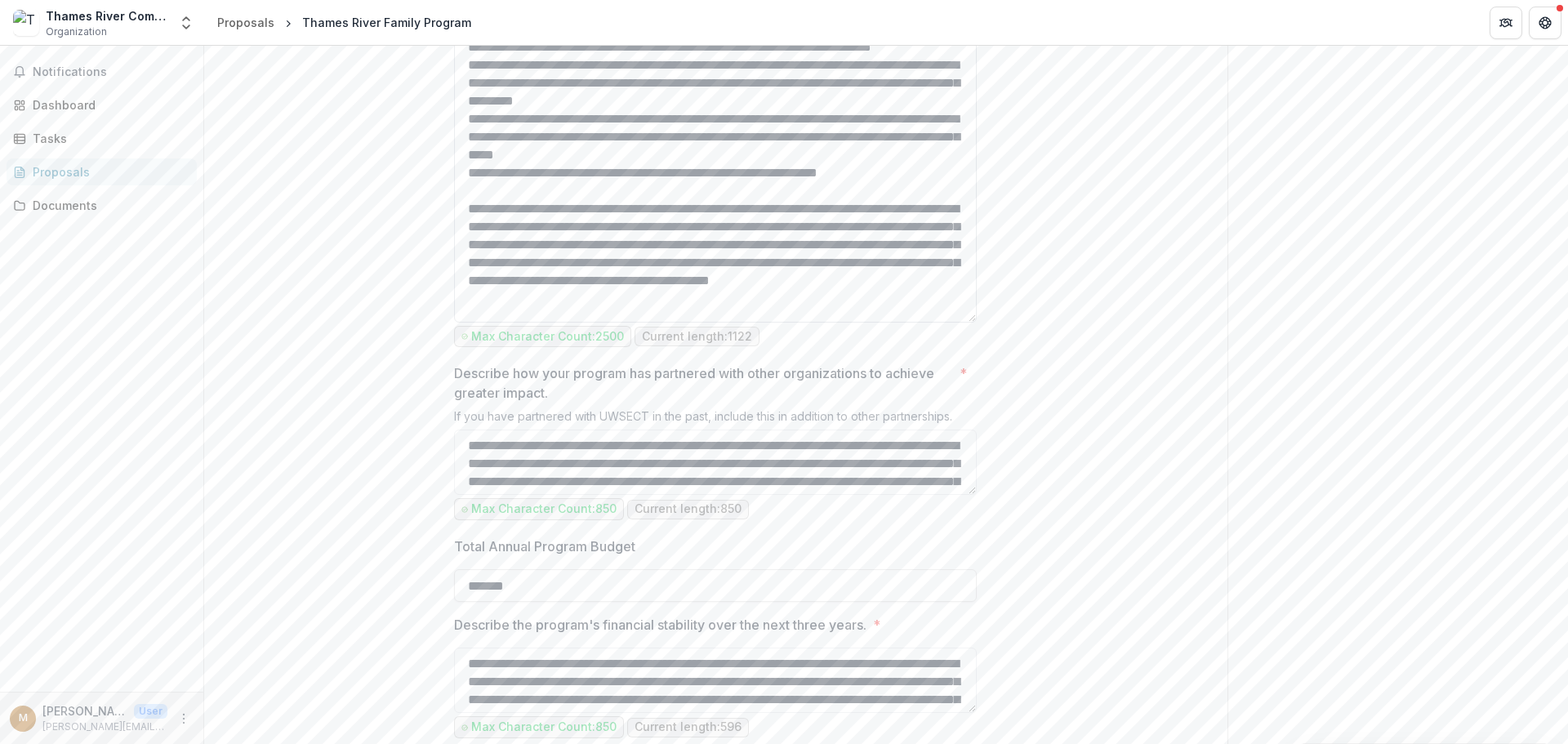
scroll to position [29, 0]
drag, startPoint x: 743, startPoint y: 459, endPoint x: 829, endPoint y: 455, distance: 86.1
click at [829, 323] on textarea "Describe the program's impact? *" at bounding box center [715, 168] width 523 height 310
click at [725, 221] on textarea "Describe the program's impact? *" at bounding box center [715, 168] width 523 height 310
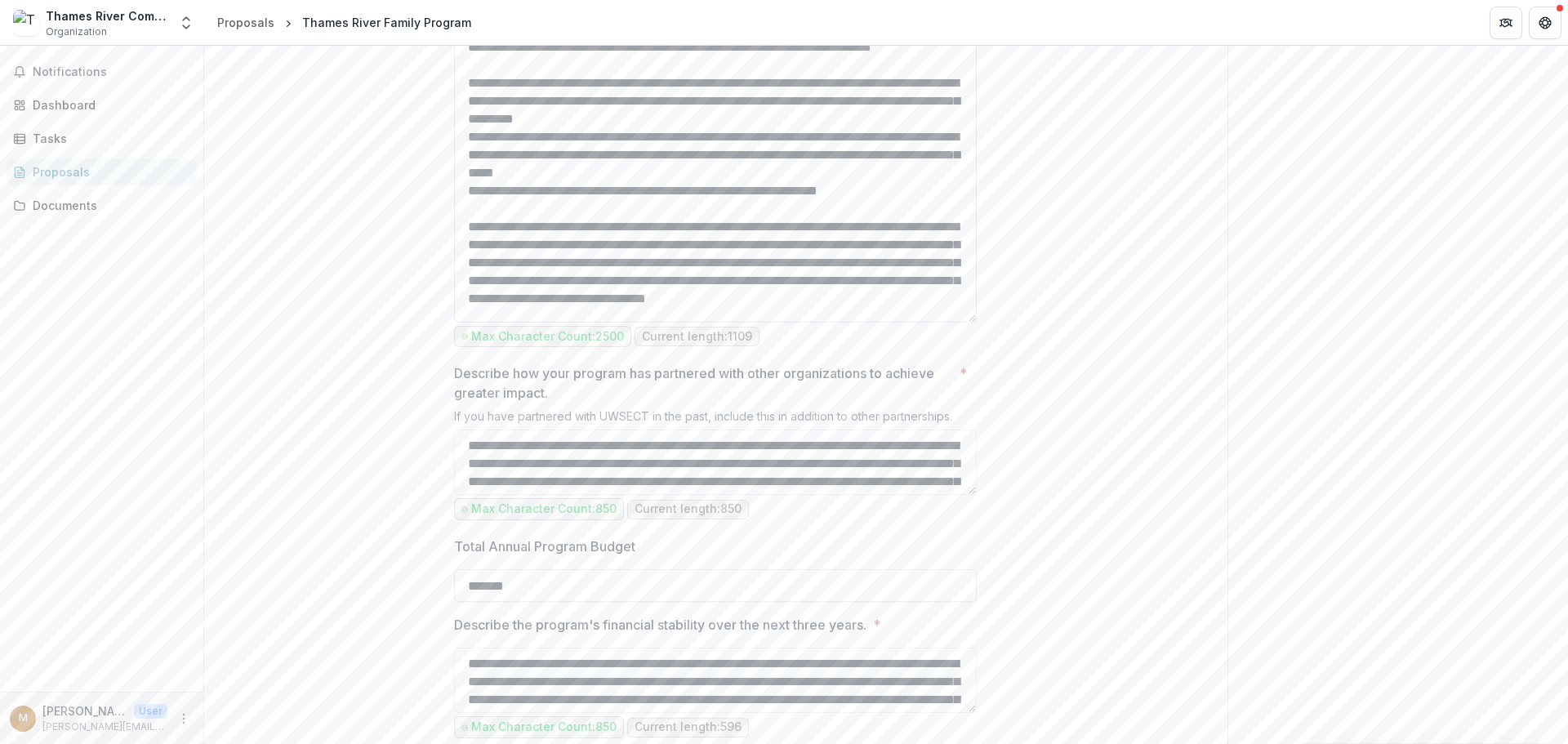
scroll to position [0, 0]
click at [916, 323] on textarea "Describe the program's impact? *" at bounding box center [715, 168] width 523 height 310
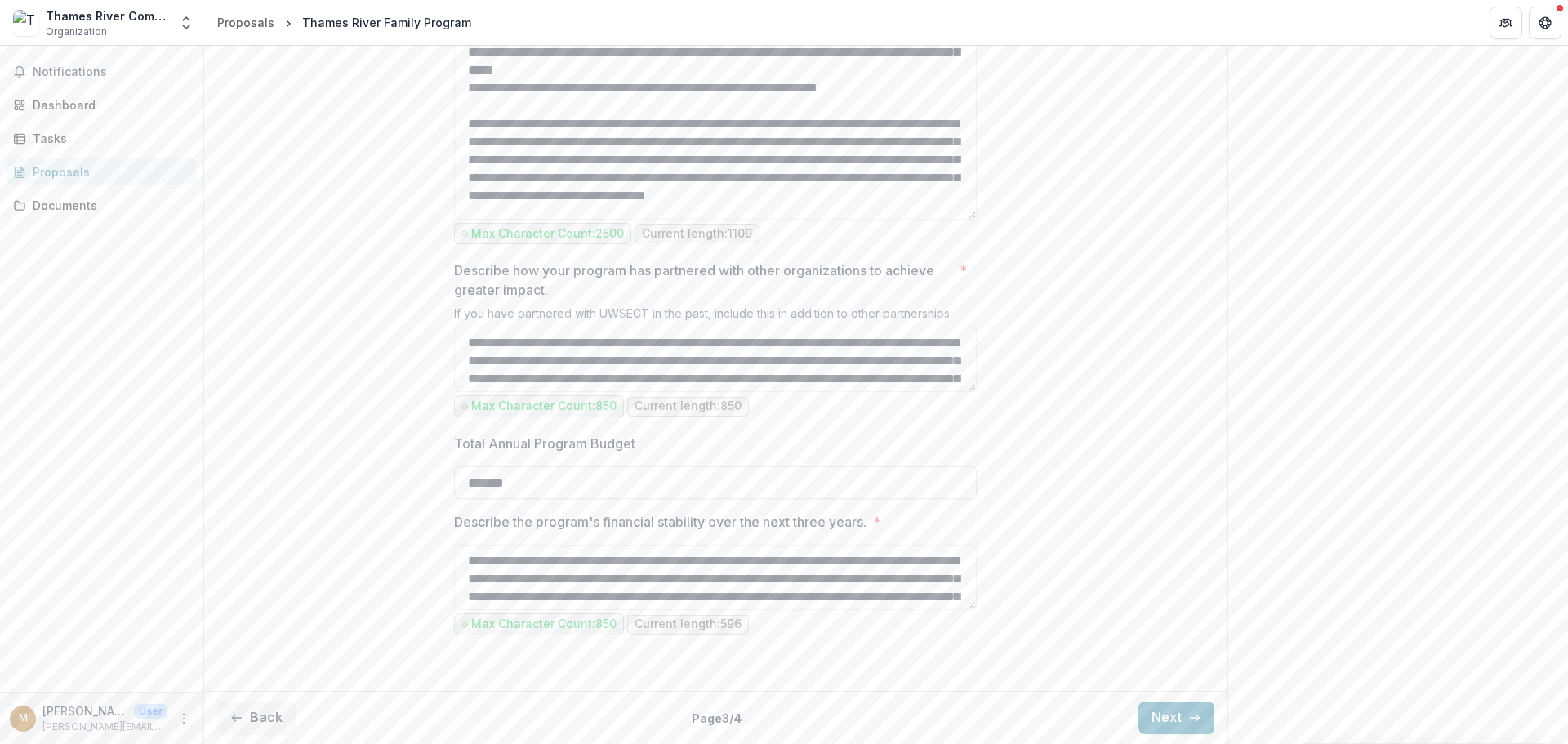
scroll to position [2758, 0]
type textarea "**********"
click at [257, 712] on button "Back" at bounding box center [256, 718] width 78 height 32
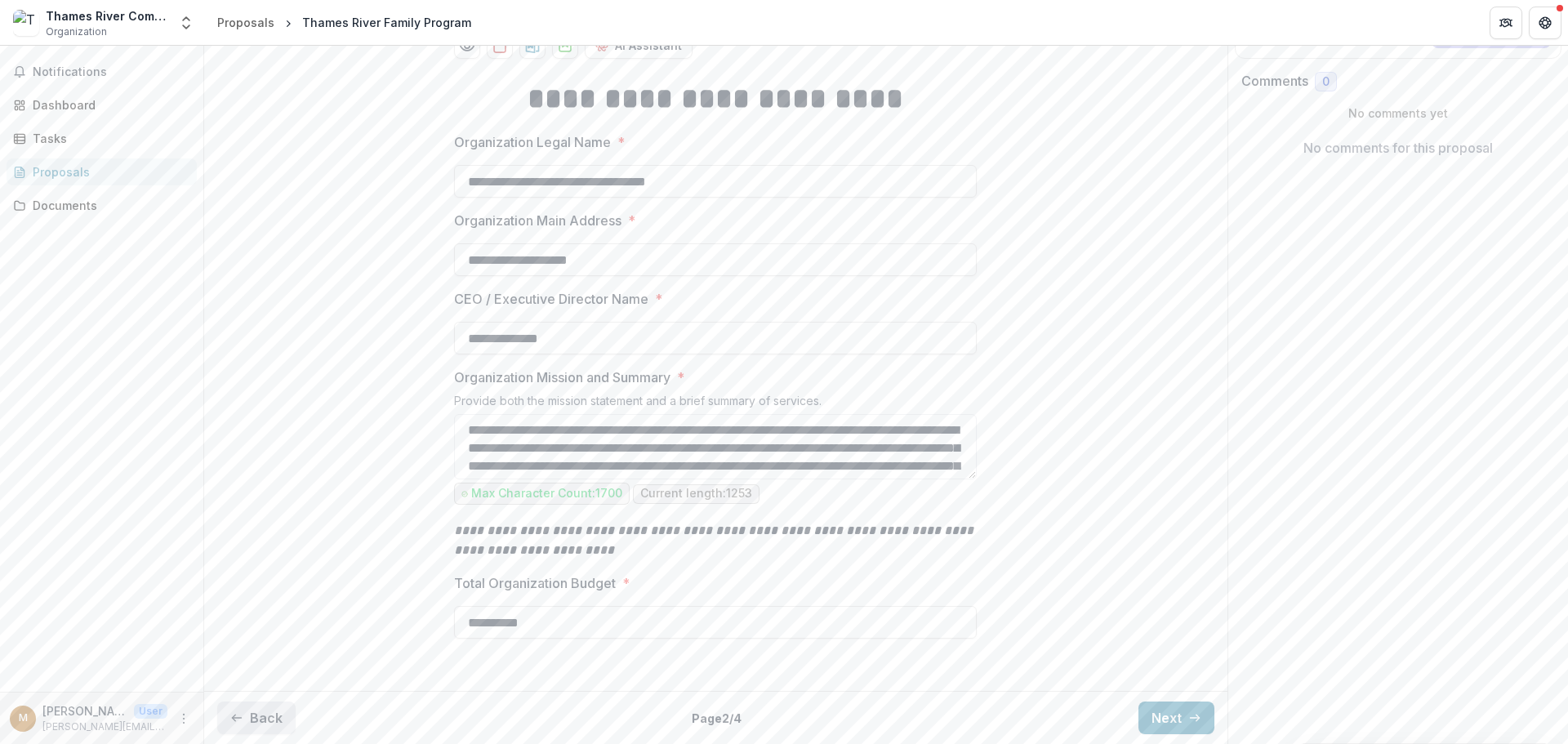
scroll to position [412, 0]
click at [1162, 717] on button "Next" at bounding box center [1177, 718] width 76 height 32
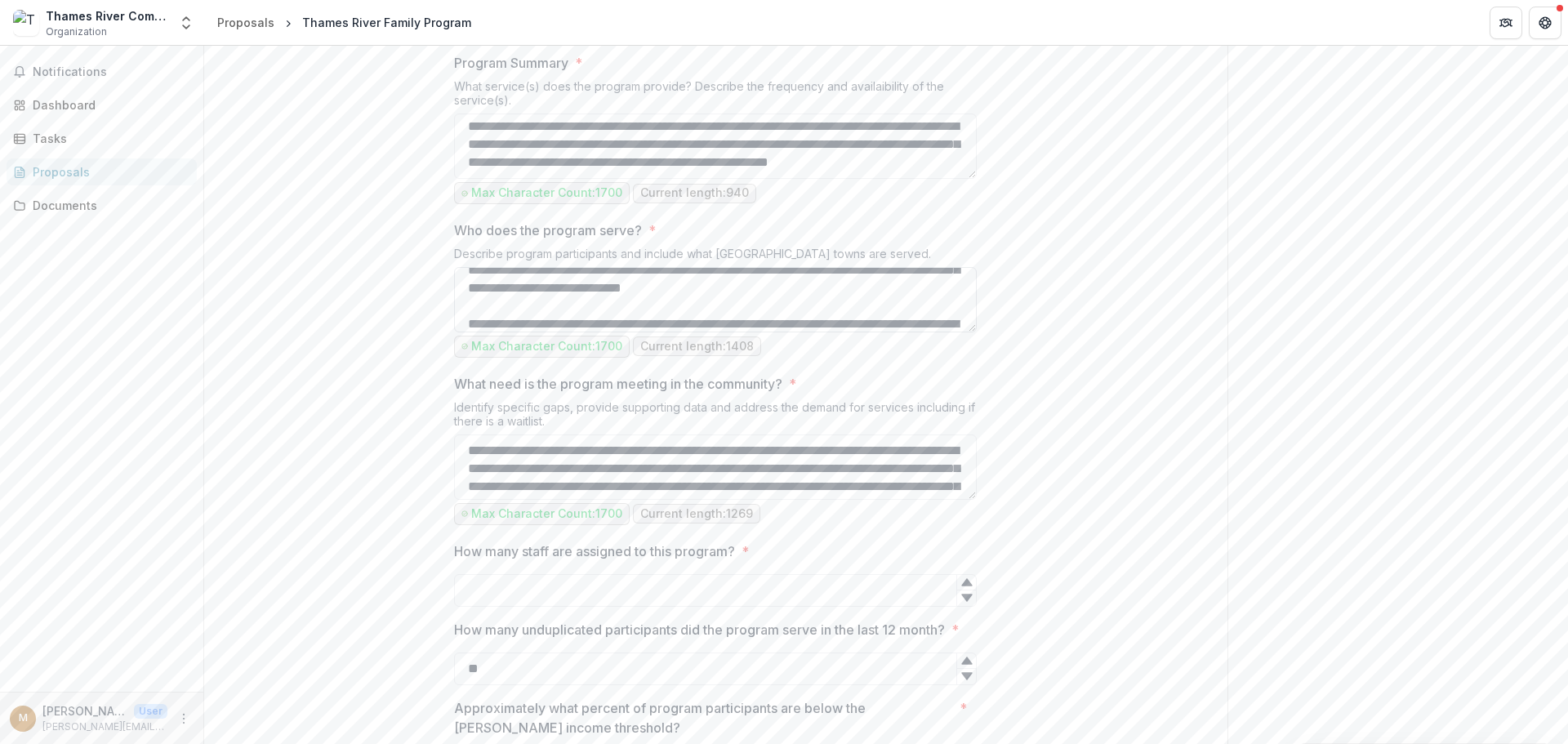
scroll to position [227, 0]
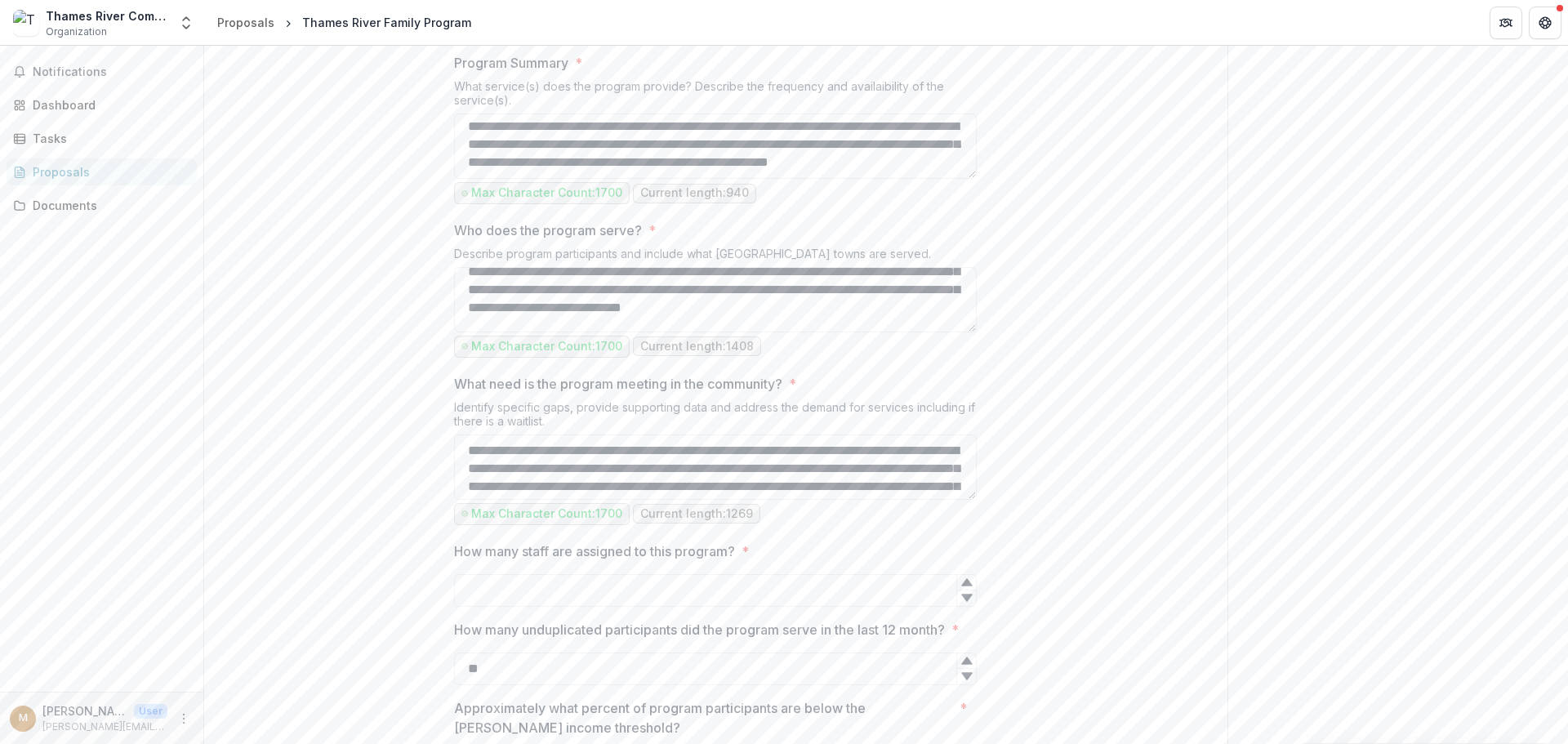
drag, startPoint x: 972, startPoint y: 482, endPoint x: 969, endPoint y: 503, distance: 21.2
click at [972, 522] on div "**********" at bounding box center [715, 543] width 523 height 1745
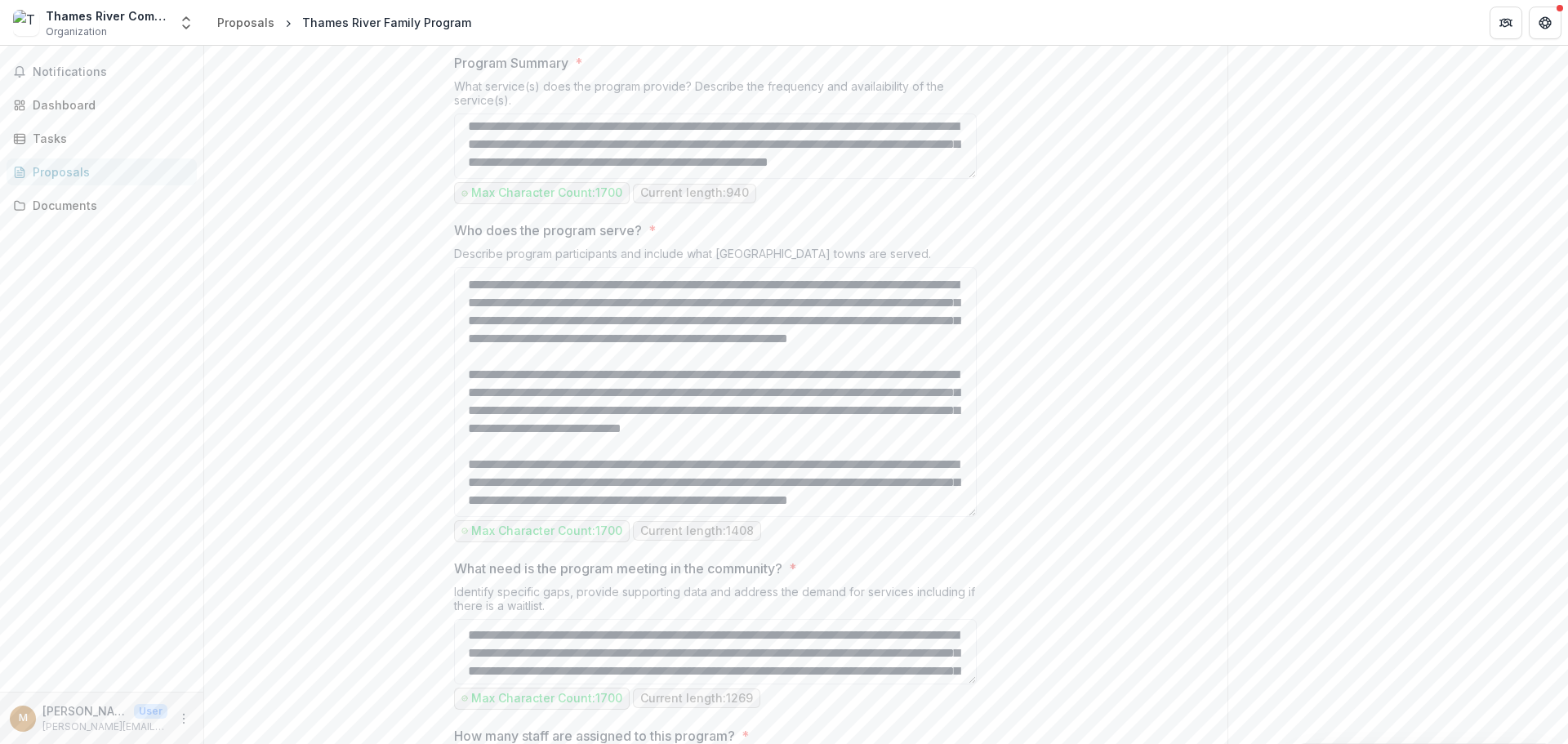
drag, startPoint x: 972, startPoint y: 480, endPoint x: 998, endPoint y: 665, distance: 186.8
click at [998, 665] on div "**********" at bounding box center [715, 635] width 1023 height 1930
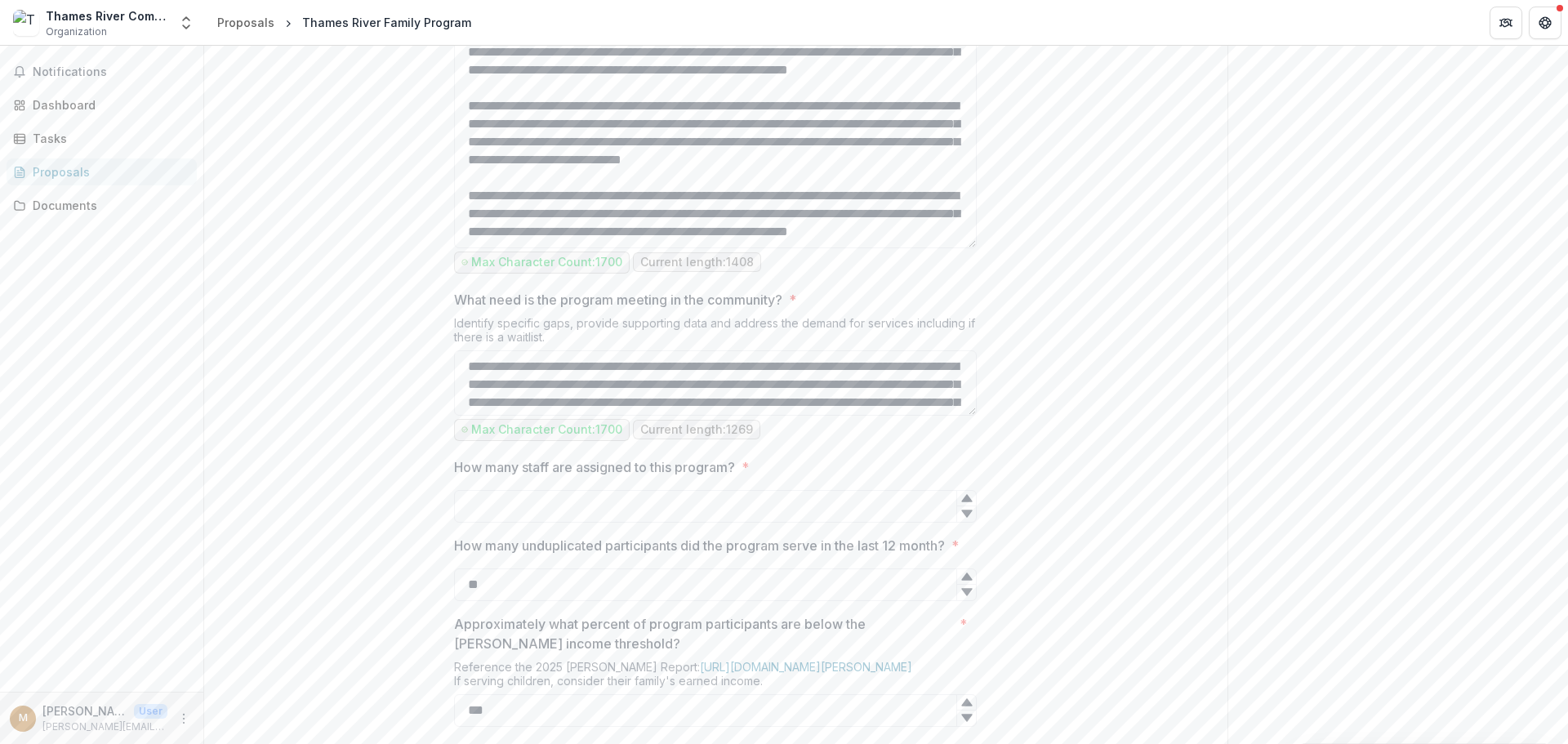
scroll to position [984, 0]
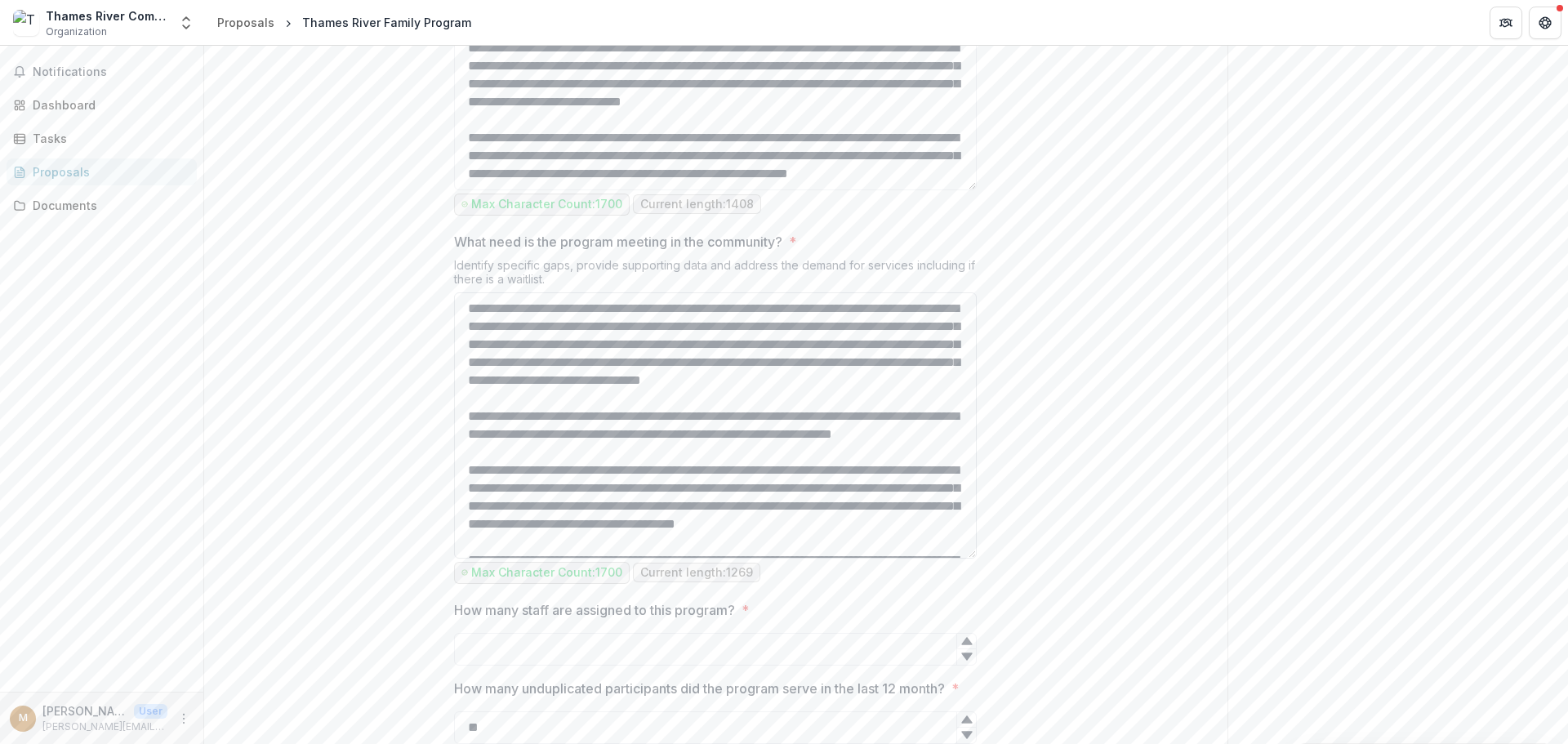
drag, startPoint x: 972, startPoint y: 506, endPoint x: 963, endPoint y: 707, distance: 201.2
click at [963, 559] on textarea "What need is the program meeting in the community? *" at bounding box center [715, 426] width 523 height 267
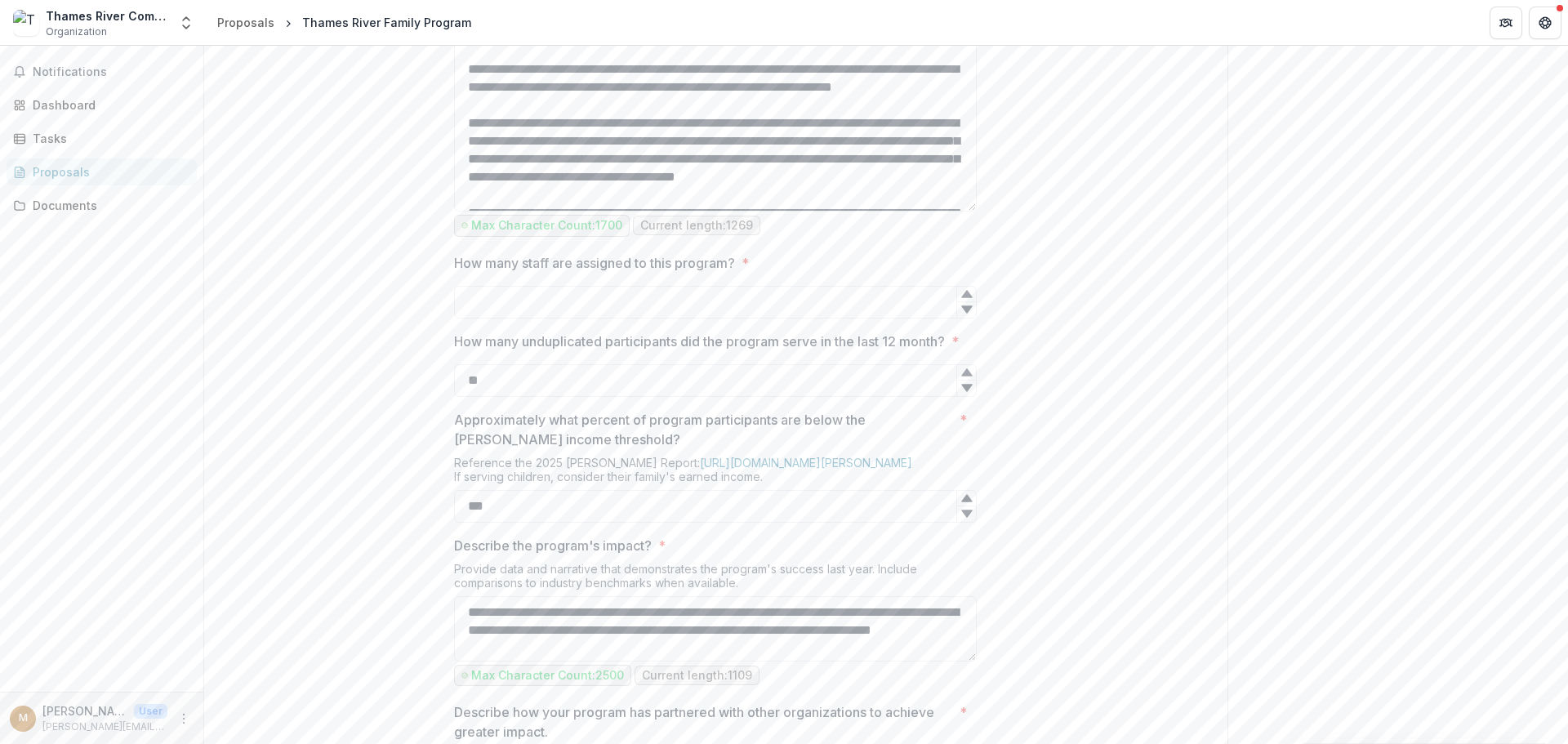
scroll to position [1311, 0]
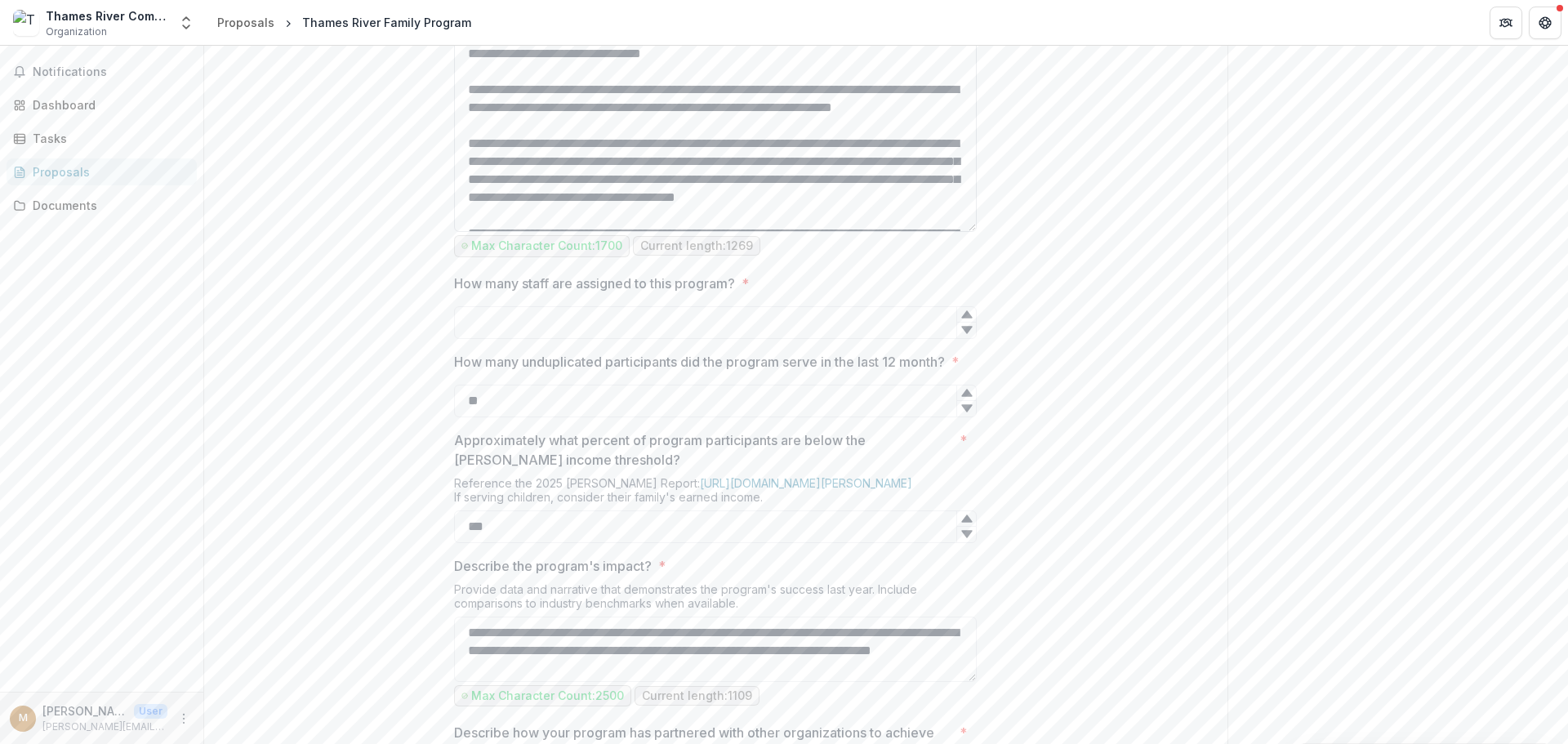
drag, startPoint x: 615, startPoint y: 295, endPoint x: 460, endPoint y: 259, distance: 159.1
click at [460, 232] on textarea "What need is the program meeting in the community? *" at bounding box center [715, 99] width 523 height 267
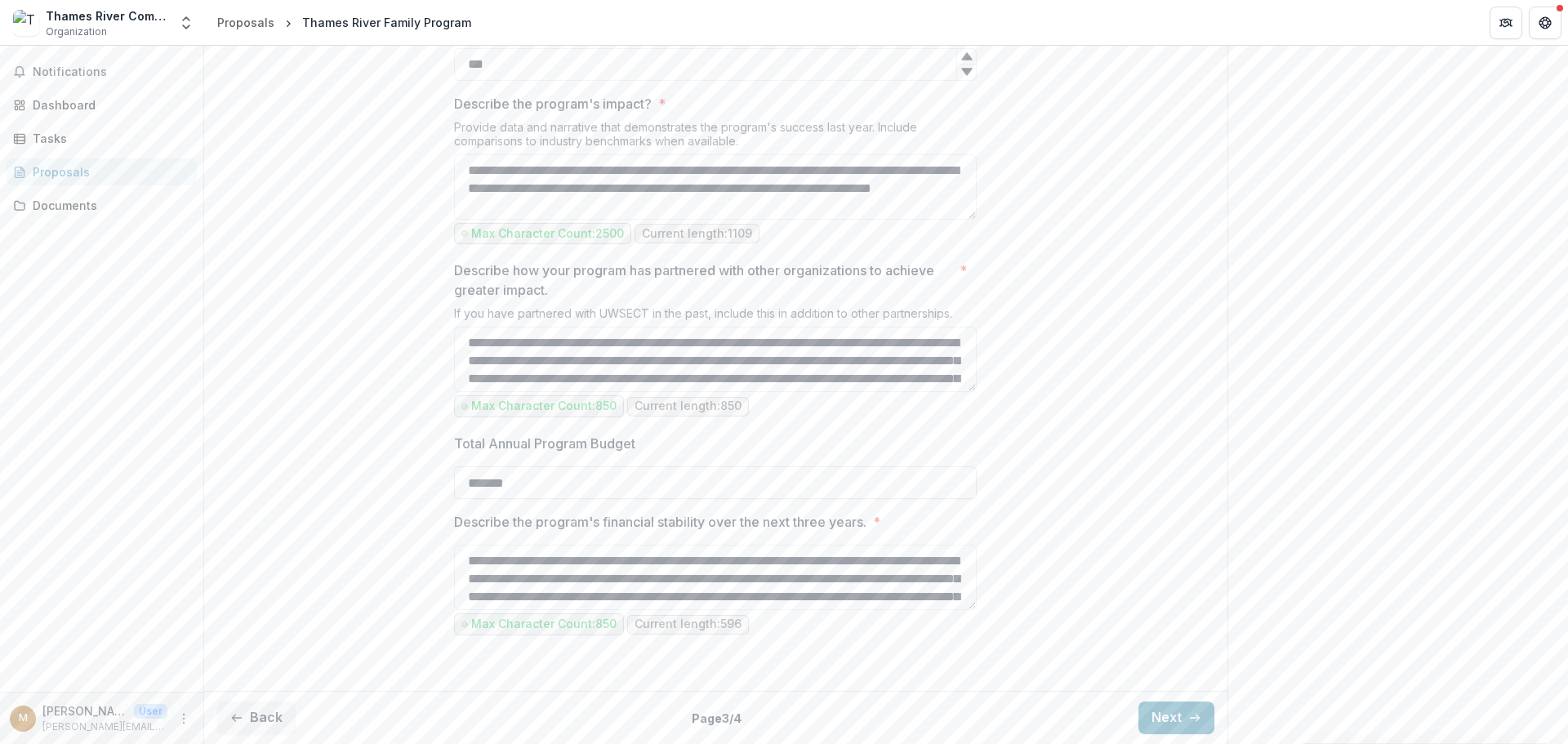
scroll to position [1882, 0]
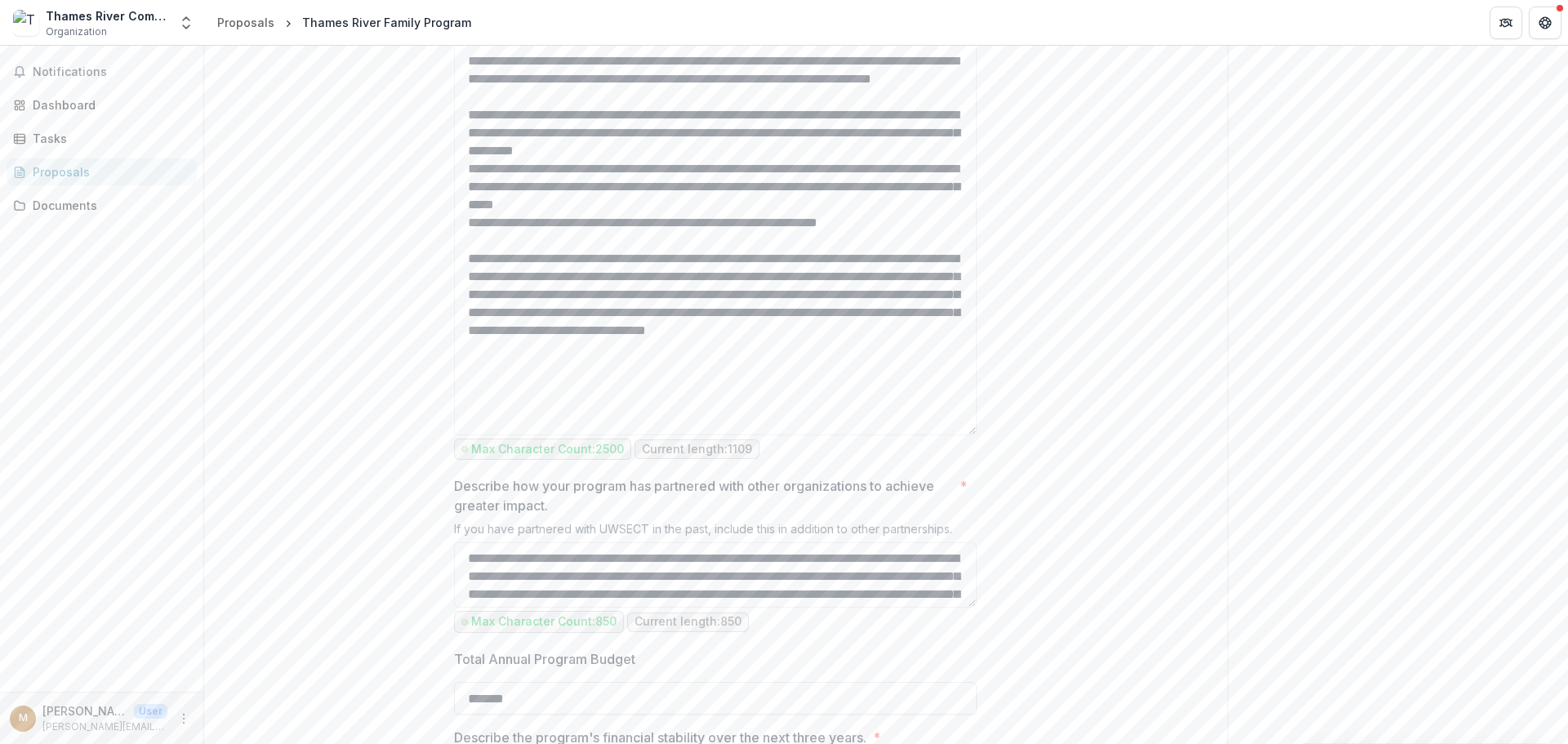
drag, startPoint x: 970, startPoint y: 276, endPoint x: 996, endPoint y: 601, distance: 326.0
drag, startPoint x: 839, startPoint y: 536, endPoint x: 453, endPoint y: 447, distance: 396.1
click at [454, 435] on textarea "Describe the program's impact? *" at bounding box center [715, 240] width 523 height 391
click at [846, 435] on textarea "Describe the program's impact? *" at bounding box center [715, 240] width 523 height 391
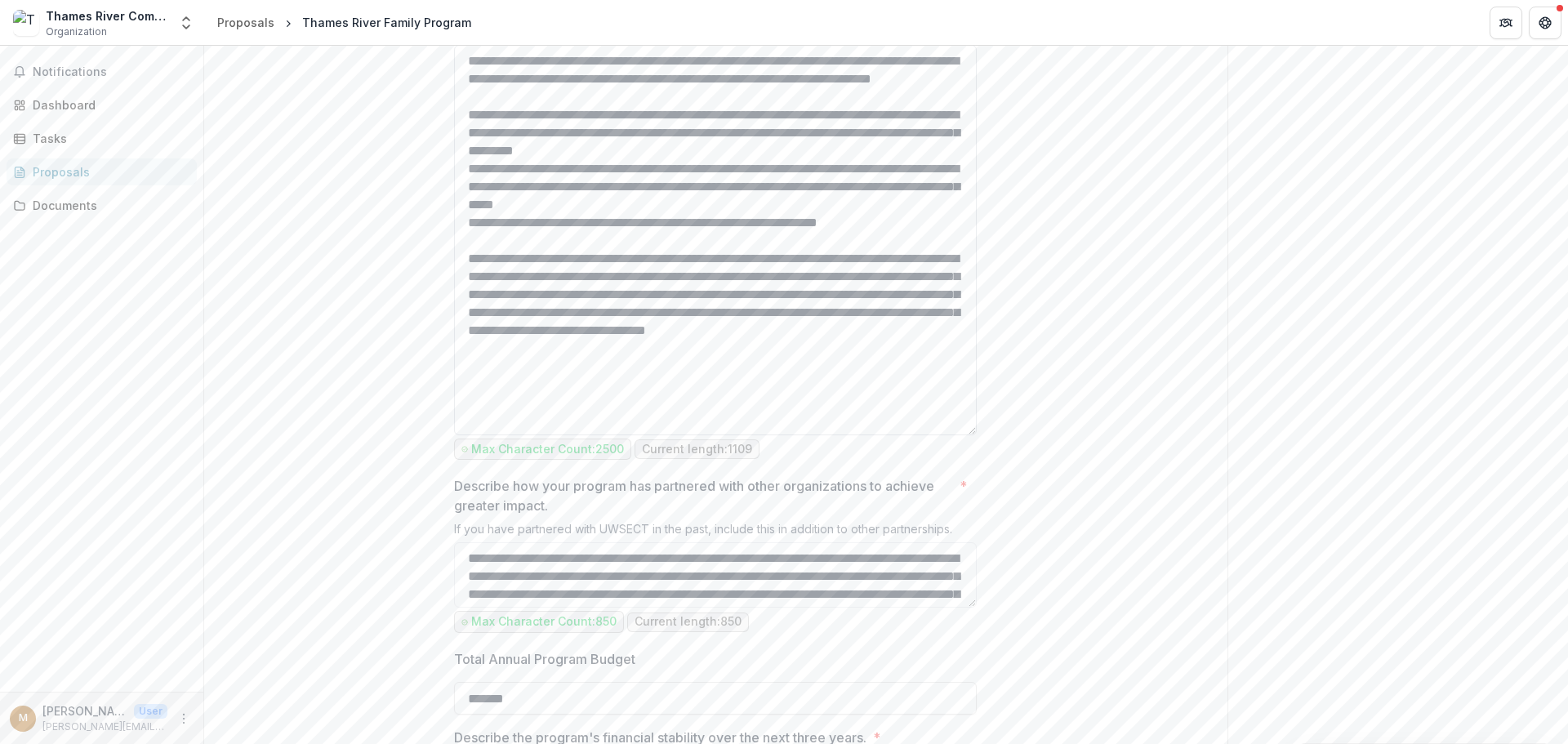
drag, startPoint x: 841, startPoint y: 544, endPoint x: 466, endPoint y: 454, distance: 385.6
click at [466, 435] on textarea "Describe the program's impact? *" at bounding box center [715, 240] width 523 height 391
paste textarea "**********"
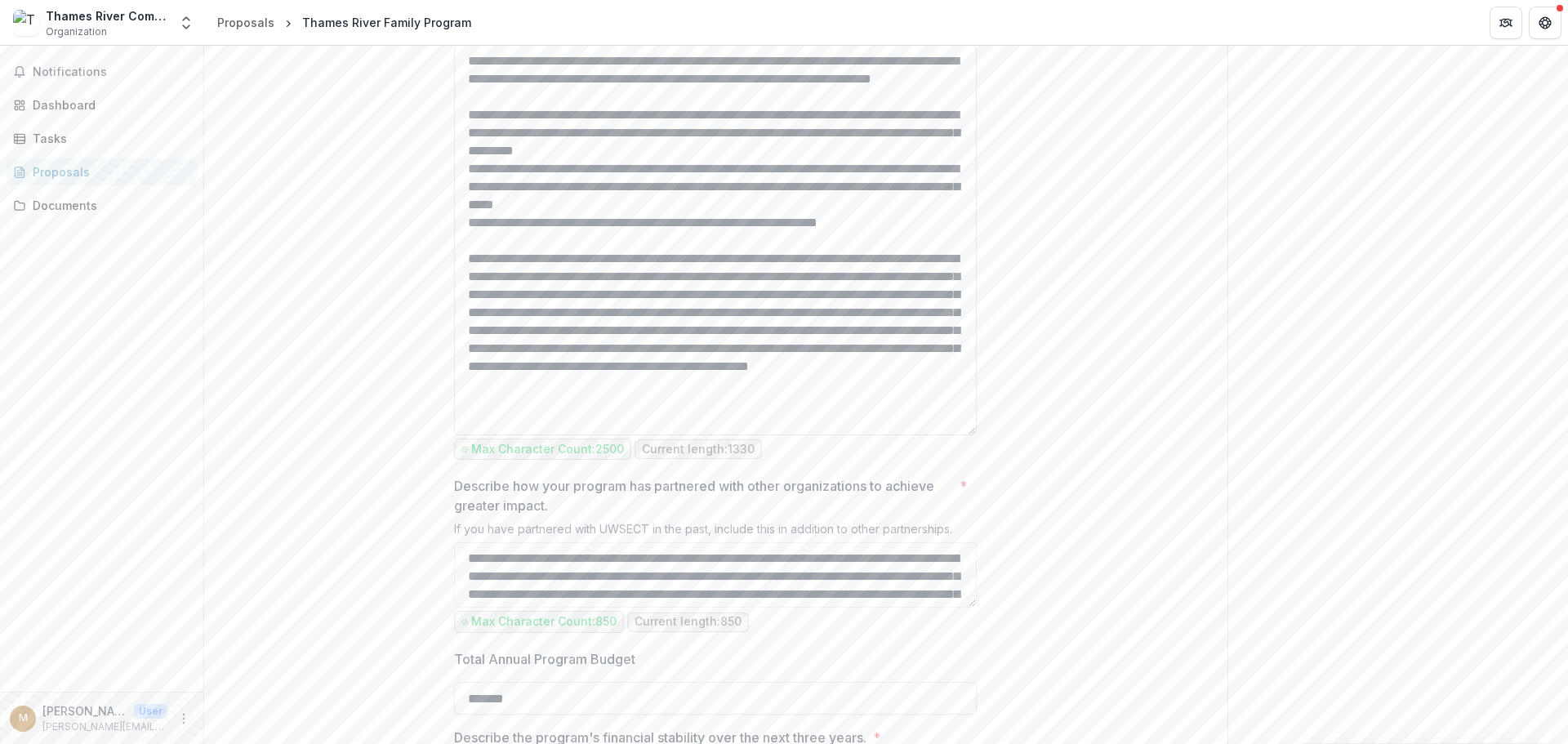
scroll to position [2, 0]
click at [674, 435] on textarea "Describe the program's impact? *" at bounding box center [715, 240] width 523 height 391
click at [750, 435] on textarea "Describe the program's impact? *" at bounding box center [715, 240] width 523 height 391
click at [870, 435] on textarea "Describe the program's impact? *" at bounding box center [715, 240] width 523 height 391
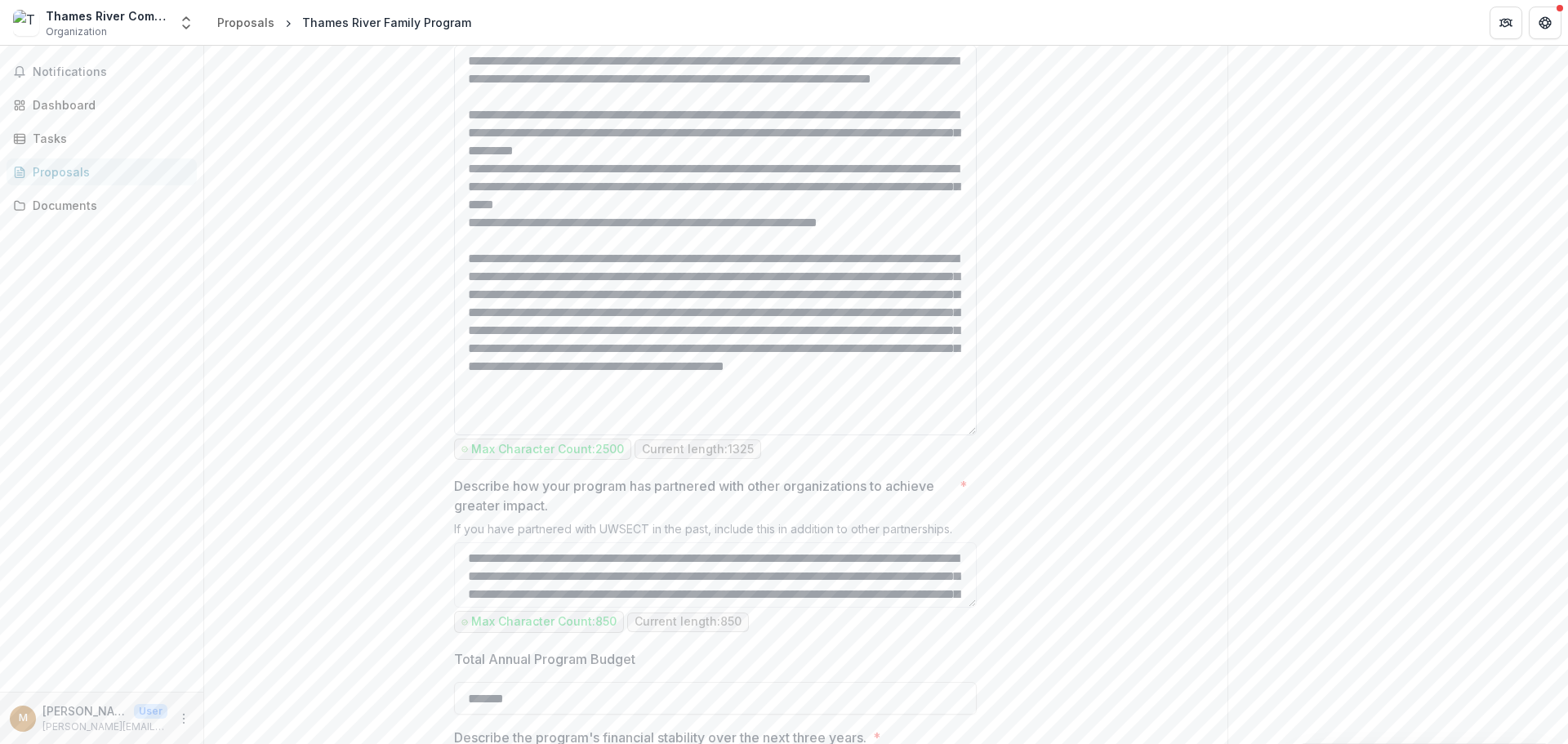
drag, startPoint x: 837, startPoint y: 532, endPoint x: 600, endPoint y: 558, distance: 238.4
click at [599, 435] on textarea "Describe the program's impact? *" at bounding box center [715, 240] width 523 height 391
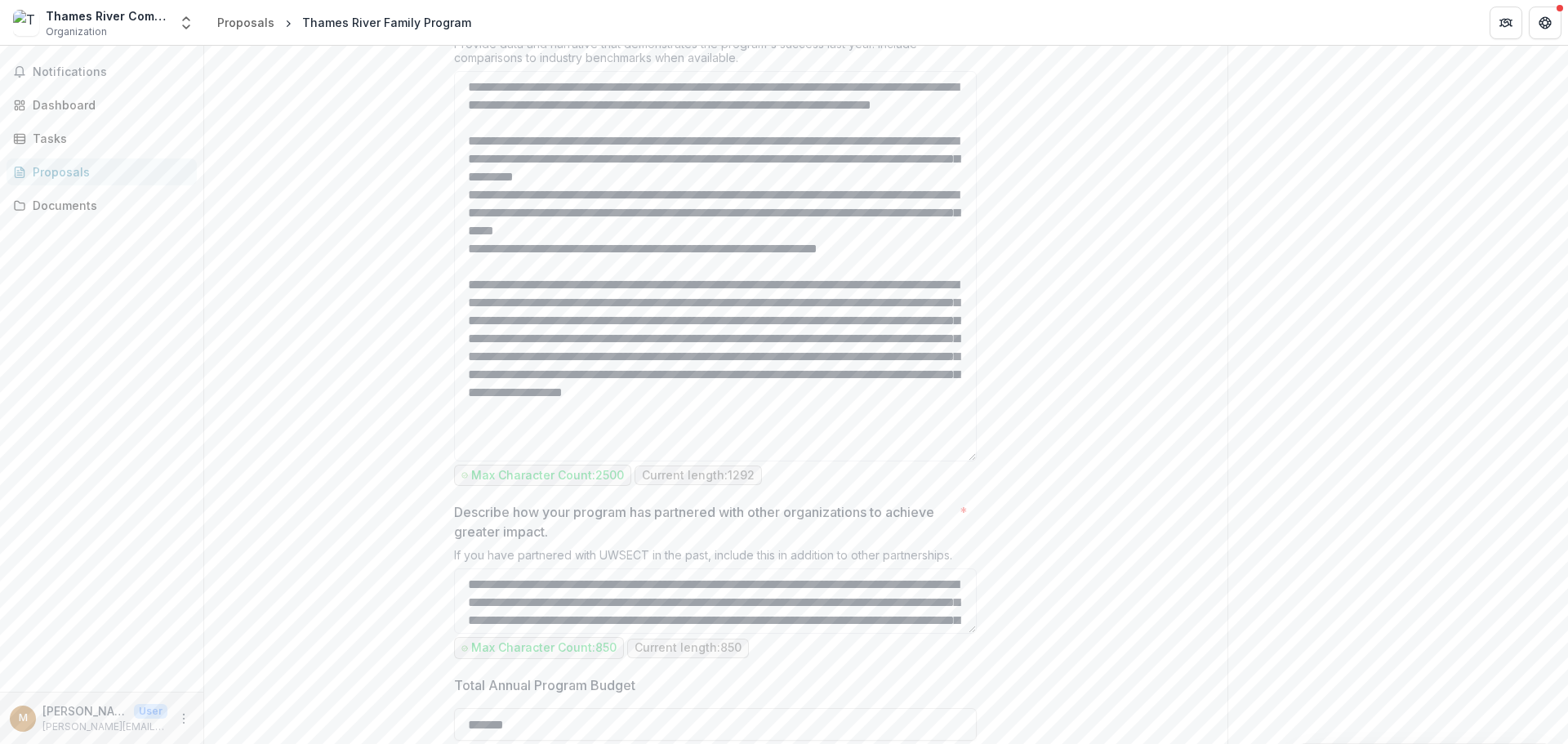
scroll to position [1882, 0]
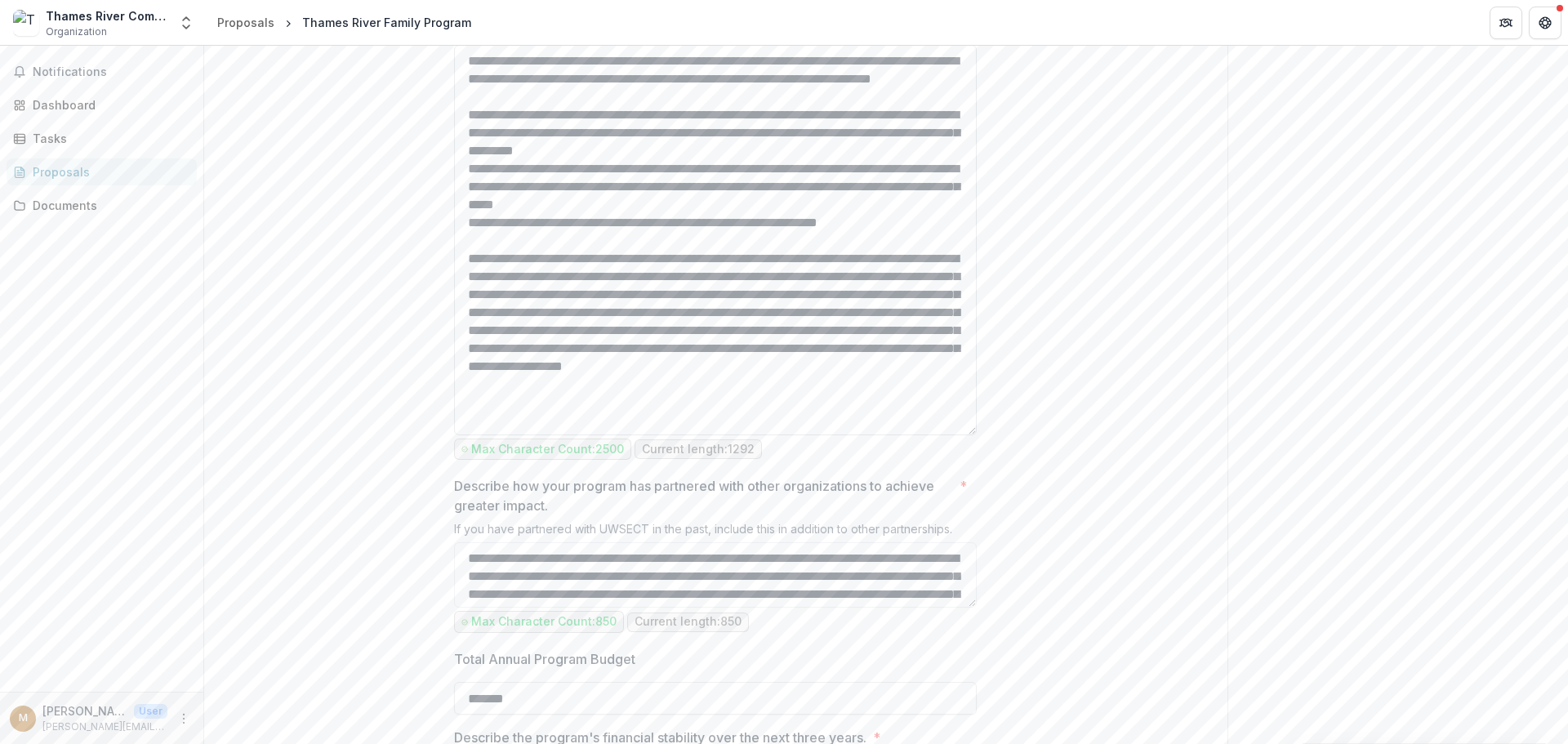
drag, startPoint x: 692, startPoint y: 317, endPoint x: 544, endPoint y: 312, distance: 148.1
click at [544, 312] on textarea "Describe the program's impact? *" at bounding box center [715, 240] width 523 height 391
click at [652, 385] on textarea "Describe the program's impact? *" at bounding box center [715, 240] width 523 height 391
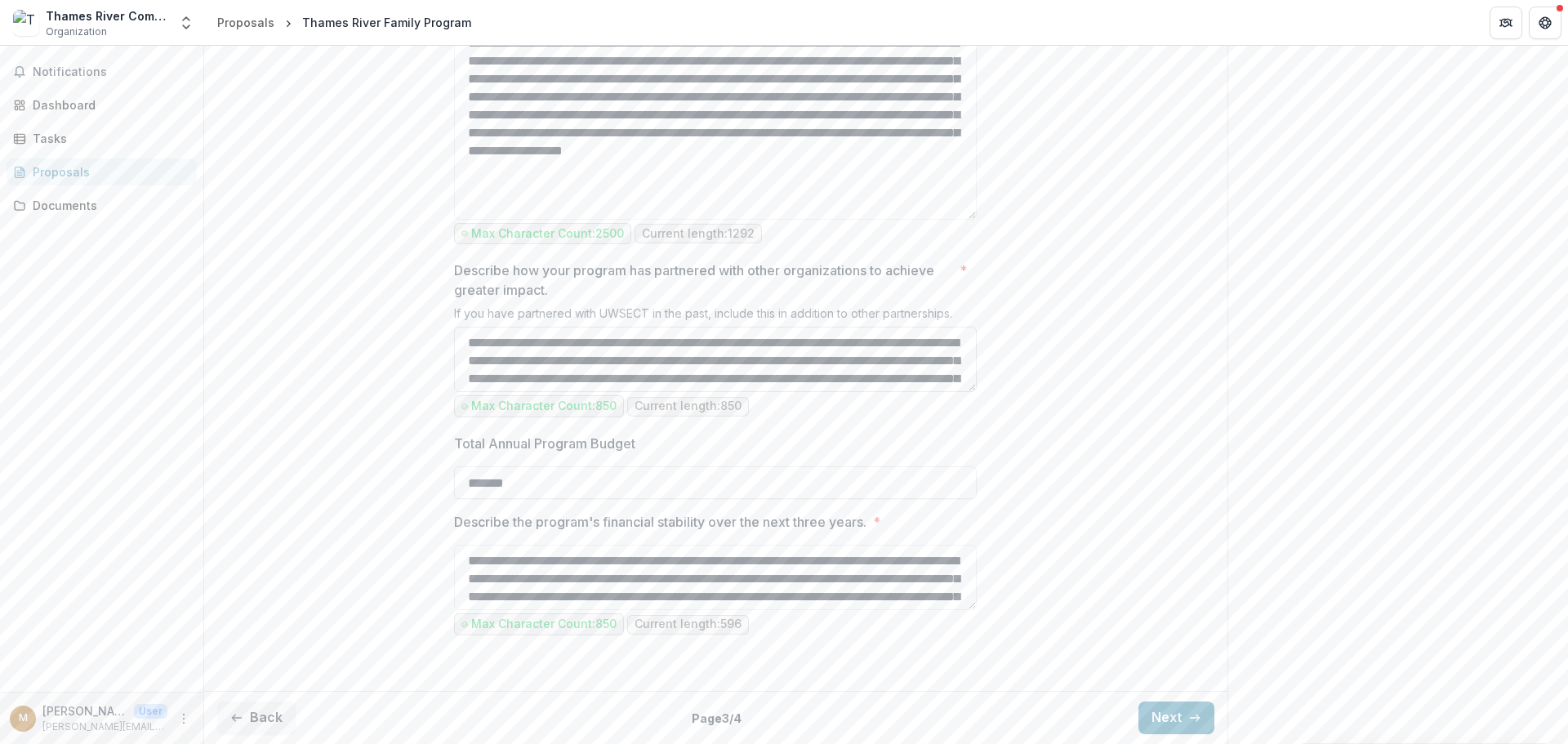
scroll to position [2268, 0]
type textarea "**********"
